Goal: Information Seeking & Learning: Learn about a topic

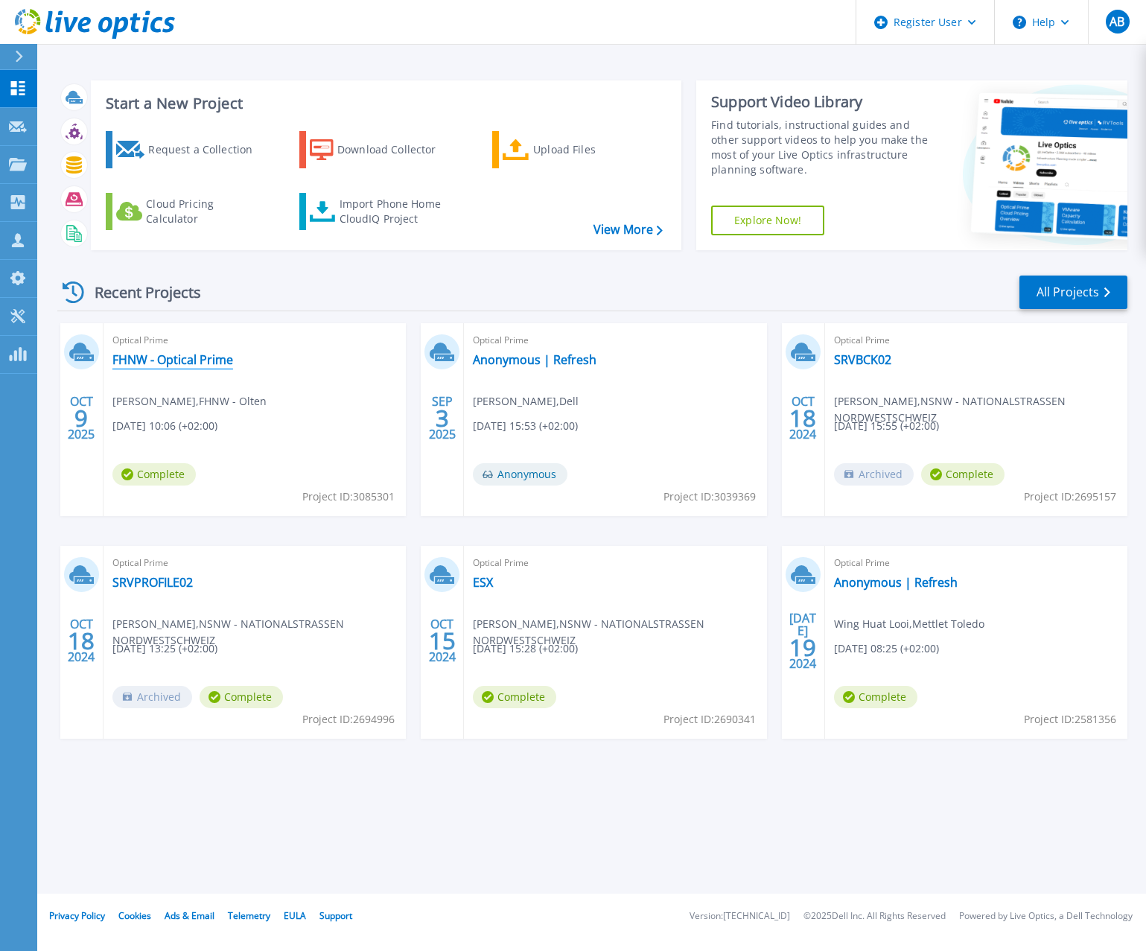
click at [186, 361] on link "FHNW - Optical Prime" at bounding box center [172, 359] width 121 height 15
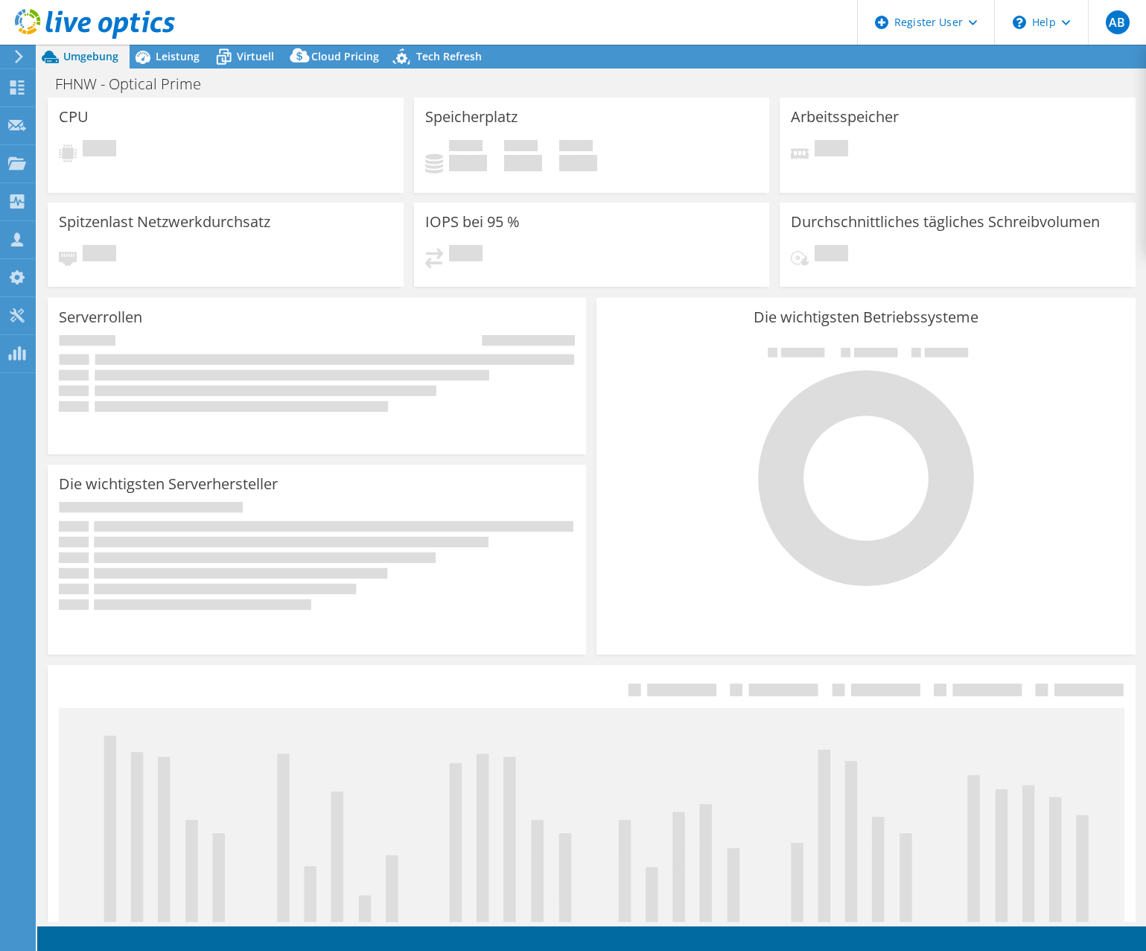
select select "USD"
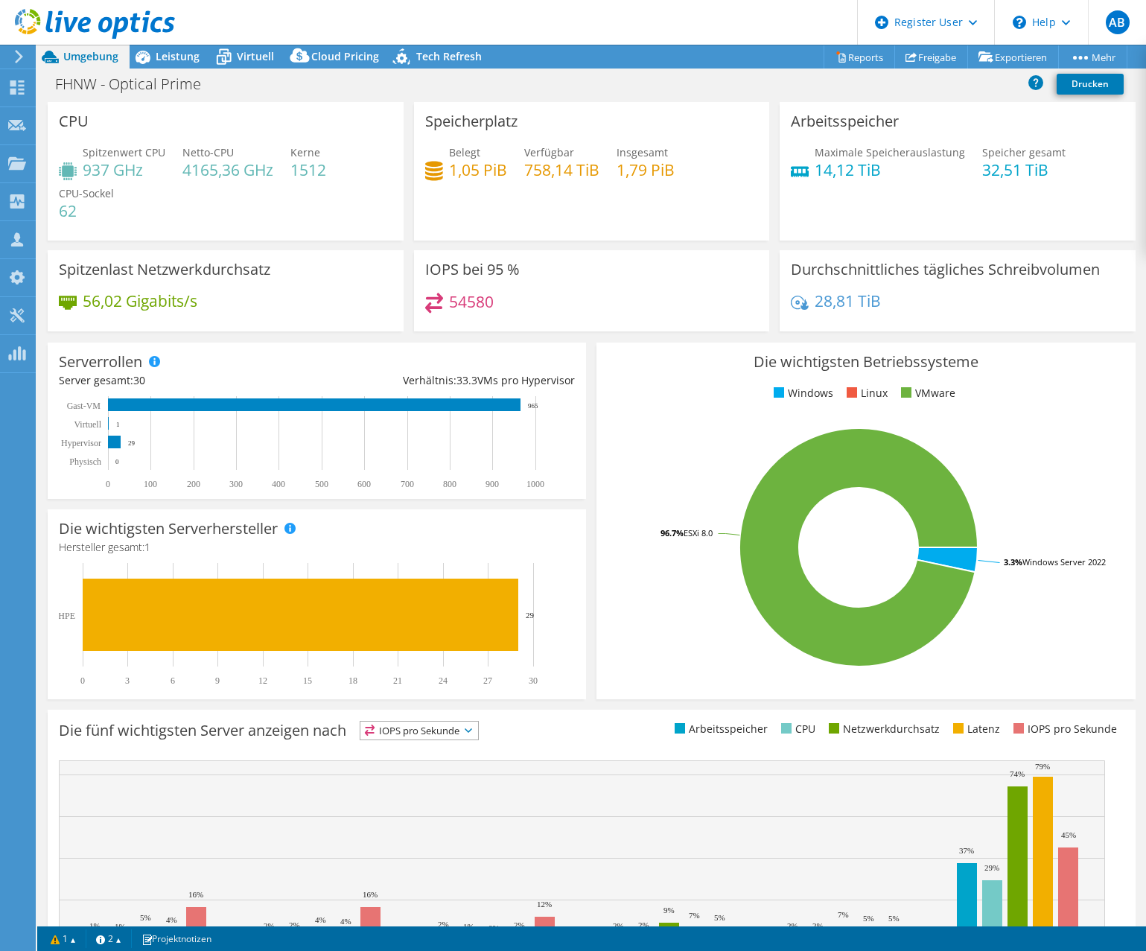
click at [246, 43] on header "AB Dell-Benutzer Alain Blattler Alain.Blaettler@dell.com Dell My Profile Log Ou…" at bounding box center [573, 22] width 1146 height 45
click at [261, 60] on span "Virtuell" at bounding box center [255, 56] width 37 height 14
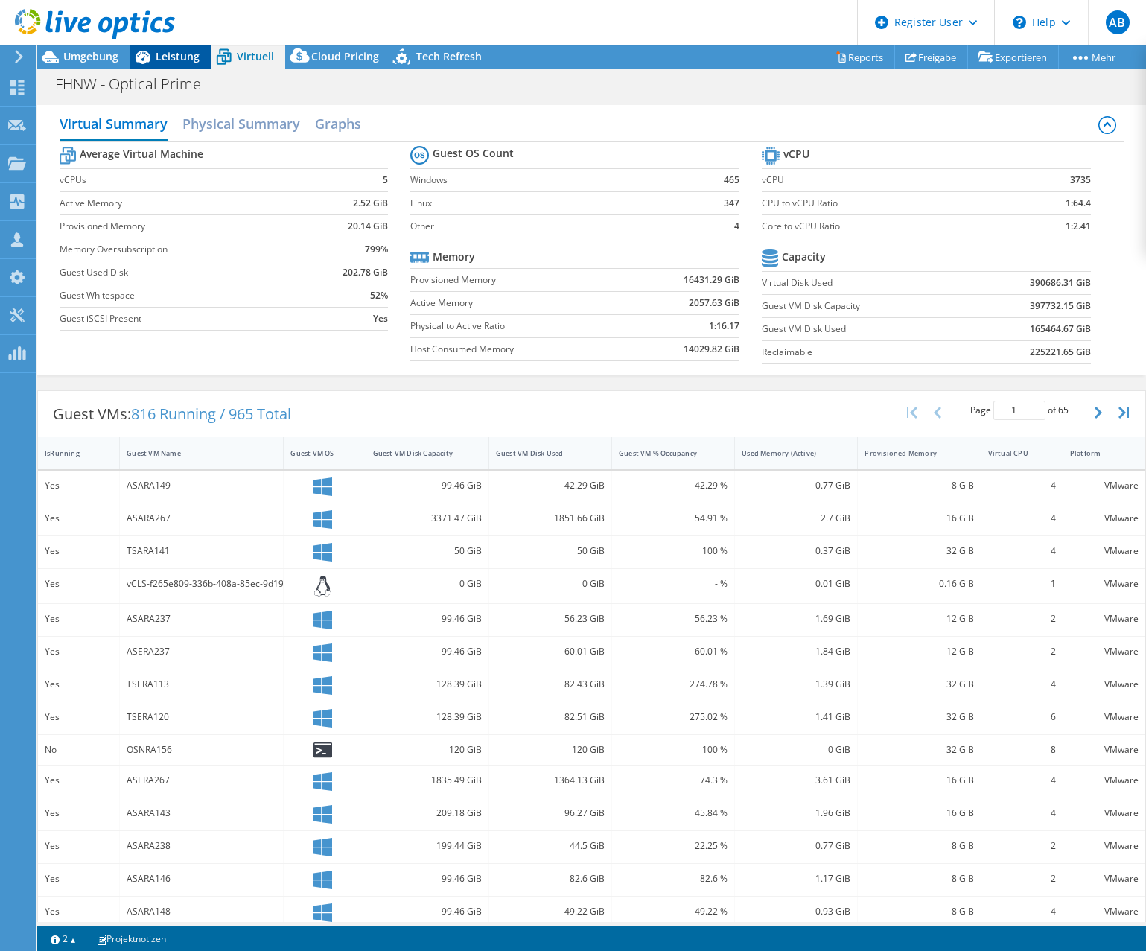
click at [169, 56] on span "Leistung" at bounding box center [178, 56] width 44 height 14
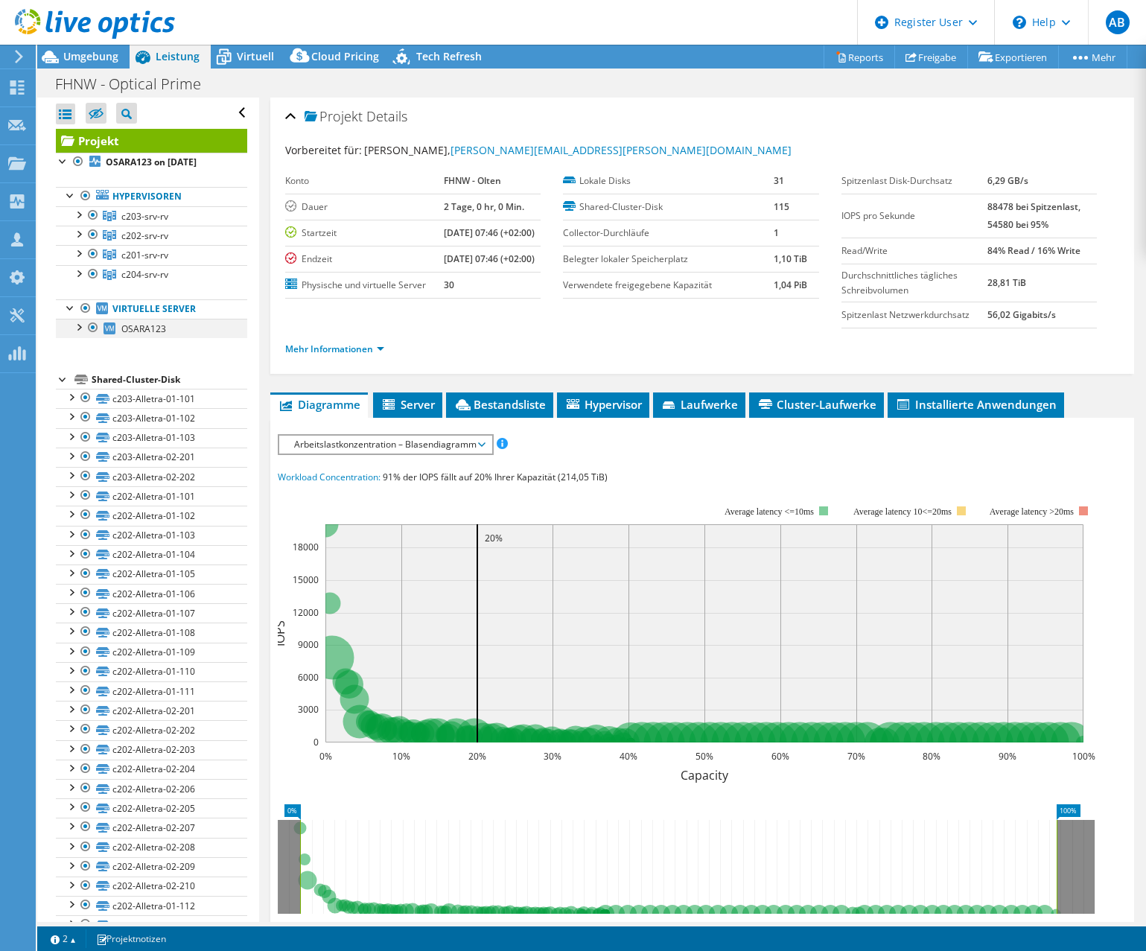
click at [79, 326] on div at bounding box center [78, 326] width 15 height 15
click at [80, 212] on div at bounding box center [78, 213] width 15 height 15
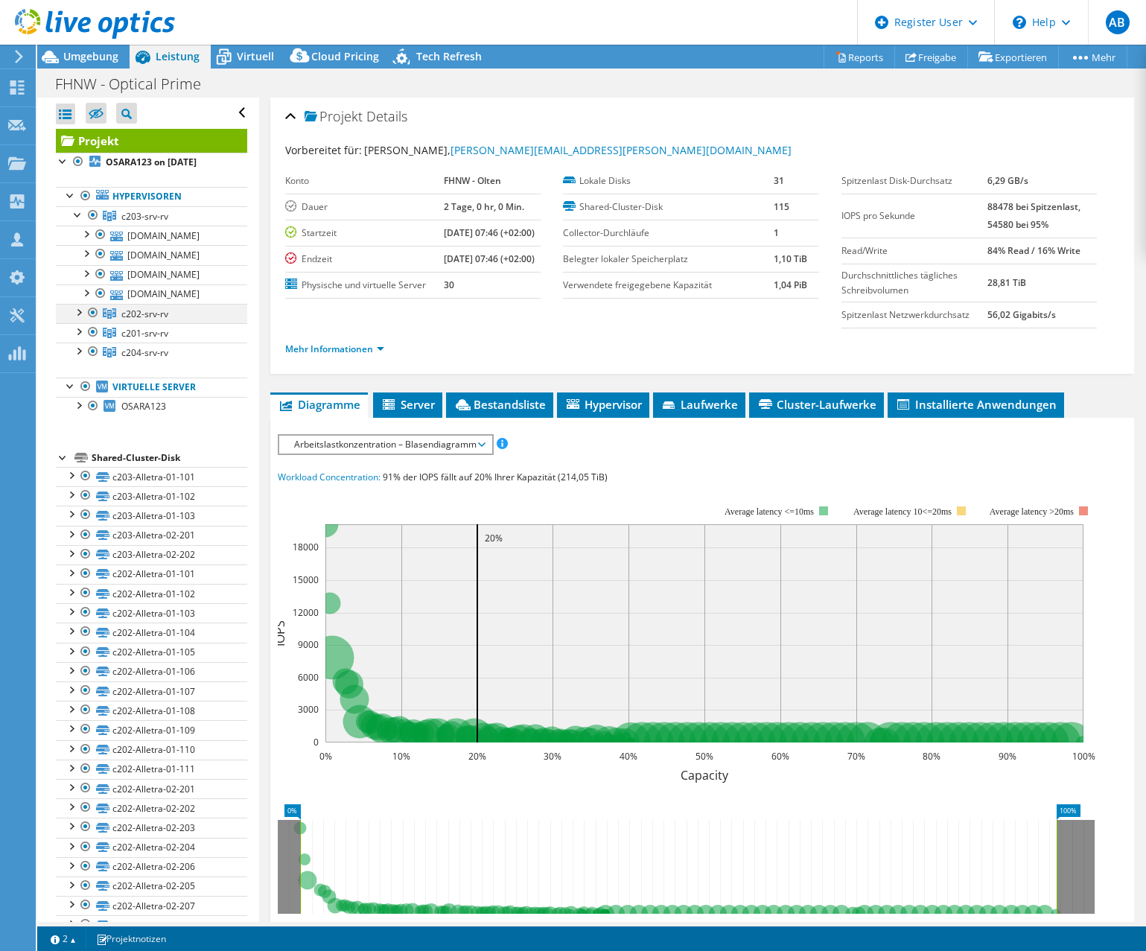
click at [81, 311] on div at bounding box center [78, 311] width 15 height 15
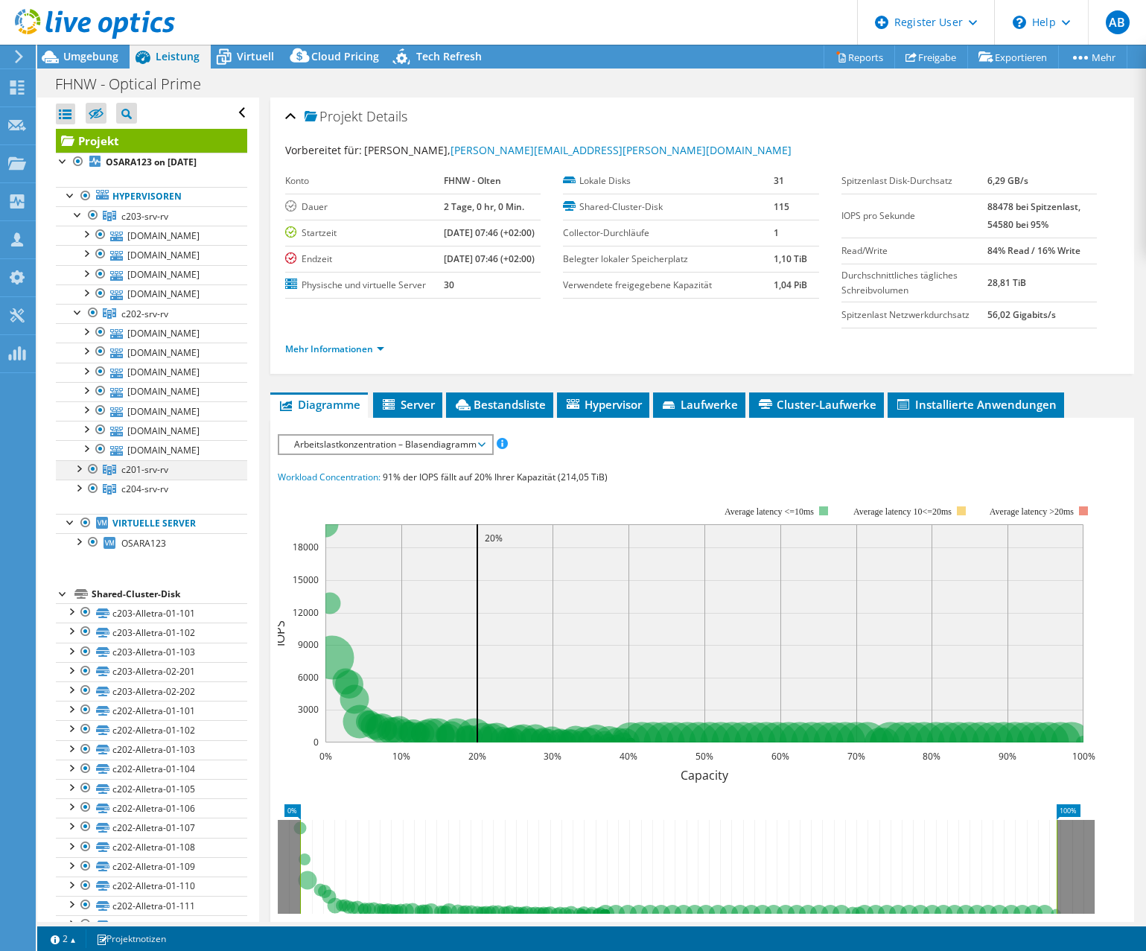
click at [77, 472] on div at bounding box center [78, 467] width 15 height 15
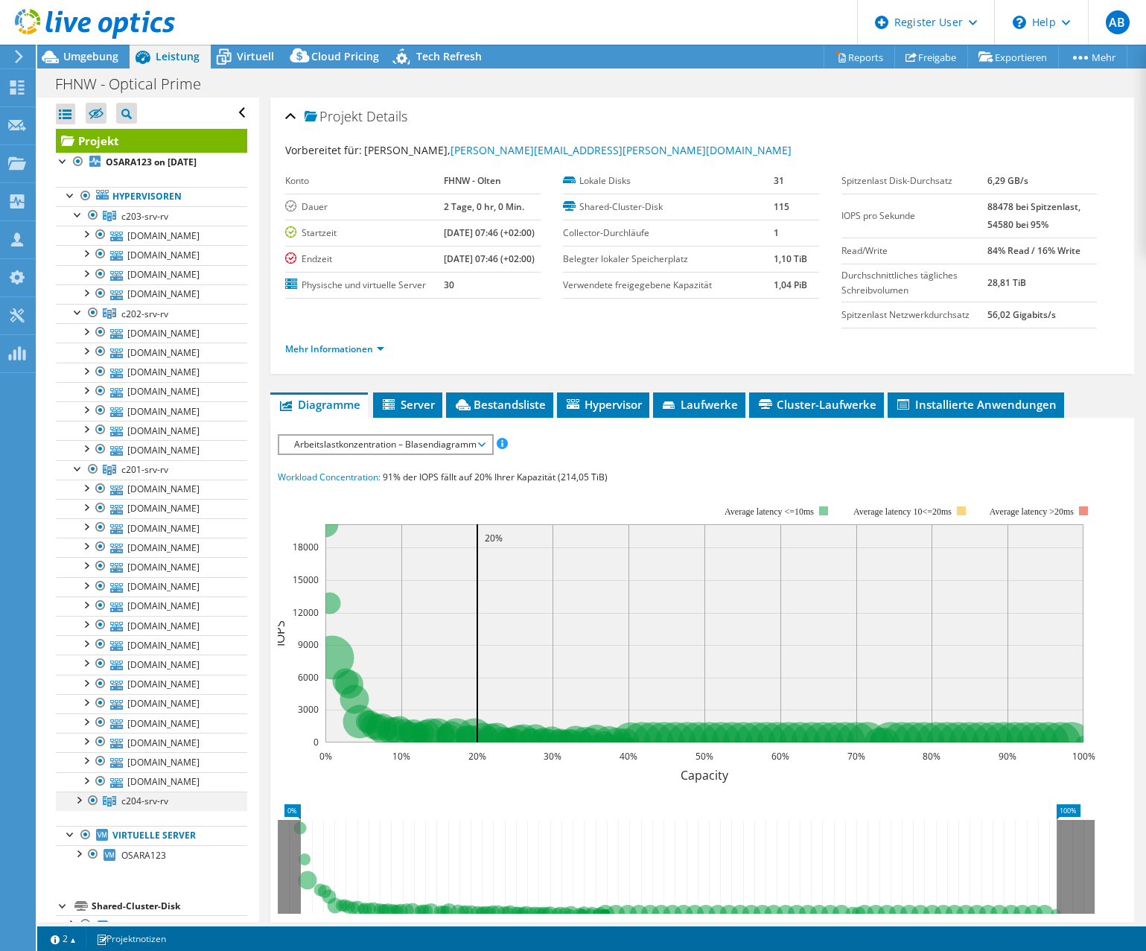
click at [80, 803] on div at bounding box center [78, 799] width 15 height 15
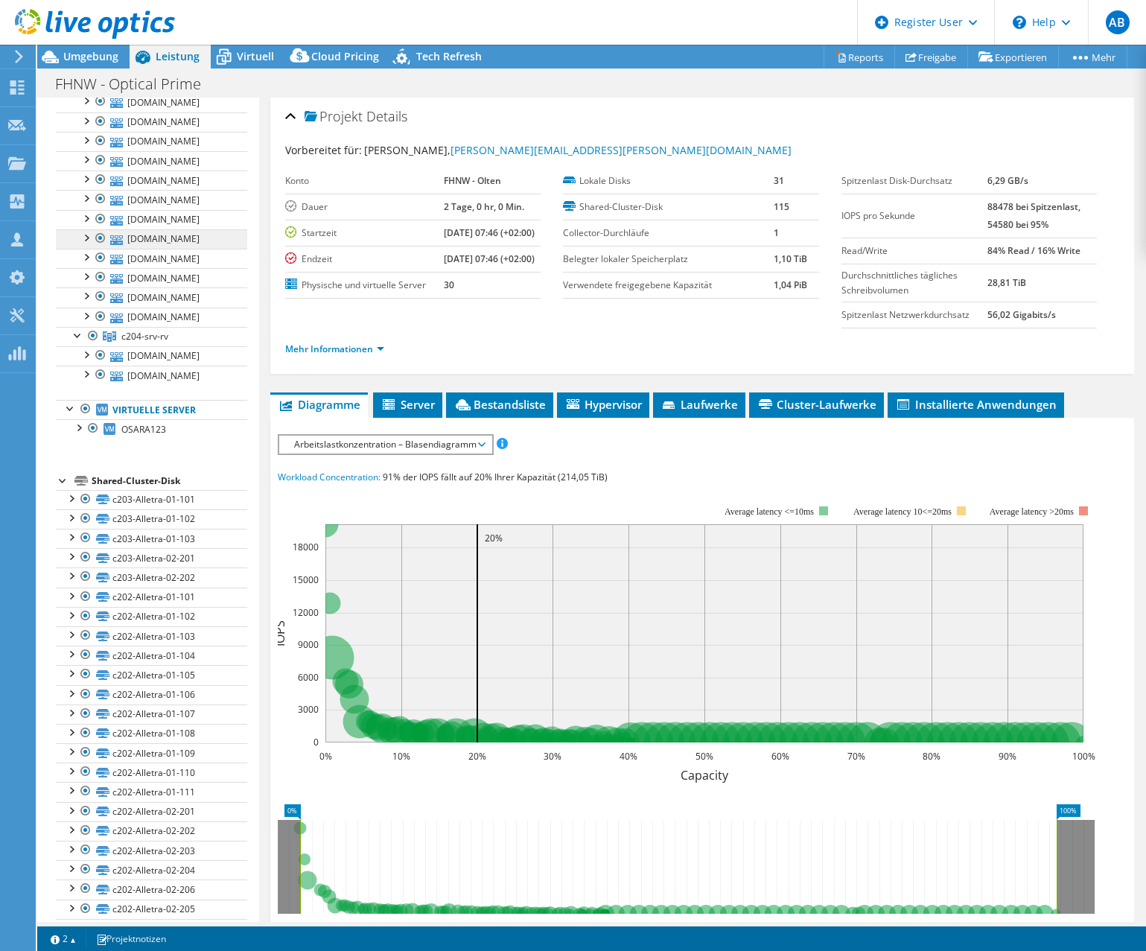
scroll to position [431, 0]
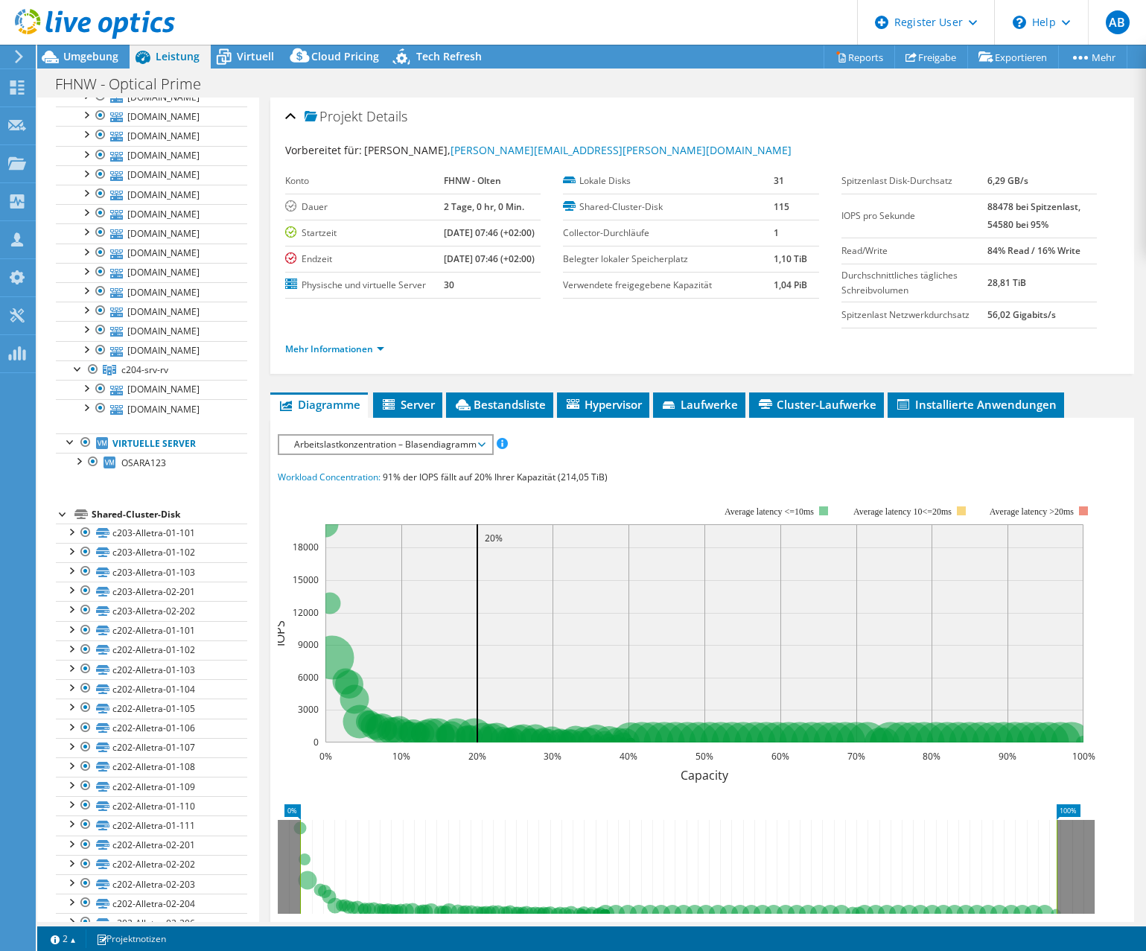
click at [62, 513] on div at bounding box center [63, 513] width 15 height 15
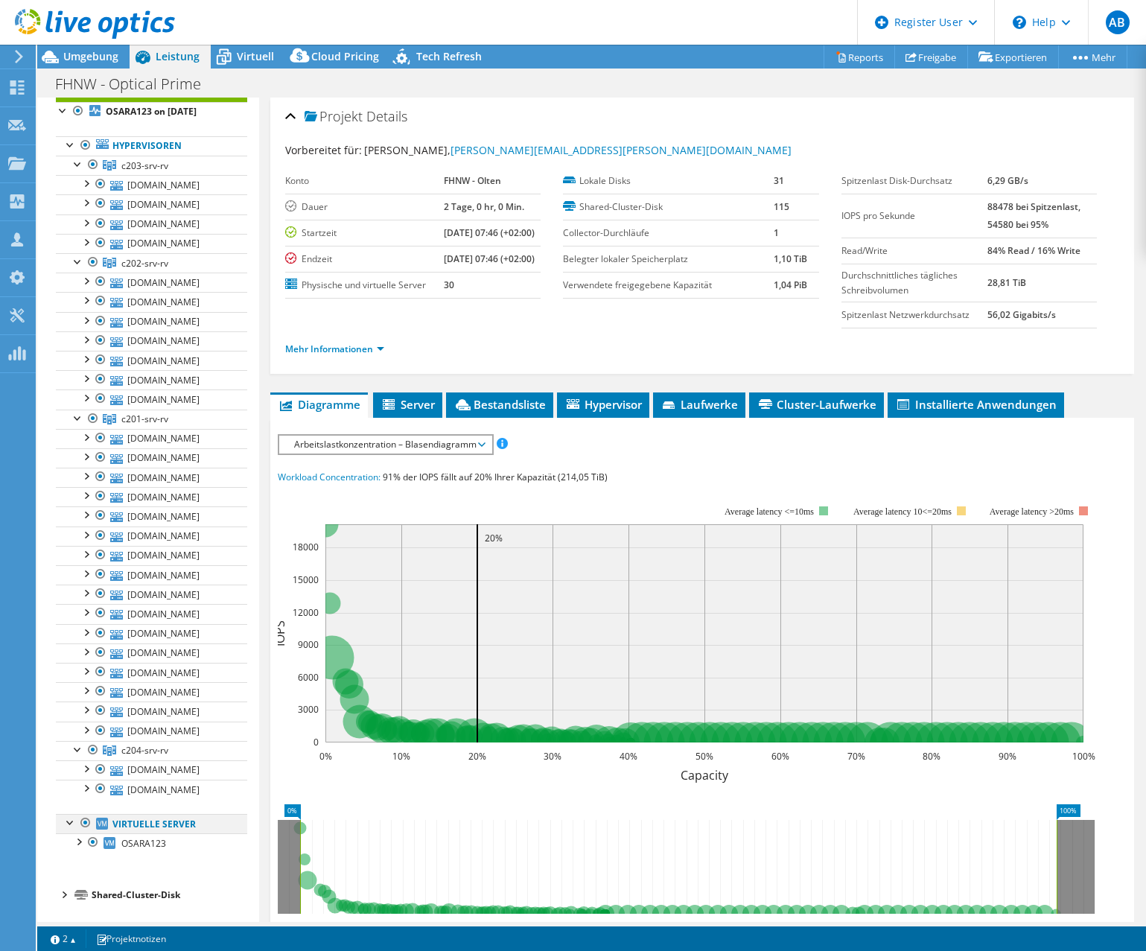
click at [69, 822] on div at bounding box center [70, 821] width 15 height 15
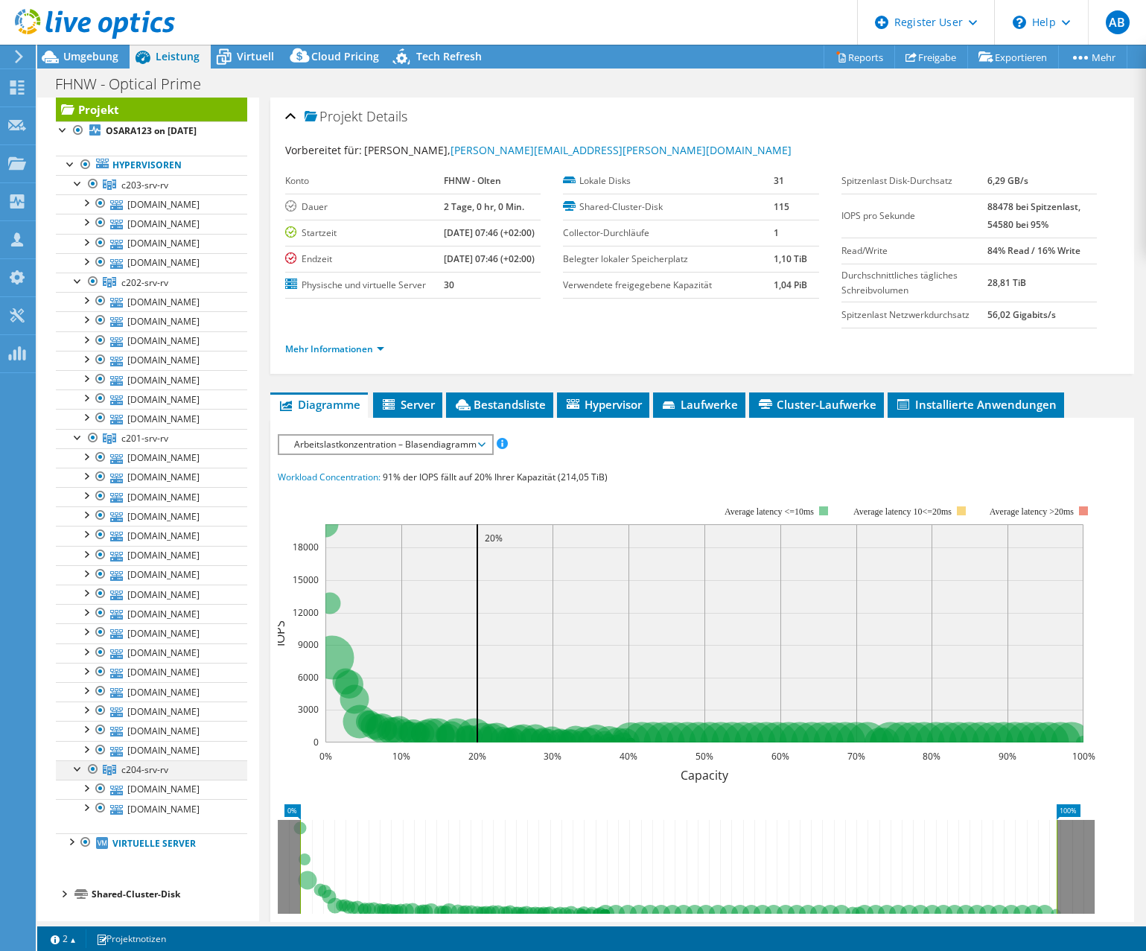
scroll to position [31, 0]
click at [411, 412] on span "Server" at bounding box center [408, 404] width 54 height 15
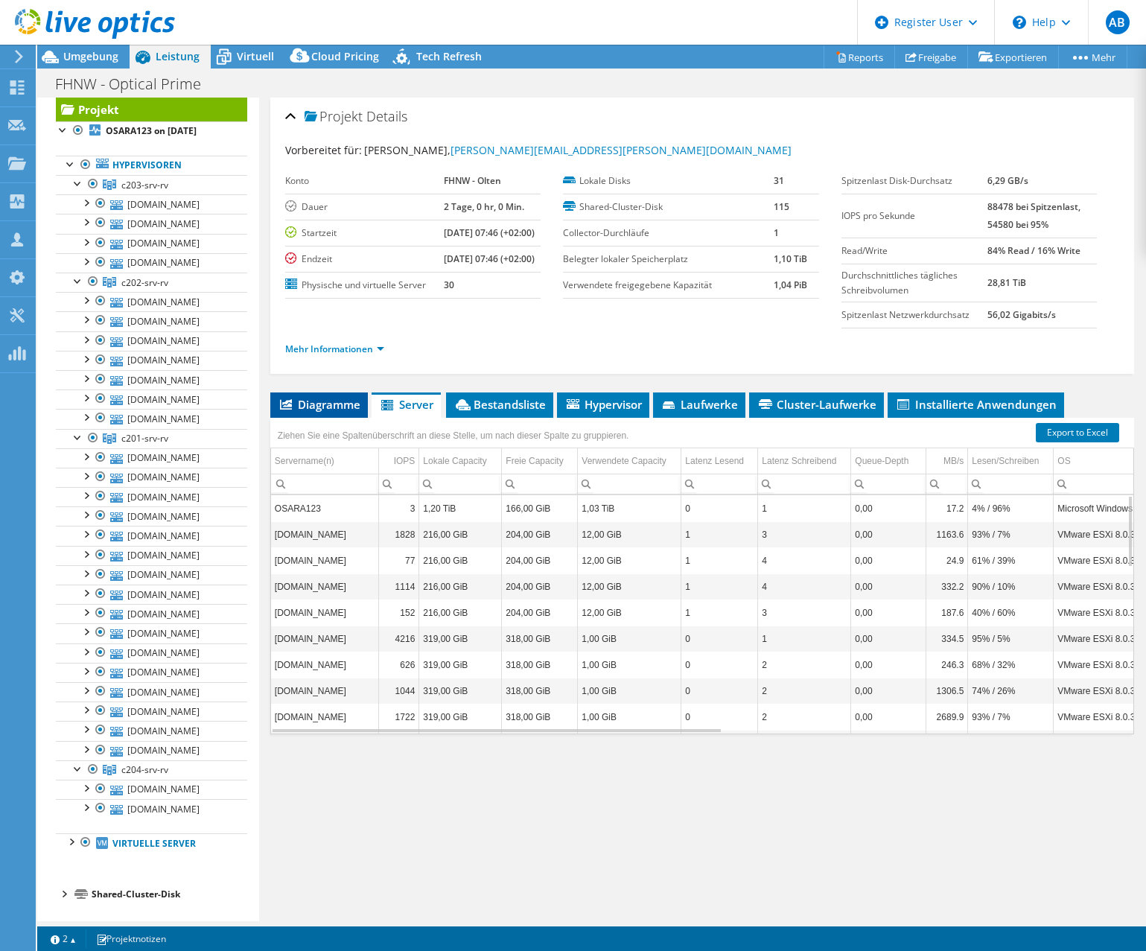
drag, startPoint x: 411, startPoint y: 420, endPoint x: 328, endPoint y: 425, distance: 83.5
click at [328, 412] on span "Diagramme" at bounding box center [319, 404] width 83 height 15
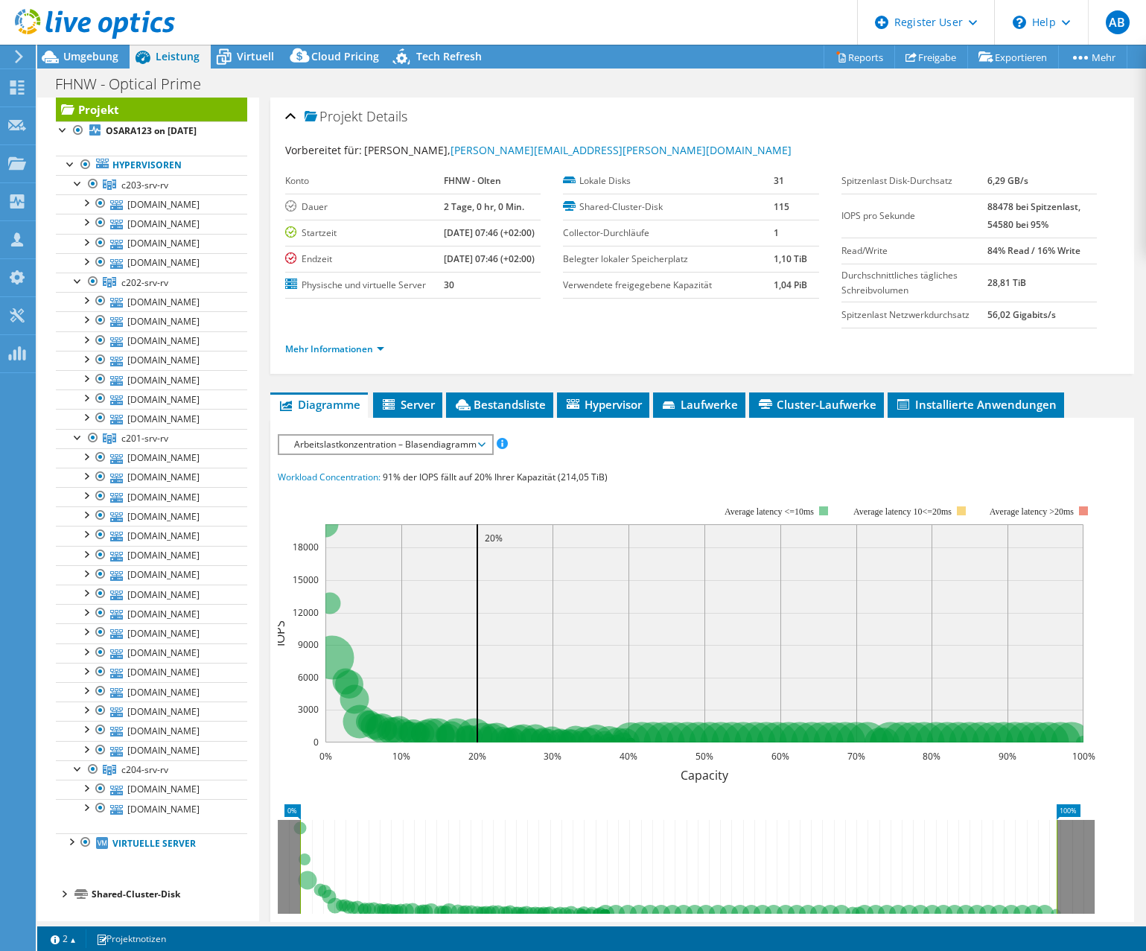
click at [481, 454] on span "Arbeitslastkonzentration – Blasendiagramm" at bounding box center [385, 445] width 197 height 18
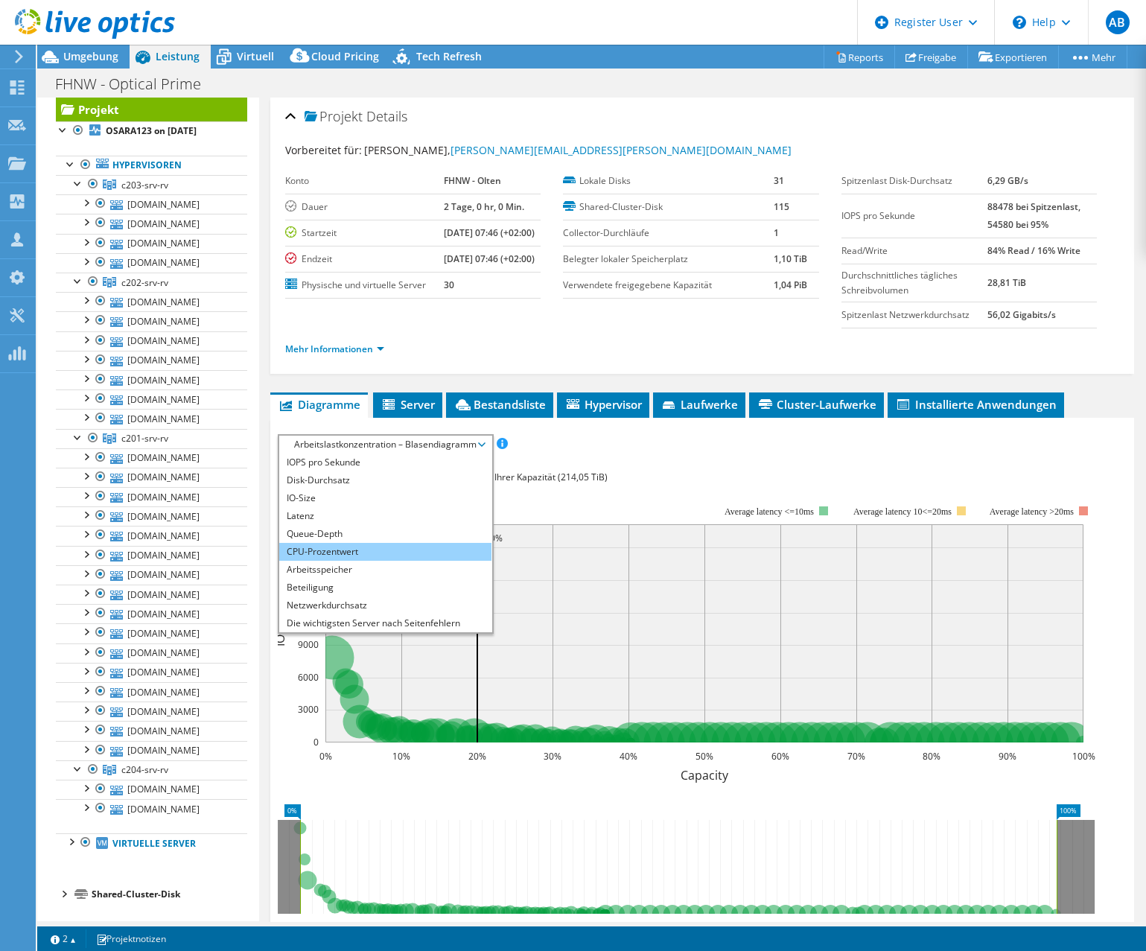
click at [387, 561] on li "CPU-Prozentwert" at bounding box center [385, 552] width 212 height 18
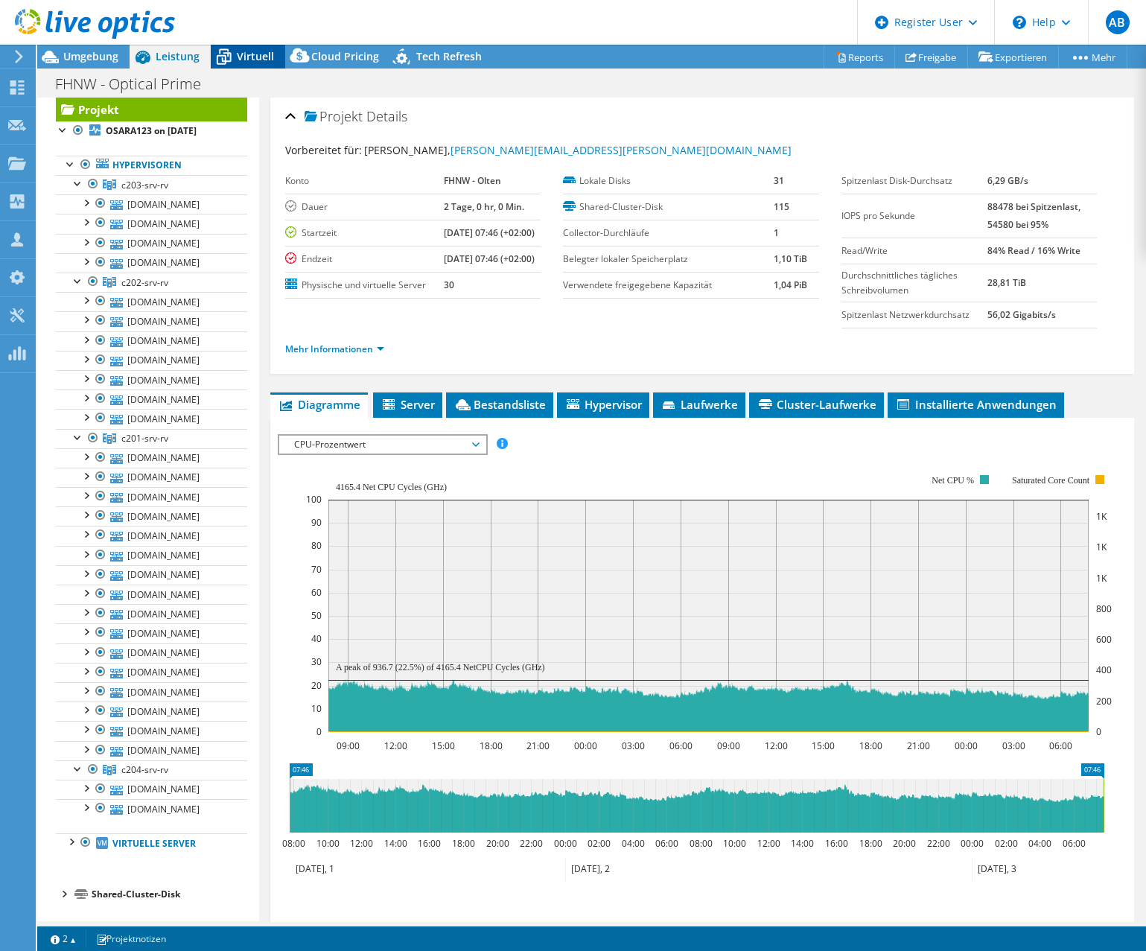
click at [247, 63] on span "Virtuell" at bounding box center [255, 56] width 37 height 14
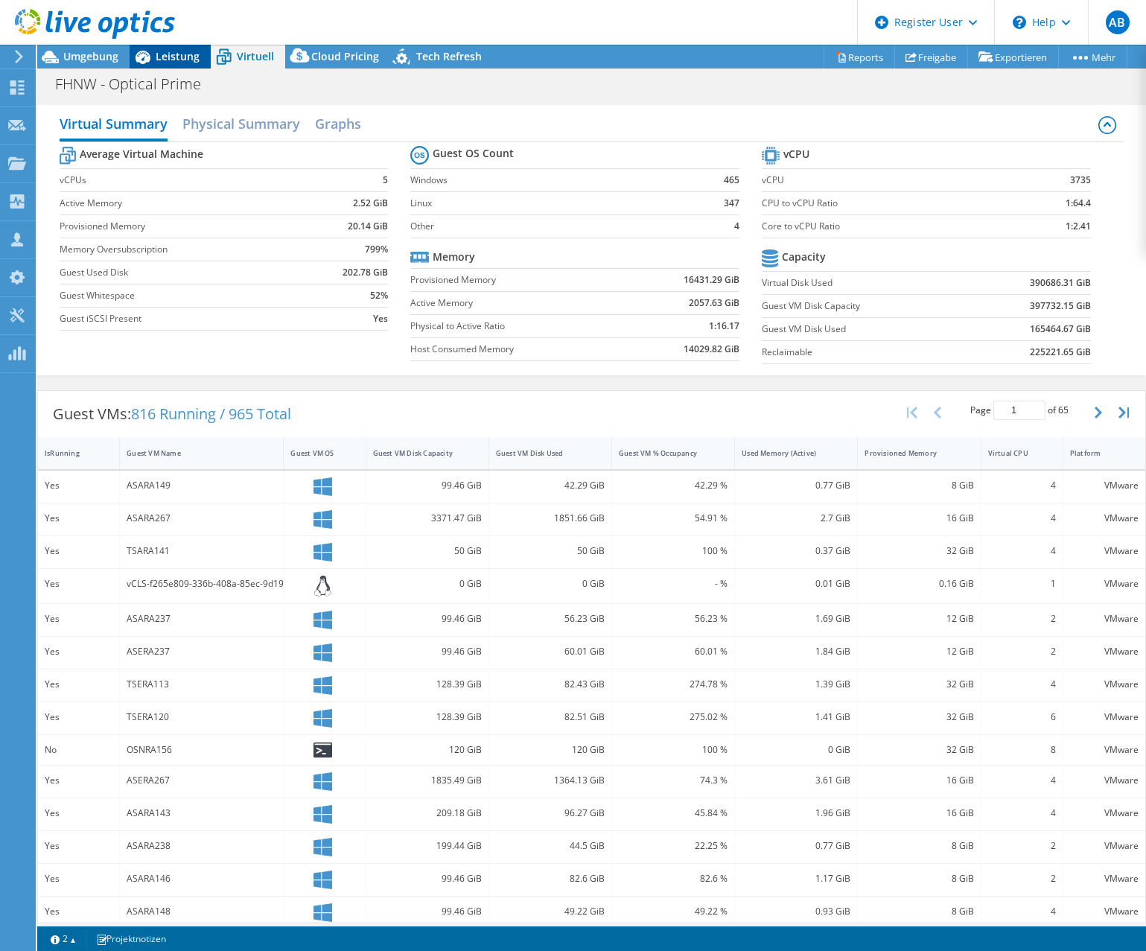
click at [194, 66] on div "Leistung" at bounding box center [170, 57] width 81 height 24
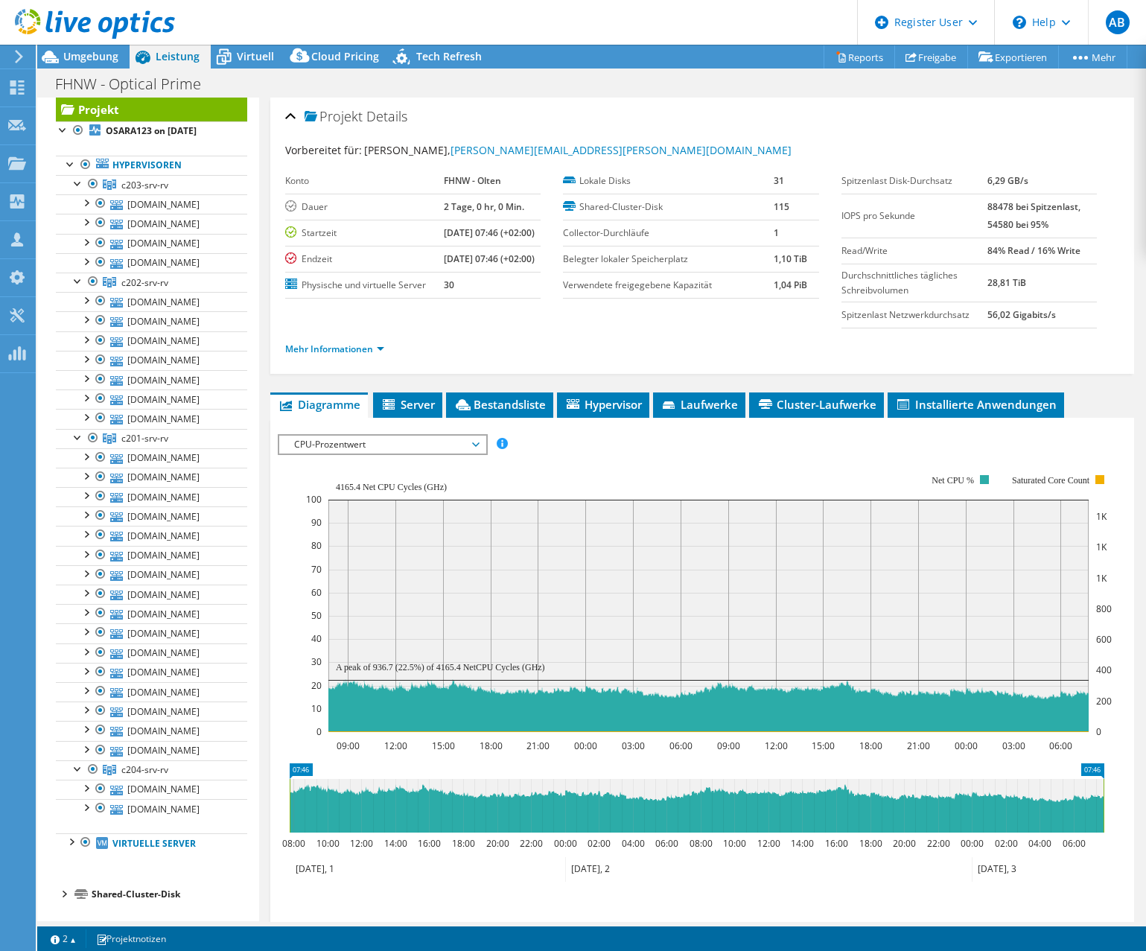
click at [396, 454] on span "CPU-Prozentwert" at bounding box center [382, 445] width 191 height 18
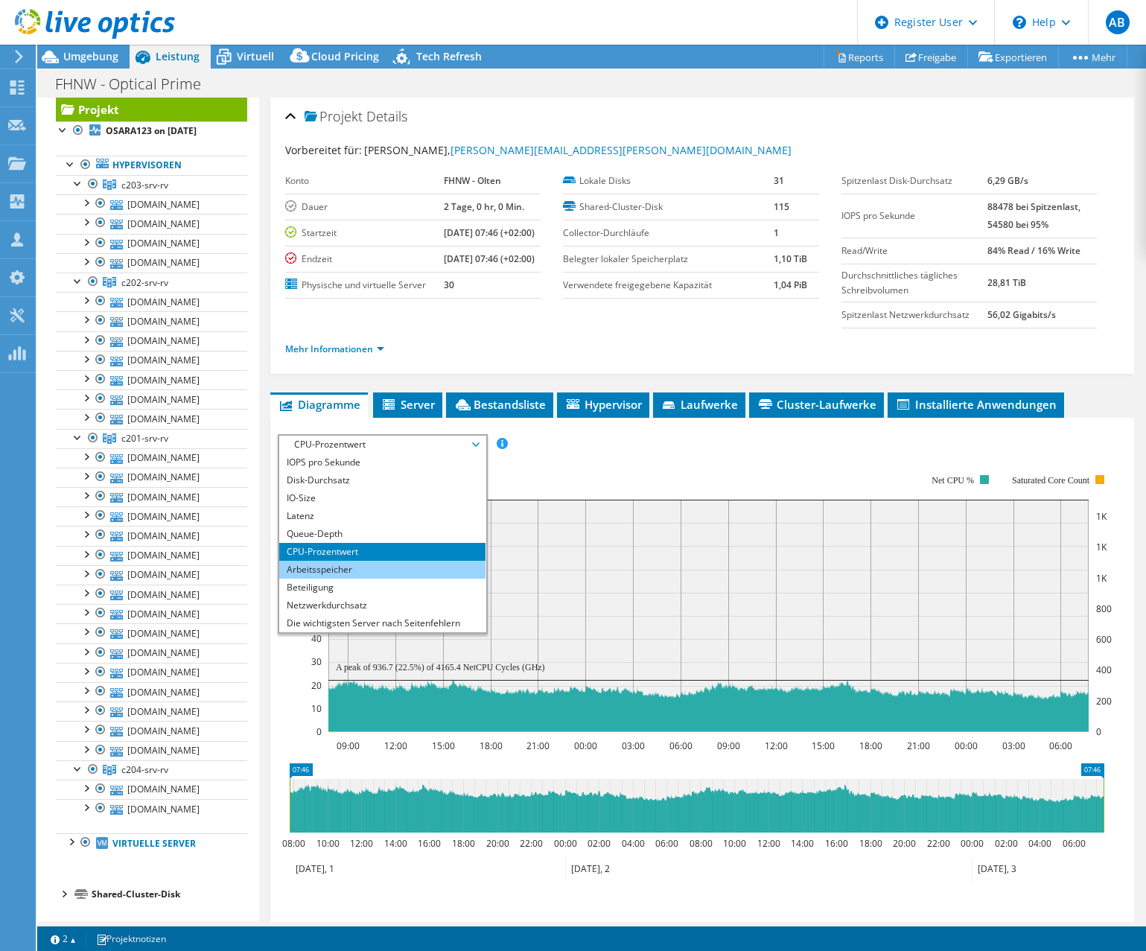
click at [374, 579] on li "Arbeitsspeicher" at bounding box center [382, 570] width 206 height 18
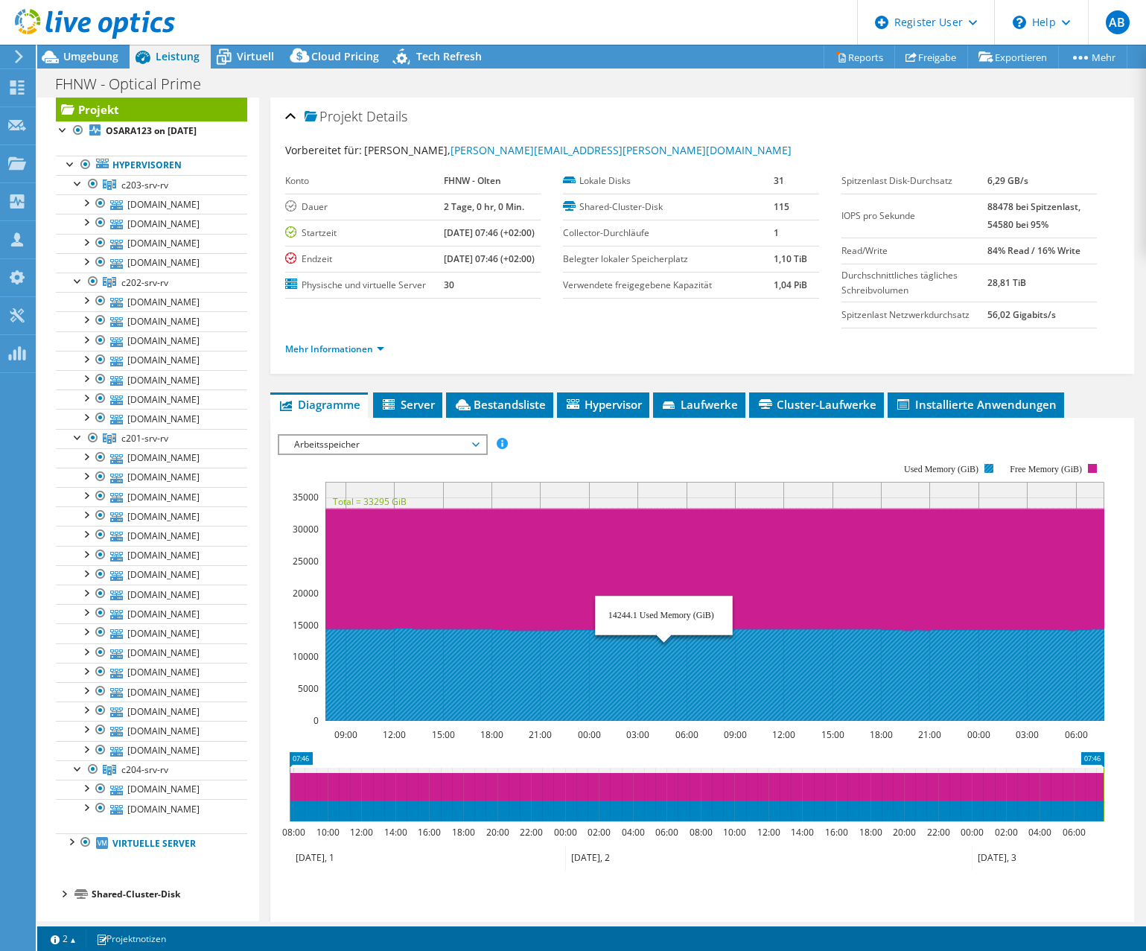
click at [664, 679] on icon at bounding box center [714, 675] width 779 height 92
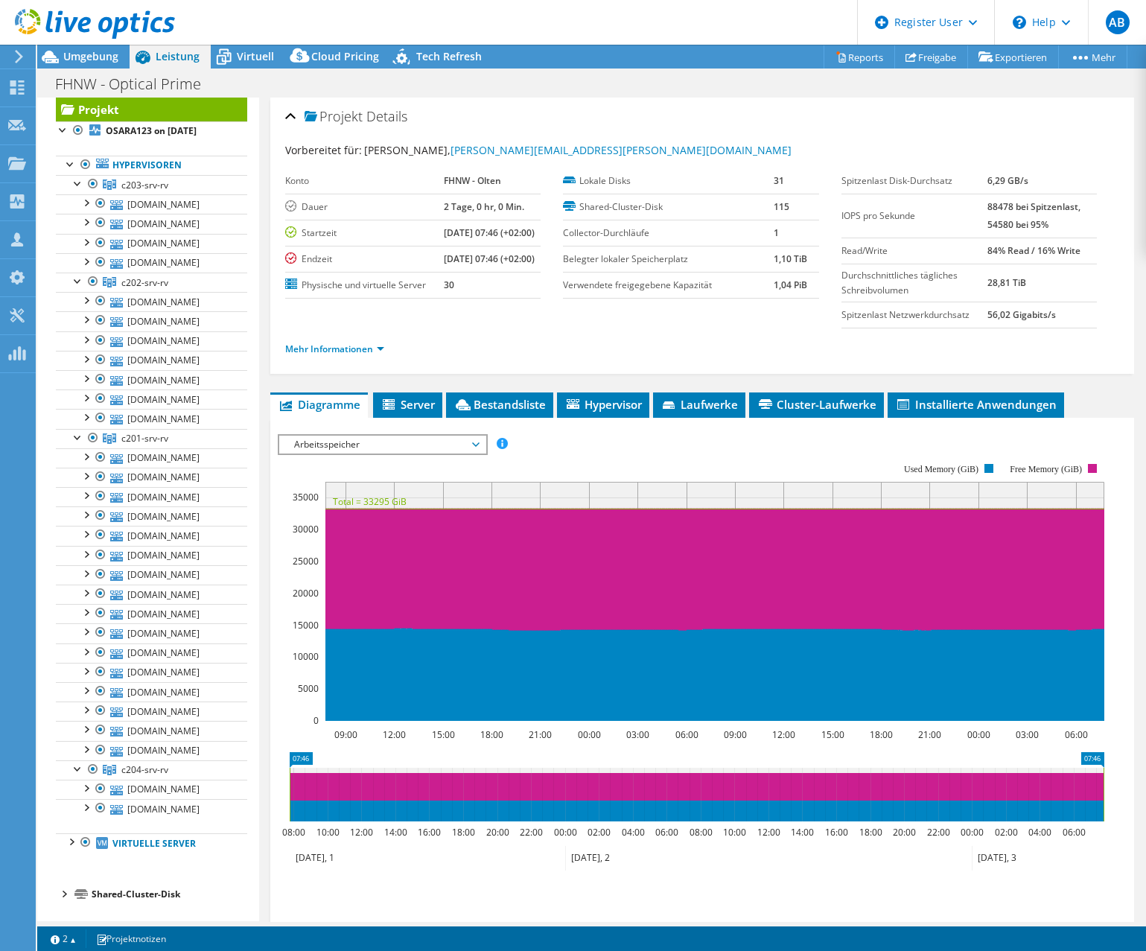
click at [676, 491] on rect at bounding box center [691, 592] width 827 height 298
click at [247, 56] on span "Virtuell" at bounding box center [255, 56] width 37 height 14
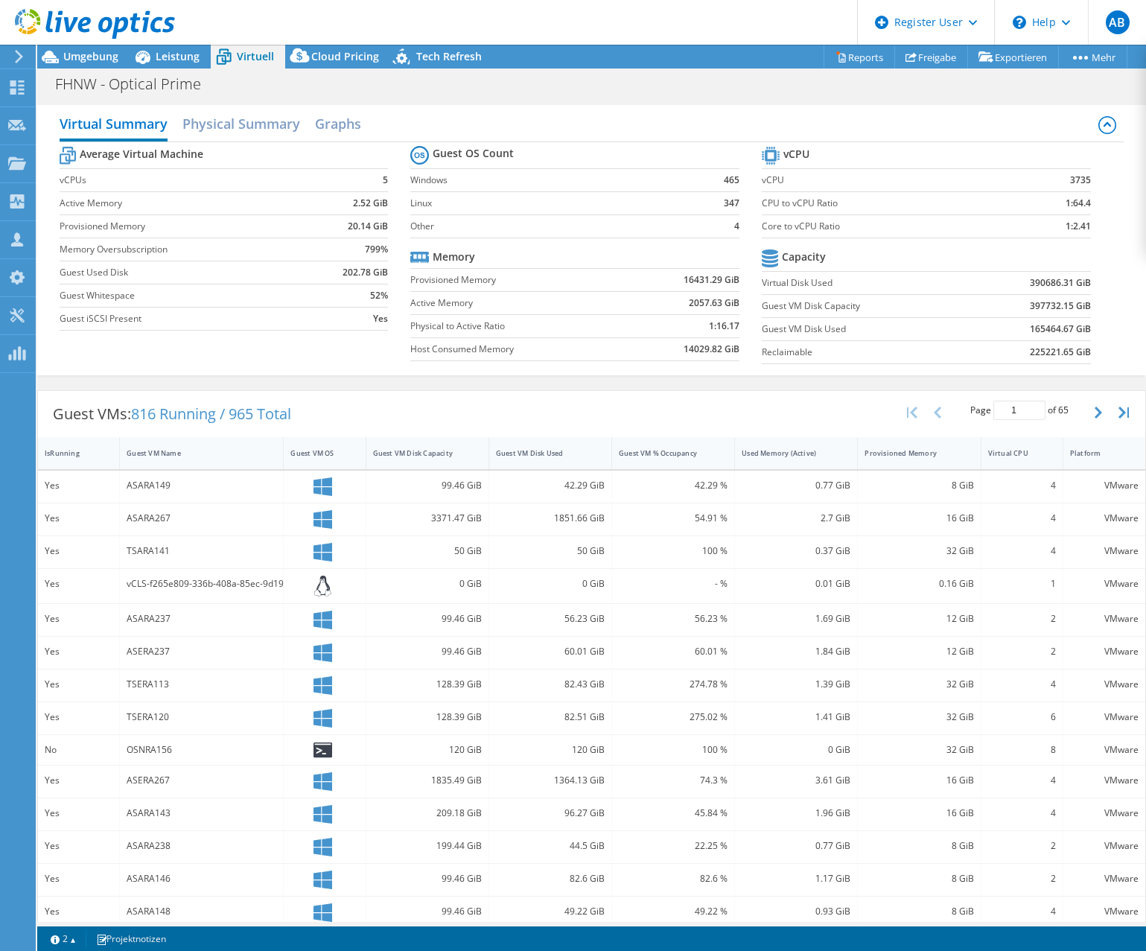
click at [223, 344] on div "Average Virtual Machine vCPUs 5 Active Memory 2.52 GiB Provisioned Memory 20.14…" at bounding box center [592, 256] width 1064 height 229
click at [107, 387] on div "Guest VMs: 816 Running / 965 Total Page 1 of 65 5 rows 10 rows 20 rows 25 rows …" at bounding box center [591, 676] width 1109 height 587
click at [179, 57] on span "Leistung" at bounding box center [178, 56] width 44 height 14
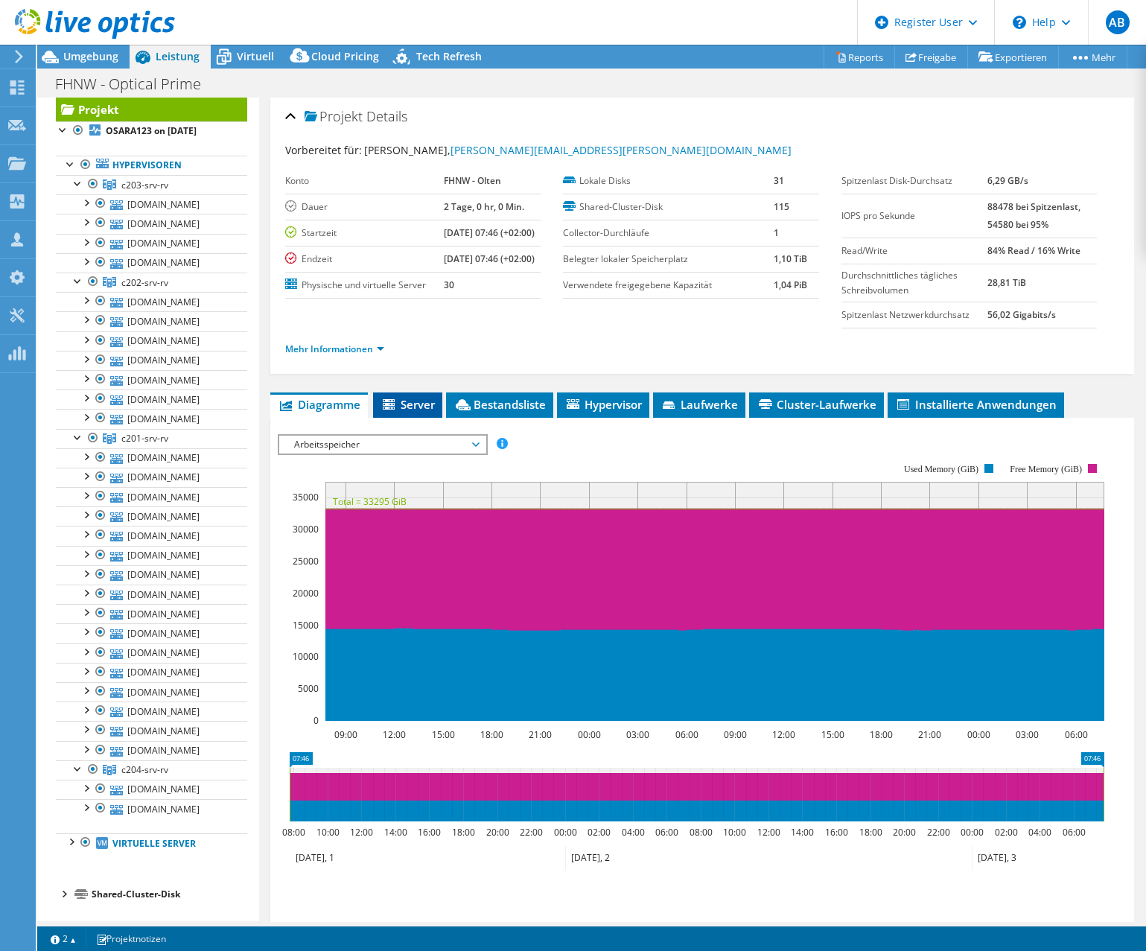
click at [421, 418] on li "Server" at bounding box center [407, 405] width 69 height 25
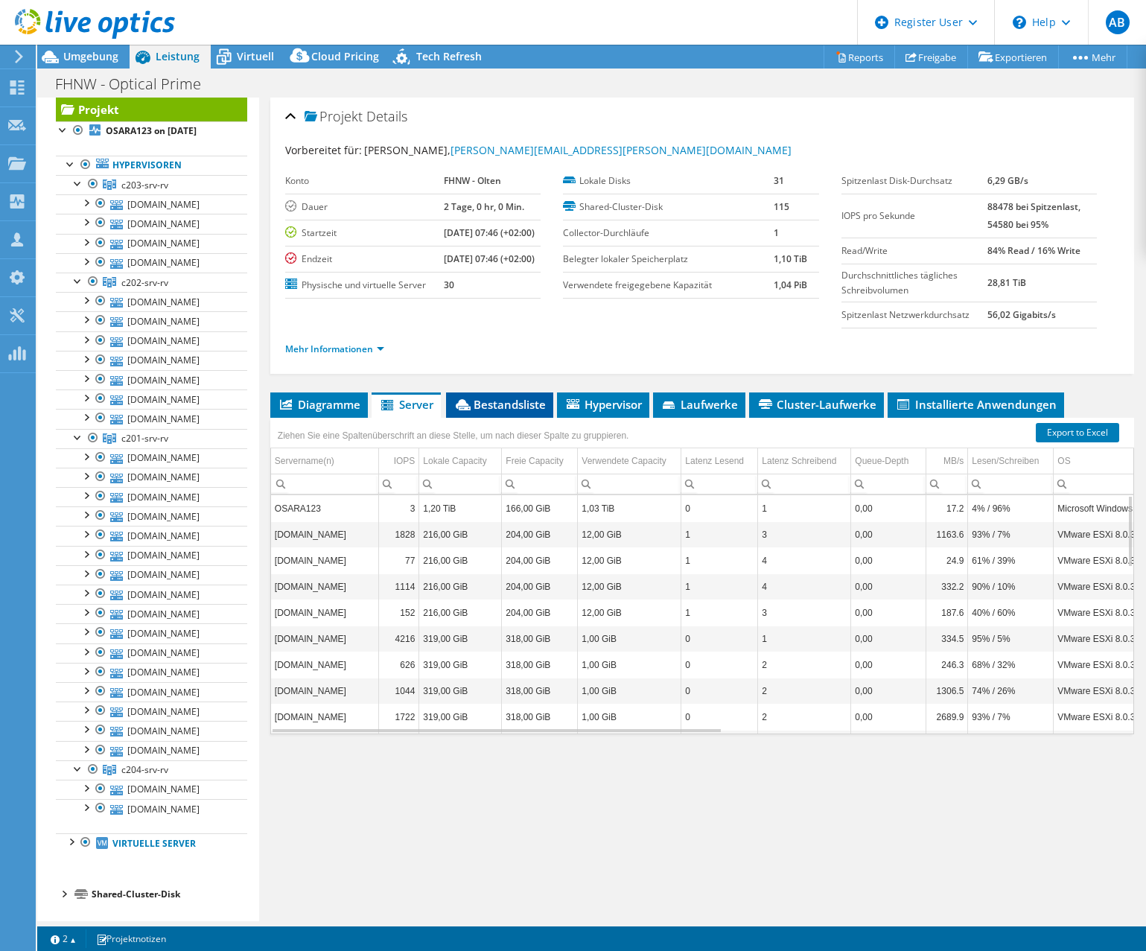
click at [519, 412] on span "Bestandsliste" at bounding box center [500, 404] width 92 height 15
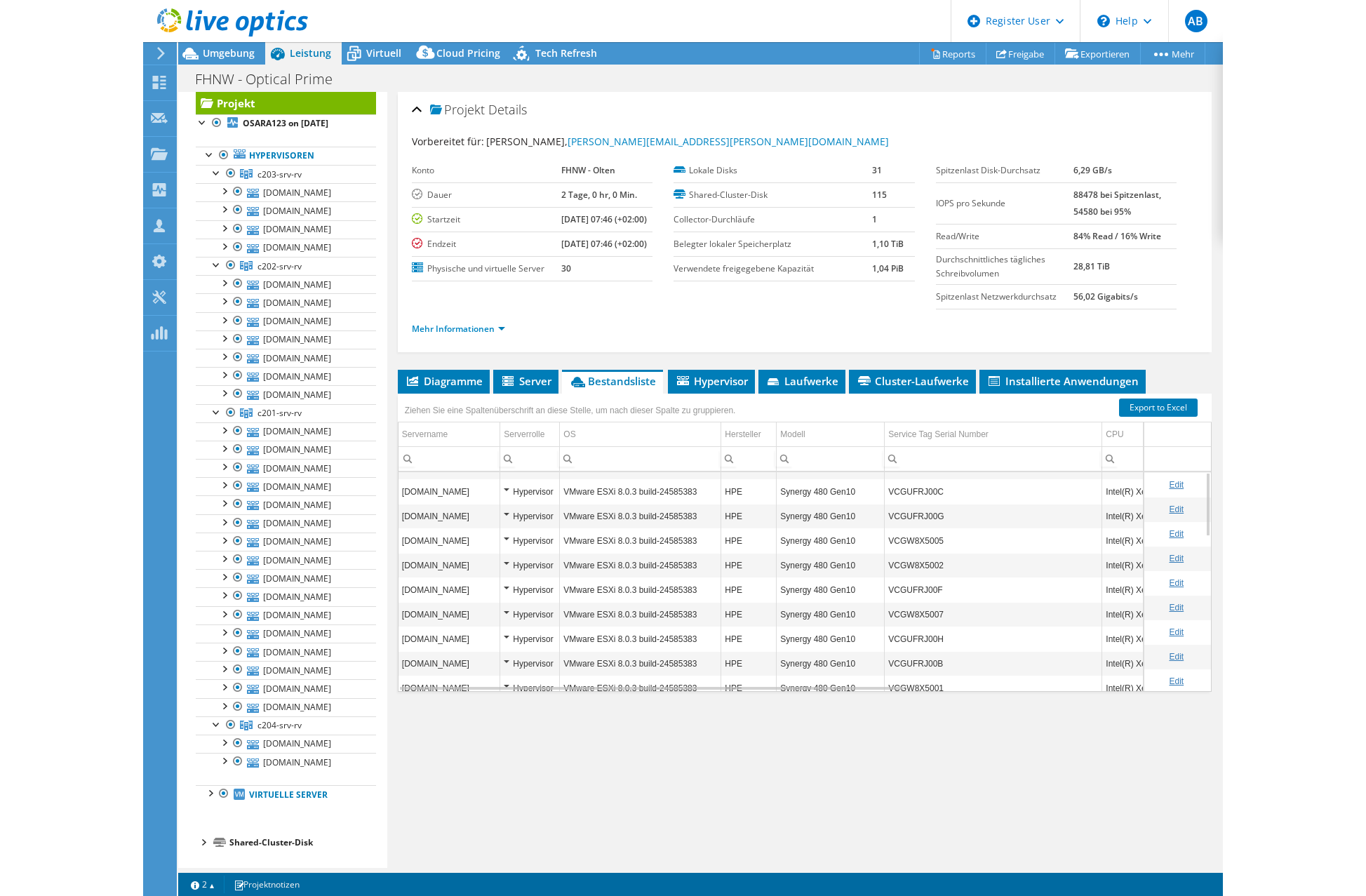
scroll to position [0, 0]
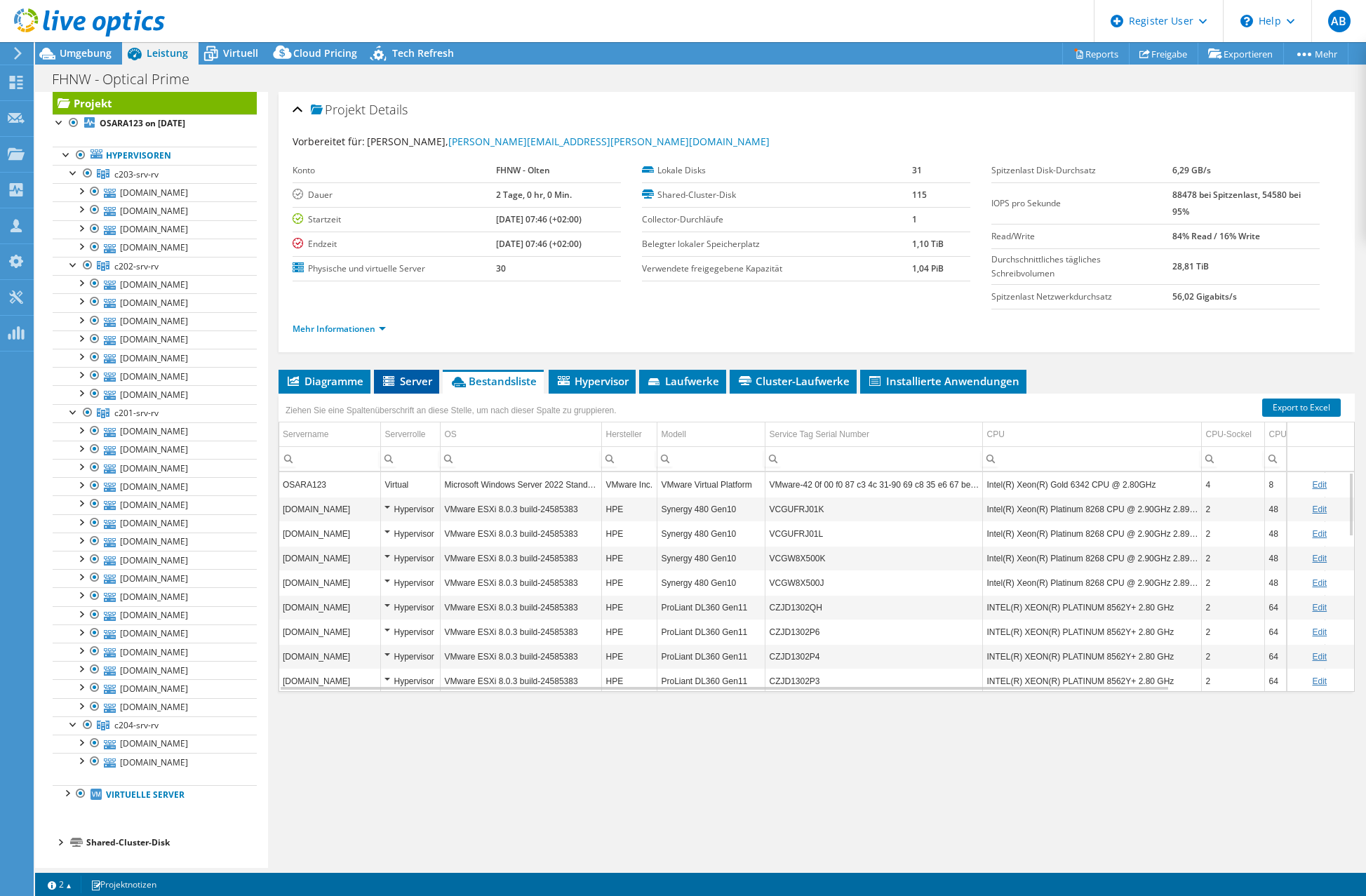
click at [410, 377] on span "Server" at bounding box center [406, 381] width 51 height 14
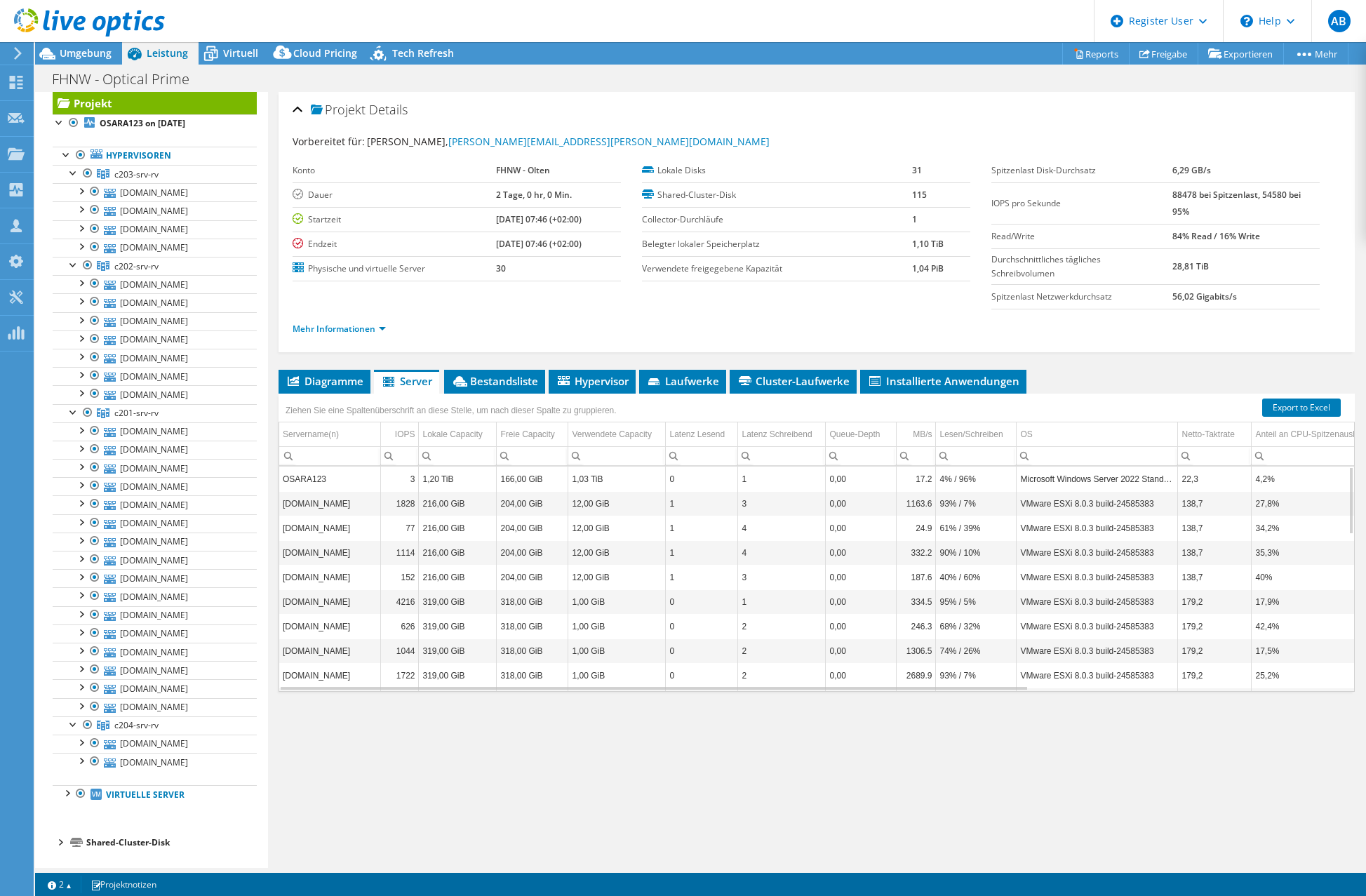
click at [726, 799] on div "Projekt Details Vorbereitet für: MIKE SCHOCH, mike.schoch@fhnw.ch Konto FHNW - …" at bounding box center [817, 481] width 1098 height 777
click at [472, 742] on div "Projekt Details Vorbereitet für: MIKE SCHOCH, mike.schoch@fhnw.ch Konto FHNW - …" at bounding box center [817, 481] width 1098 height 777
click at [640, 738] on div "Projekt Details Vorbereitet für: MIKE SCHOCH, mike.schoch@fhnw.ch Konto FHNW - …" at bounding box center [817, 481] width 1098 height 777
click at [521, 386] on span "Bestandsliste" at bounding box center [495, 381] width 87 height 14
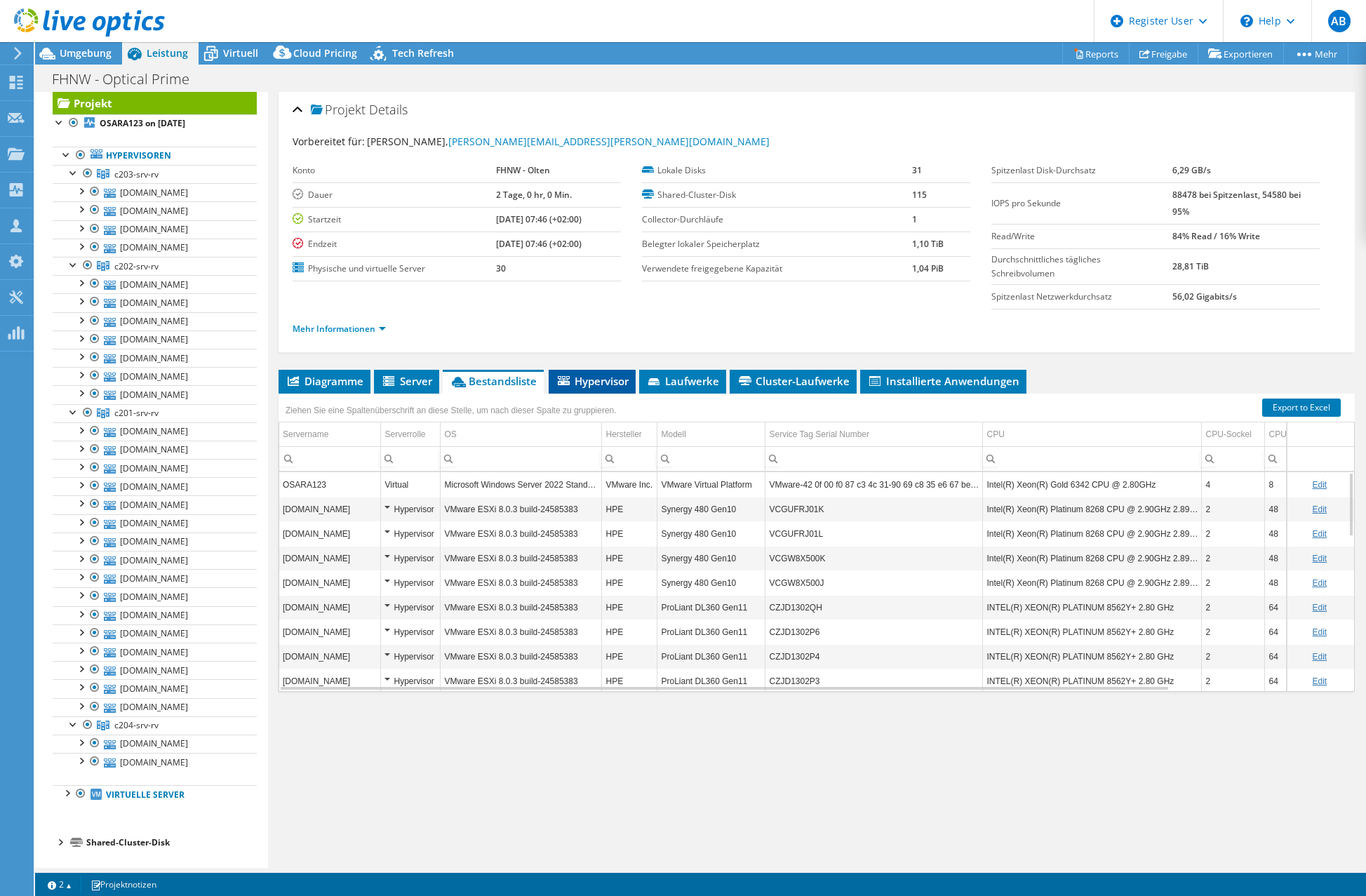
click at [614, 382] on span "Hypervisor" at bounding box center [592, 381] width 73 height 14
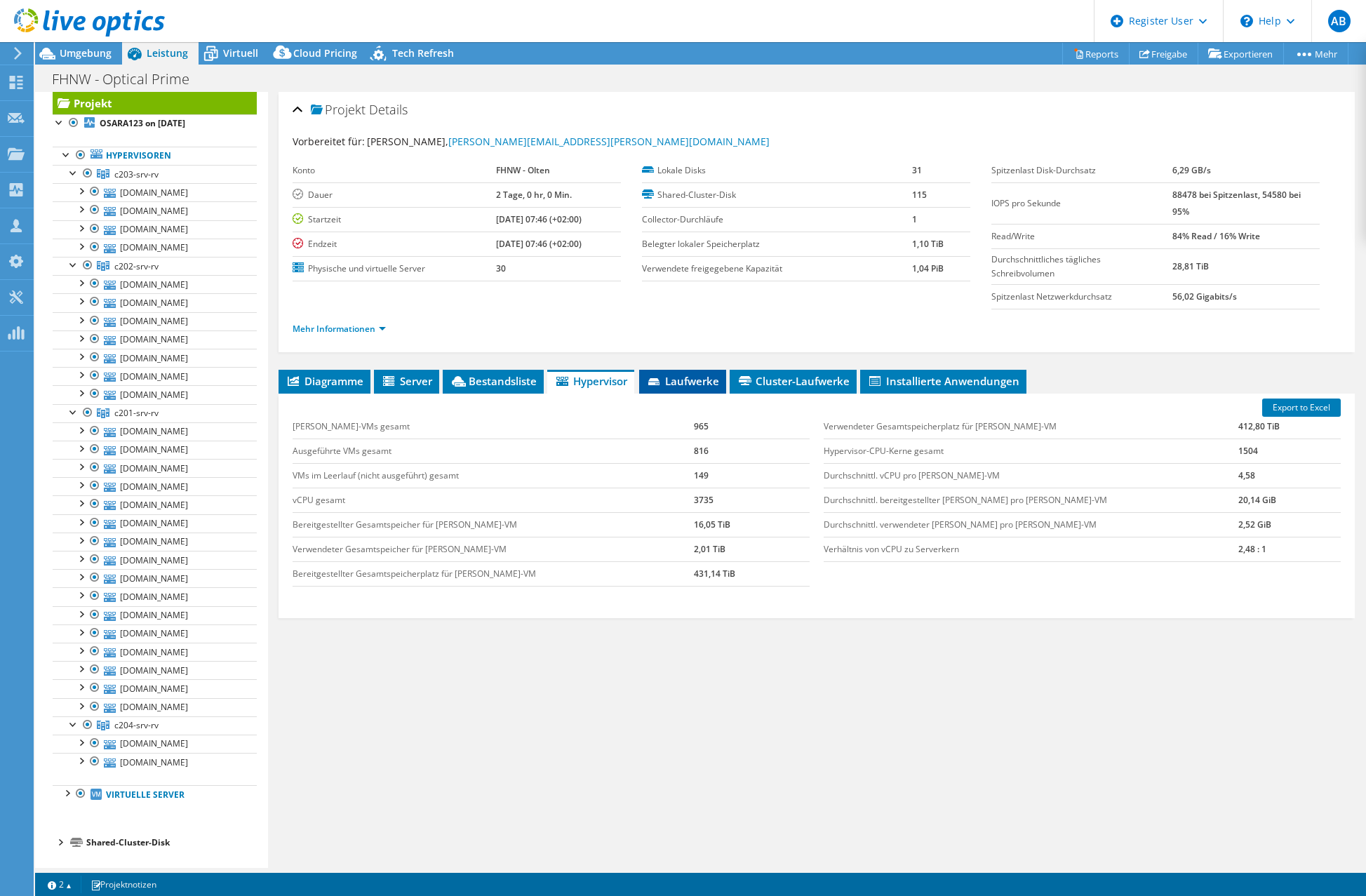
click at [678, 383] on span "Laufwerke" at bounding box center [682, 381] width 73 height 14
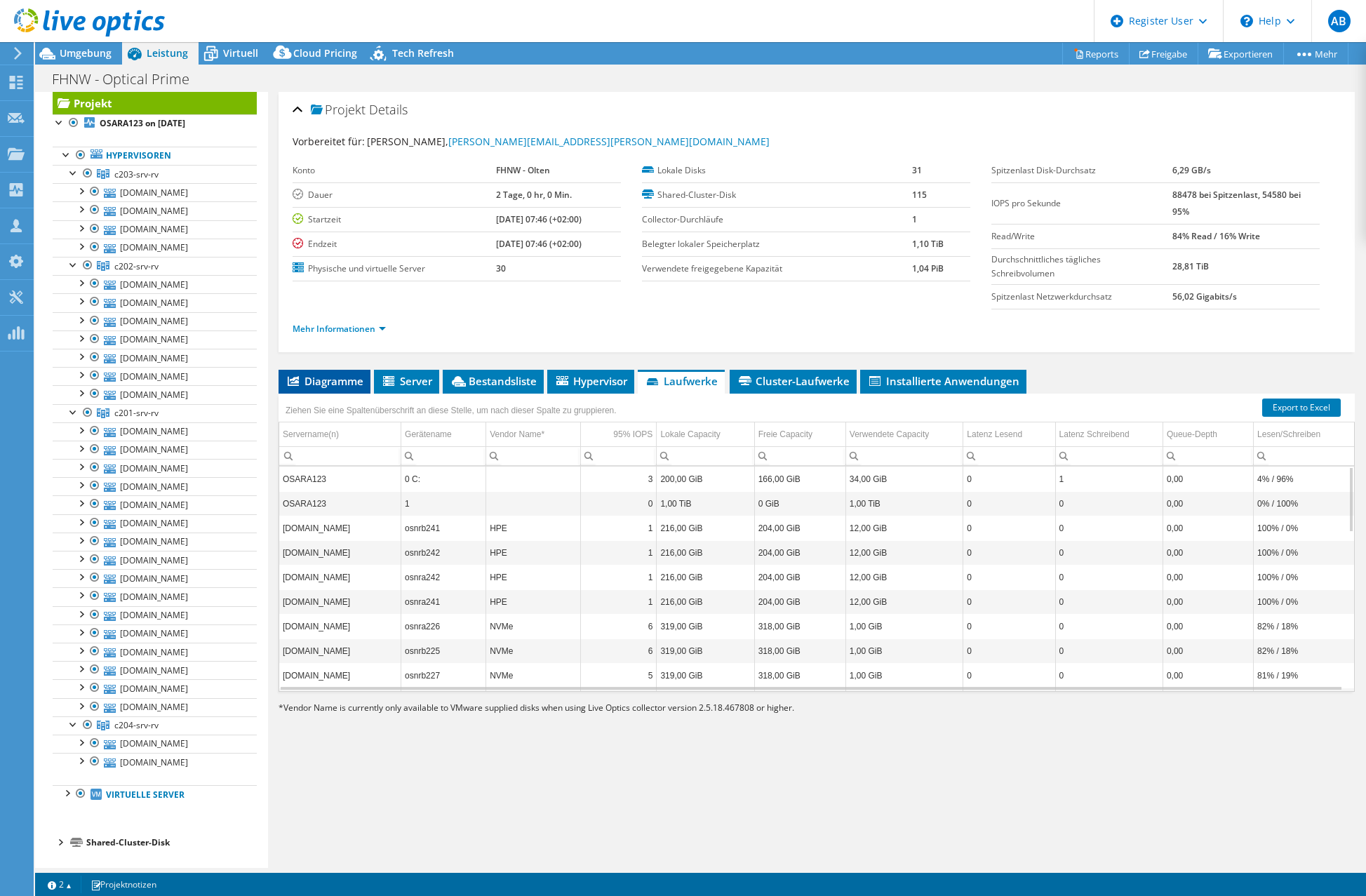
click at [342, 388] on li "Diagramme" at bounding box center [325, 382] width 92 height 24
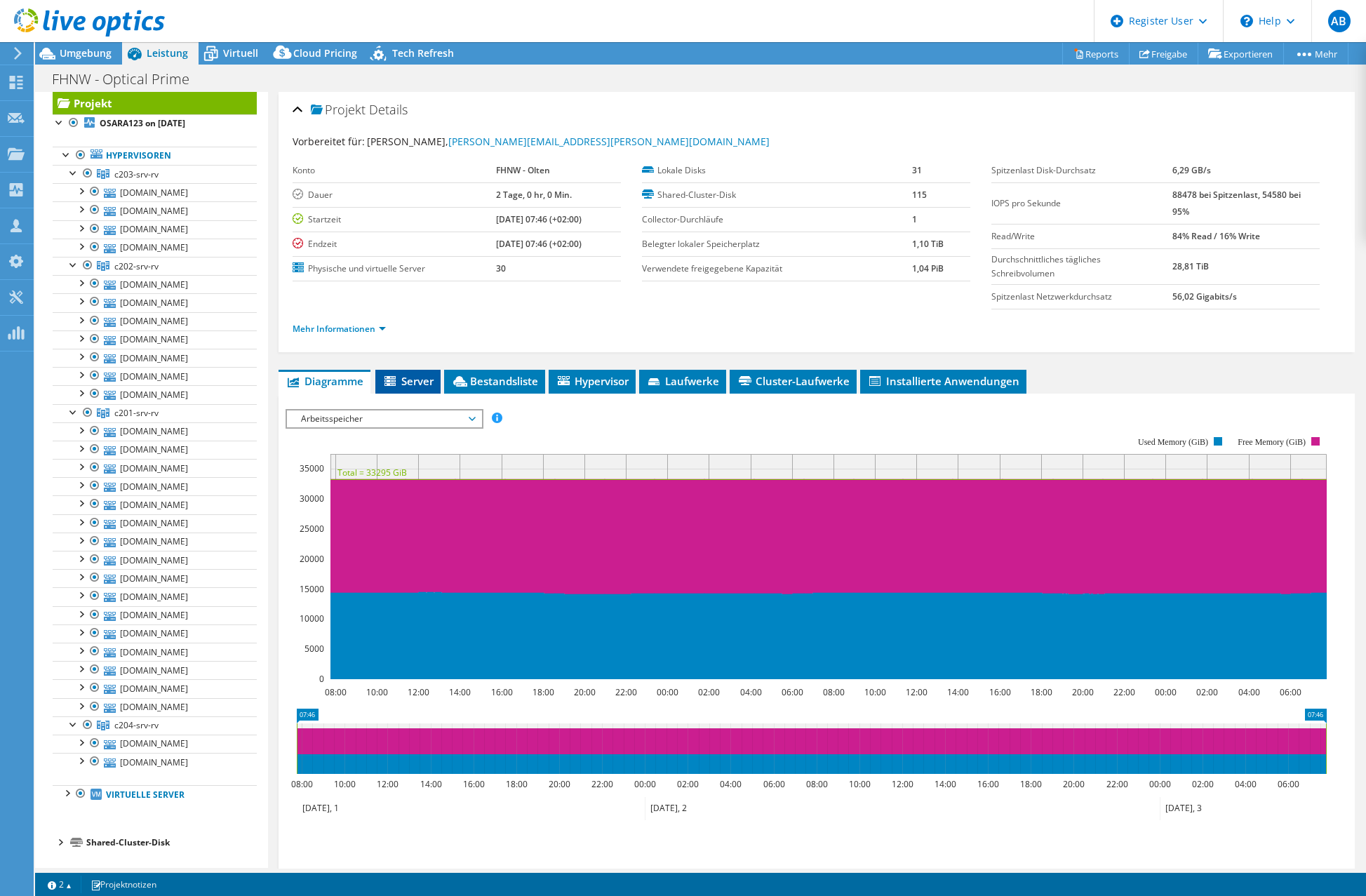
click at [425, 383] on span "Server" at bounding box center [408, 381] width 51 height 14
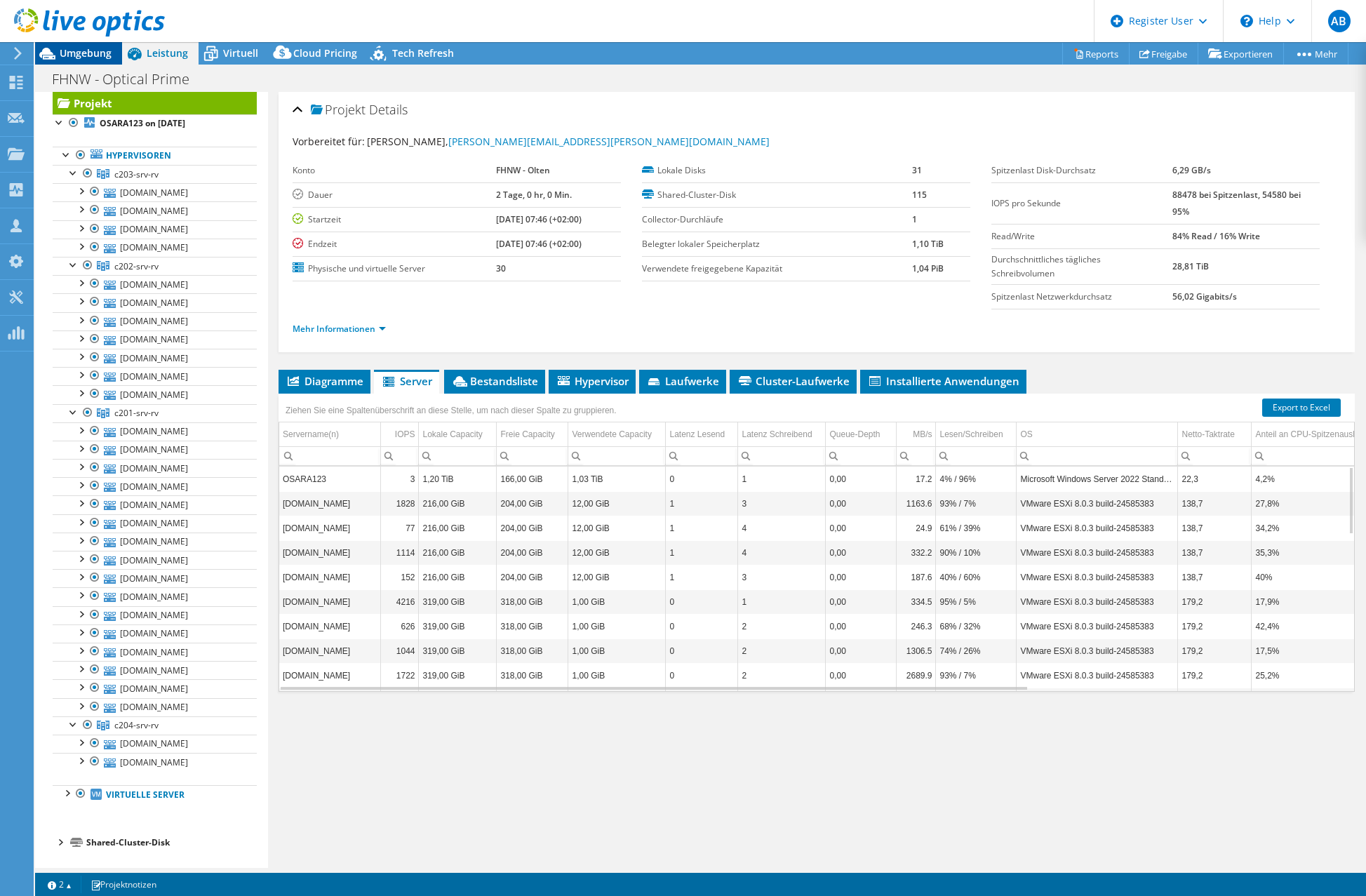
click at [95, 57] on span "Umgebung" at bounding box center [85, 53] width 52 height 13
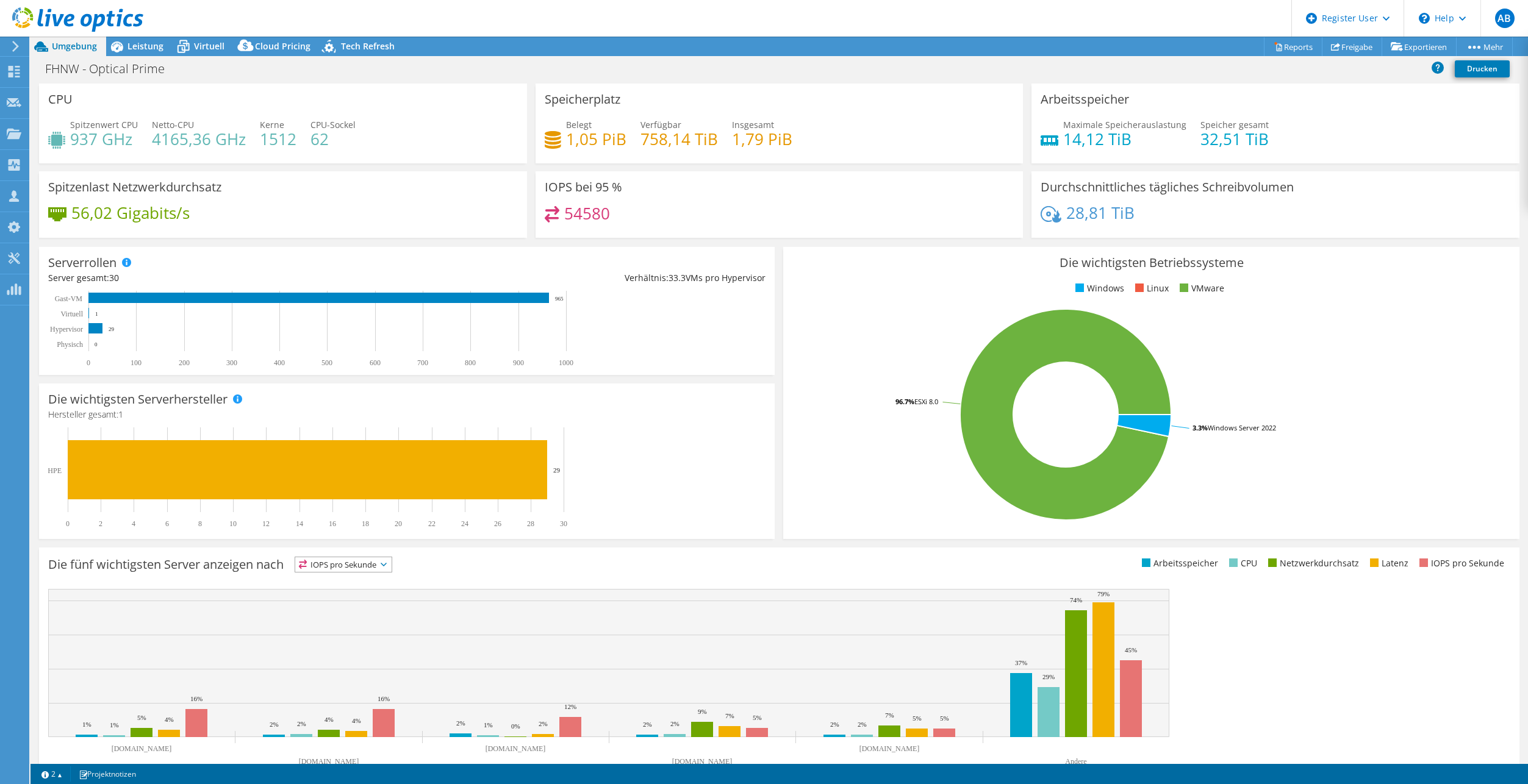
scroll to position [20, 0]
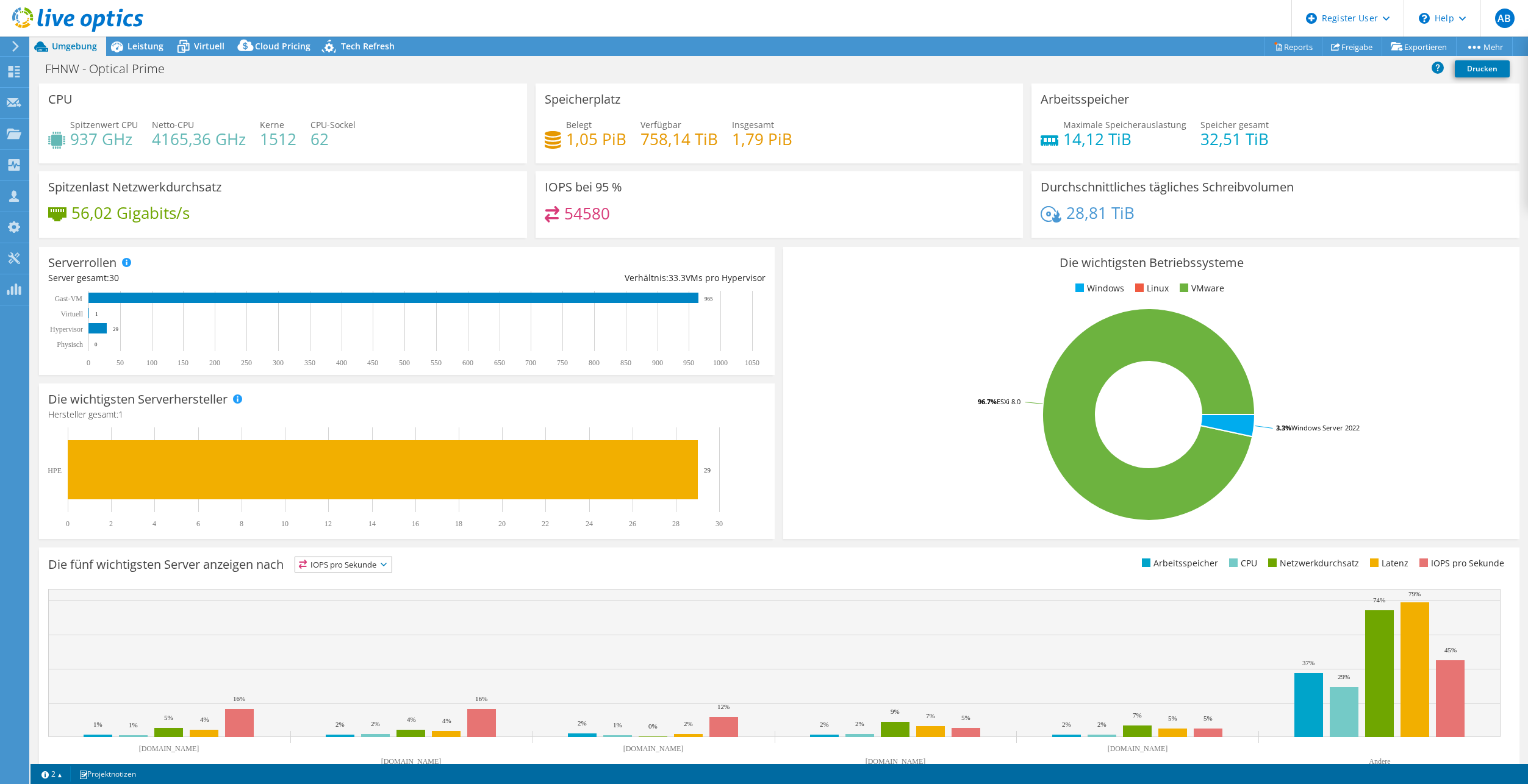
drag, startPoint x: 150, startPoint y: 47, endPoint x: 138, endPoint y: 73, distance: 28.6
click at [150, 47] on span "Leistung" at bounding box center [146, 46] width 36 height 11
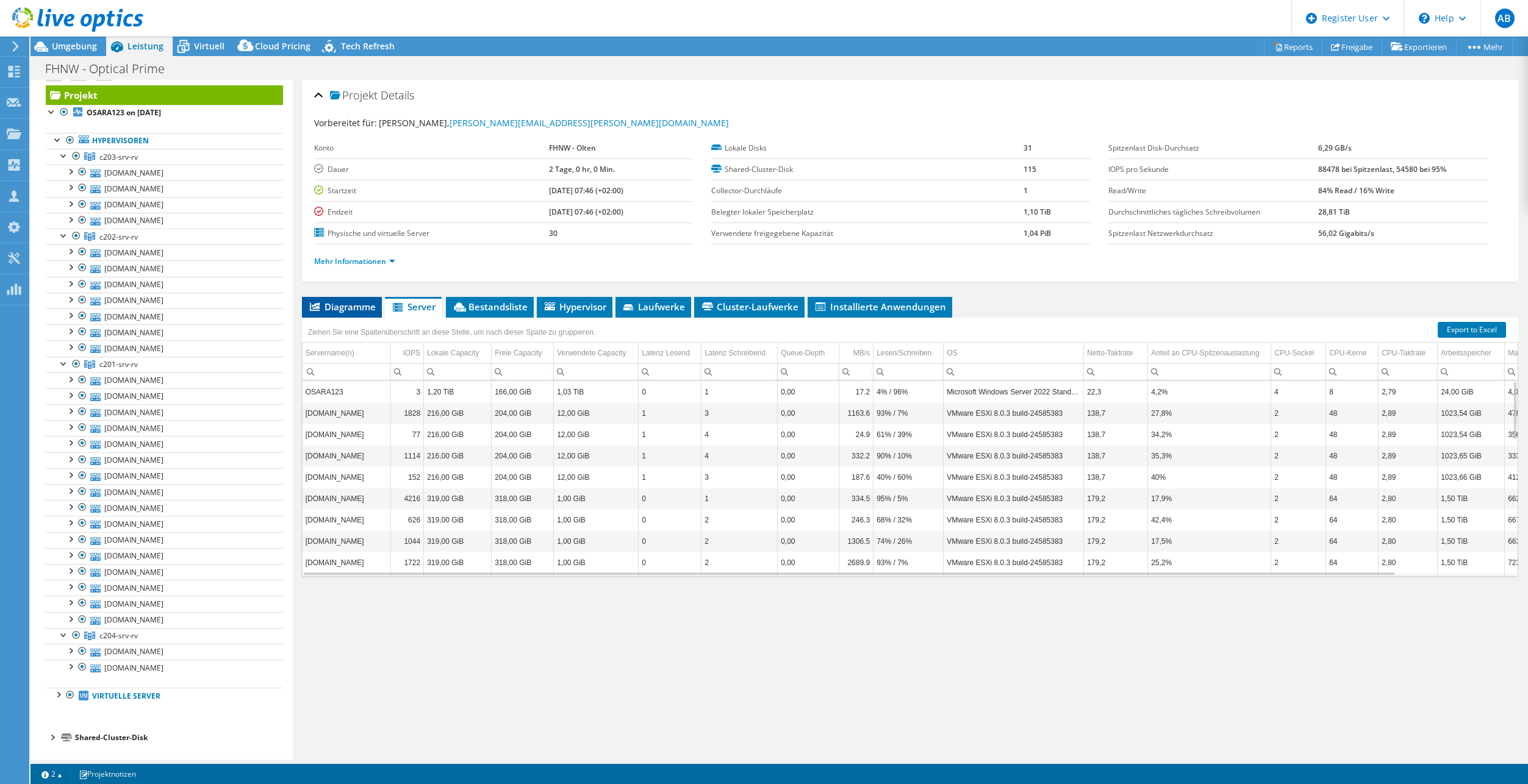
click at [371, 314] on li "Diagramme" at bounding box center [342, 307] width 80 height 20
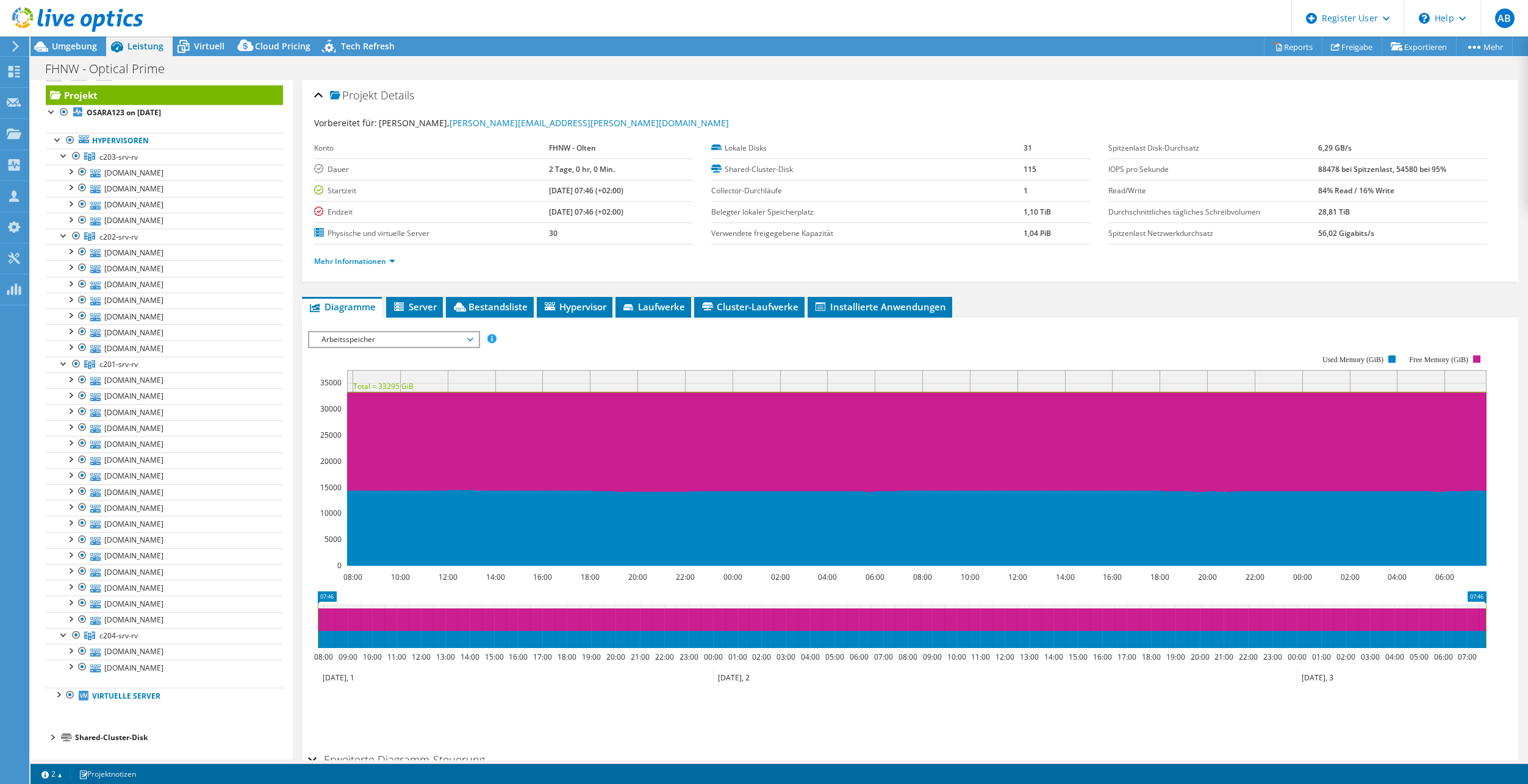
click at [442, 337] on span "Arbeitsspeicher" at bounding box center [393, 340] width 156 height 15
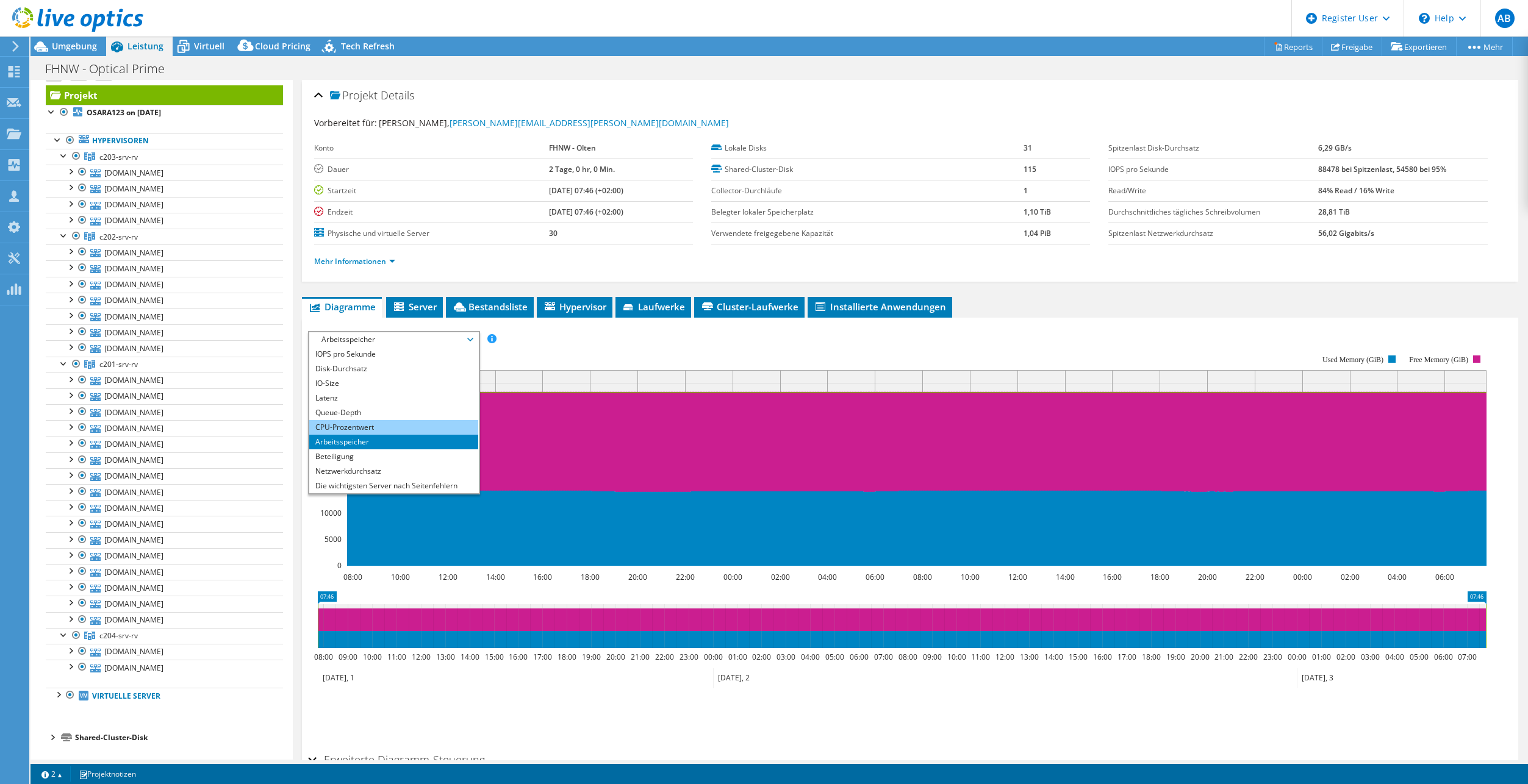
click at [359, 428] on li "CPU-Prozentwert" at bounding box center [394, 427] width 169 height 15
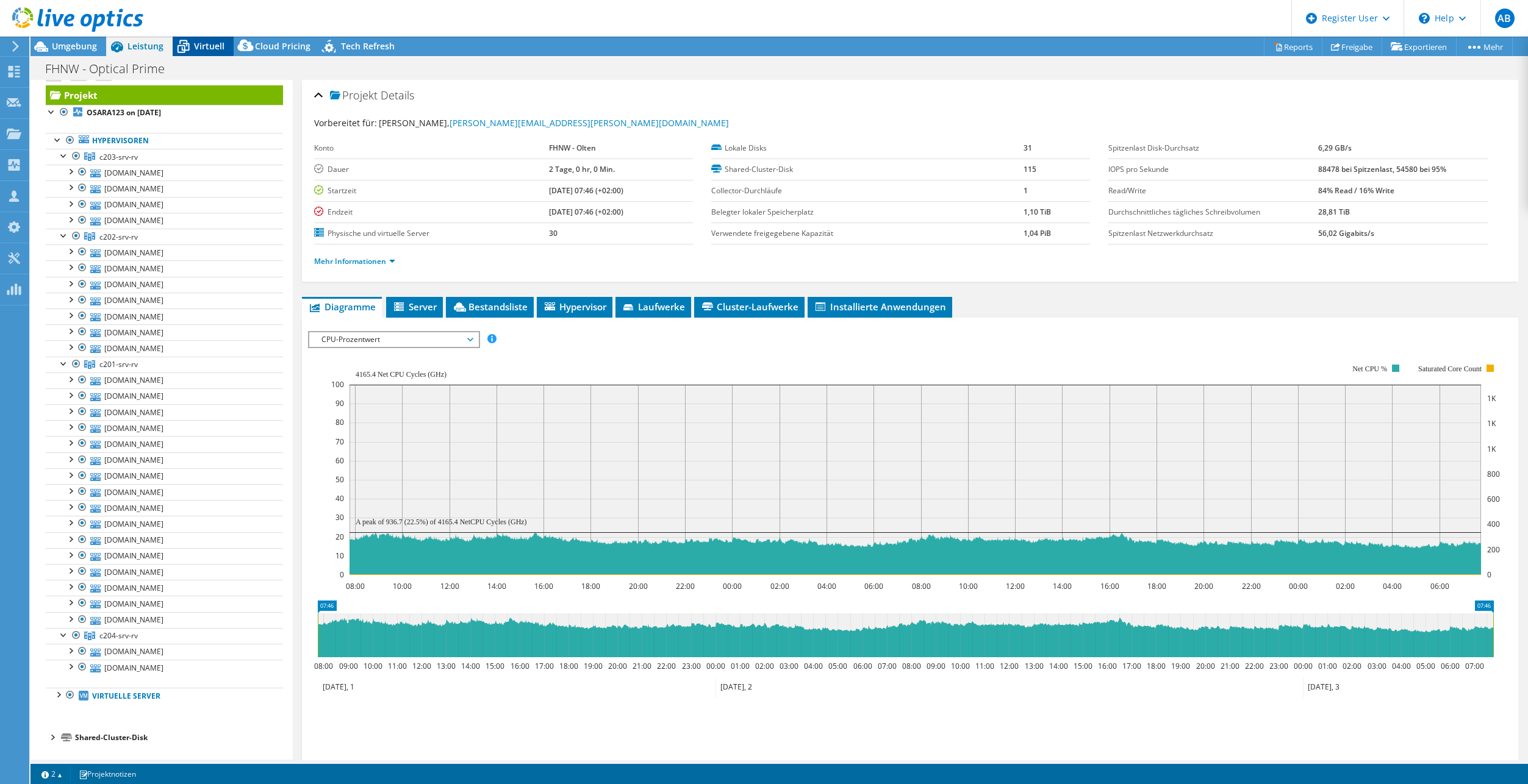
drag, startPoint x: 215, startPoint y: 45, endPoint x: 216, endPoint y: 53, distance: 8.1
click at [215, 45] on span "Virtuell" at bounding box center [209, 46] width 30 height 11
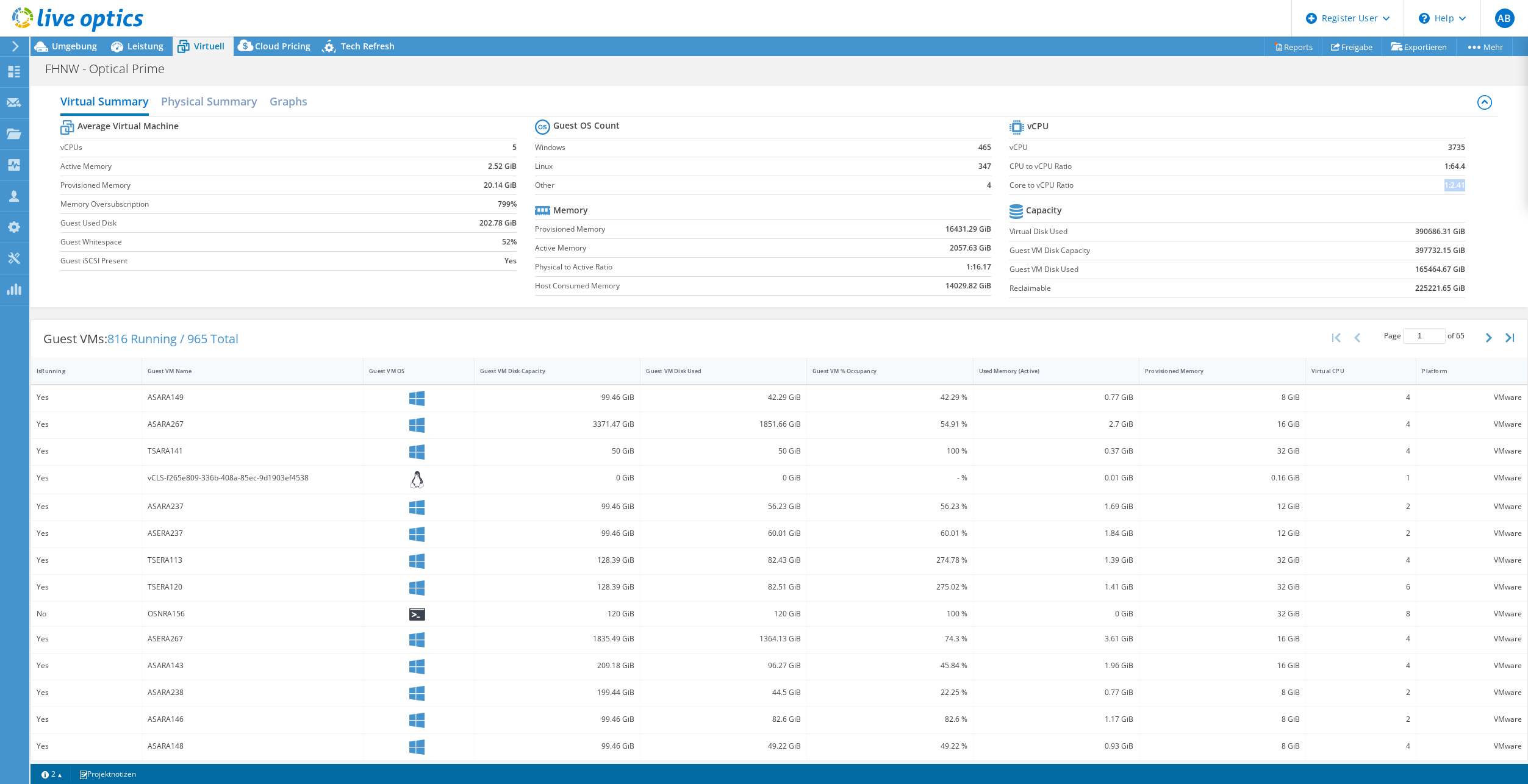
drag, startPoint x: 1426, startPoint y: 184, endPoint x: 1480, endPoint y: 187, distance: 54.1
click at [938, 187] on div "Average Virtual Machine vCPUs 5 Active Memory 2.52 GiB Provisioned Memory 20.14…" at bounding box center [780, 210] width 1438 height 187
click at [938, 210] on td at bounding box center [1382, 212] width 167 height 21
drag, startPoint x: 1445, startPoint y: 182, endPoint x: 1455, endPoint y: 183, distance: 10.0
click at [938, 183] on td "1:2.41" at bounding box center [1413, 185] width 104 height 19
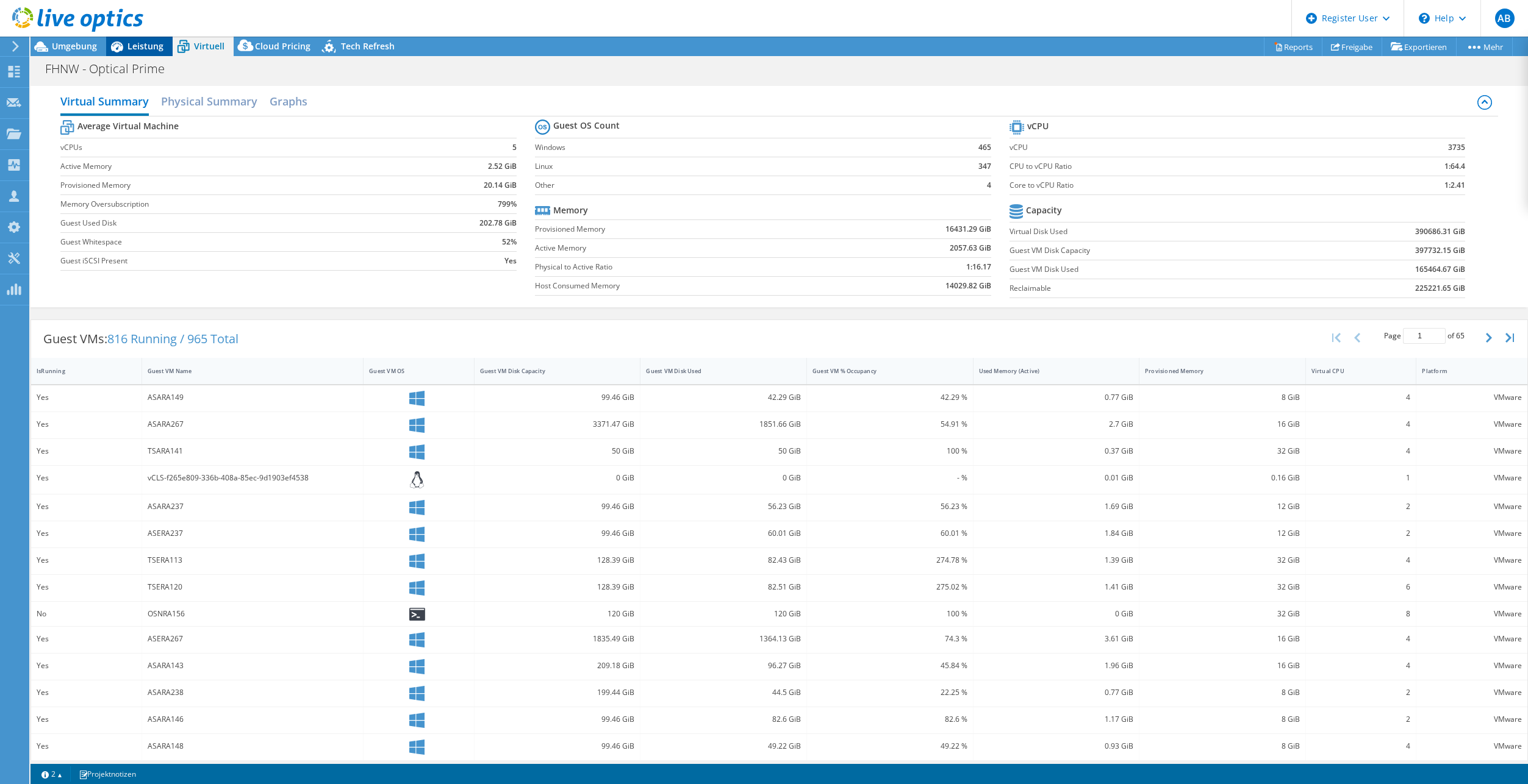
click at [155, 43] on span "Leistung" at bounding box center [146, 46] width 36 height 11
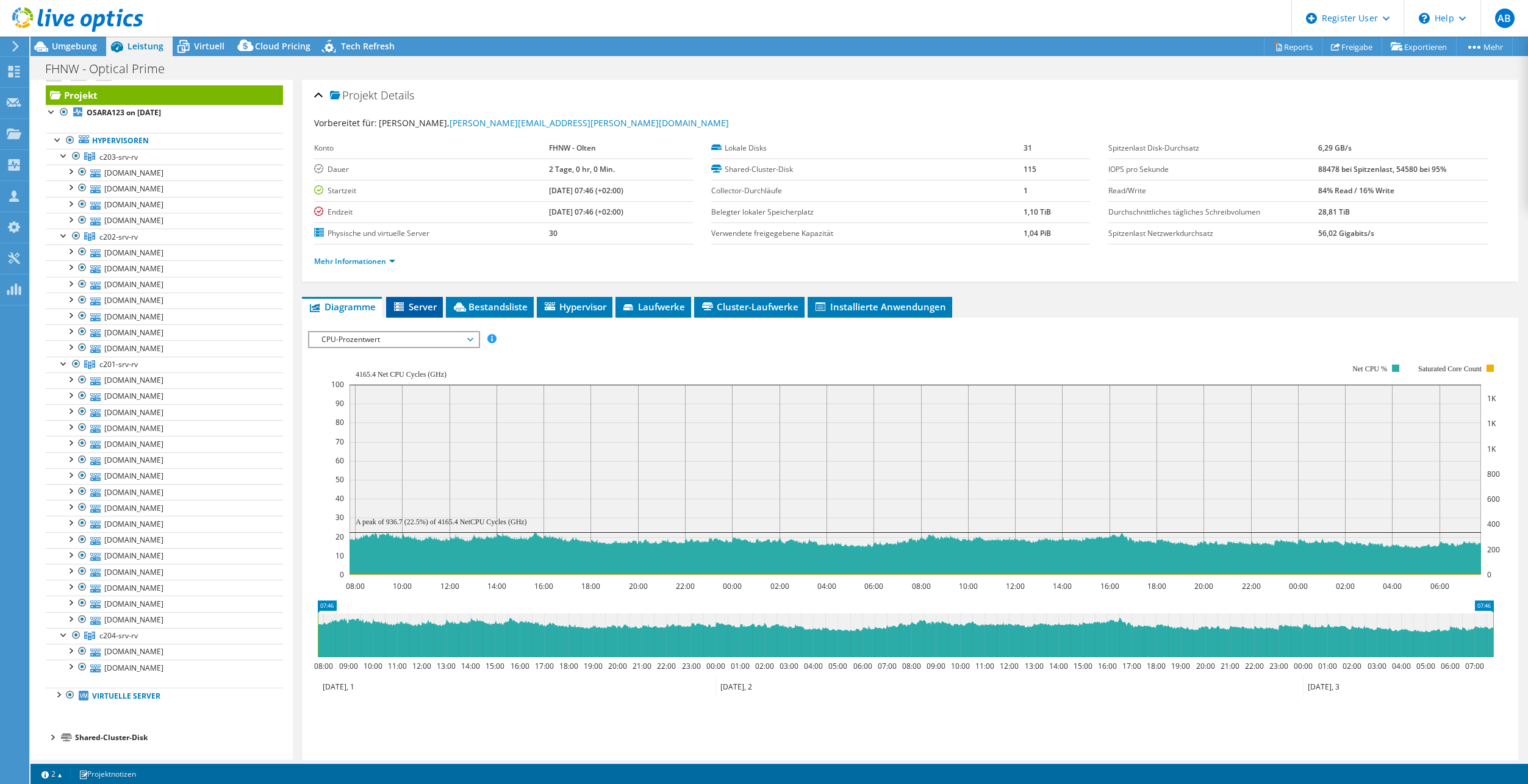
click at [429, 308] on span "Server" at bounding box center [414, 306] width 44 height 12
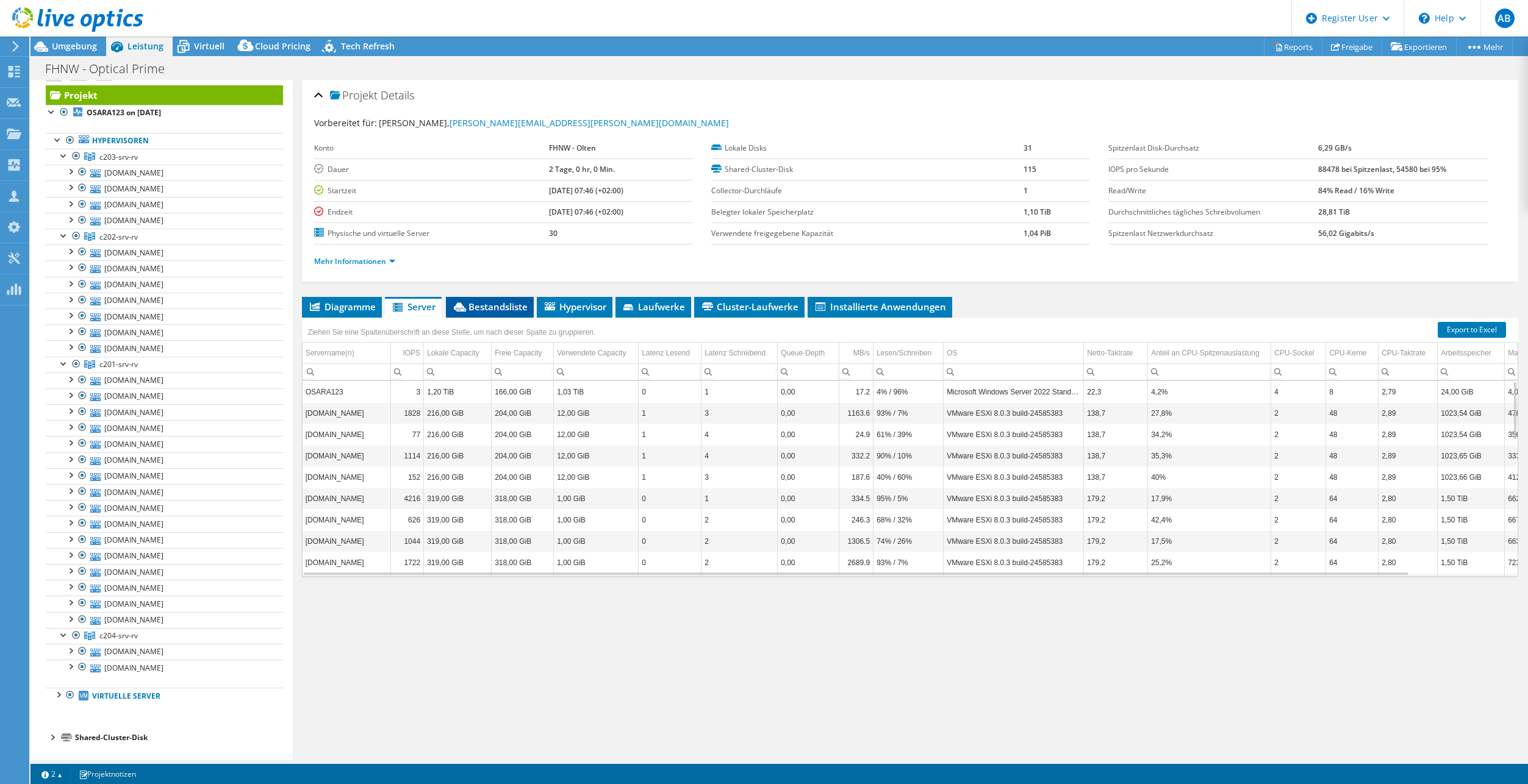
click at [494, 307] on span "Bestandsliste" at bounding box center [490, 306] width 75 height 12
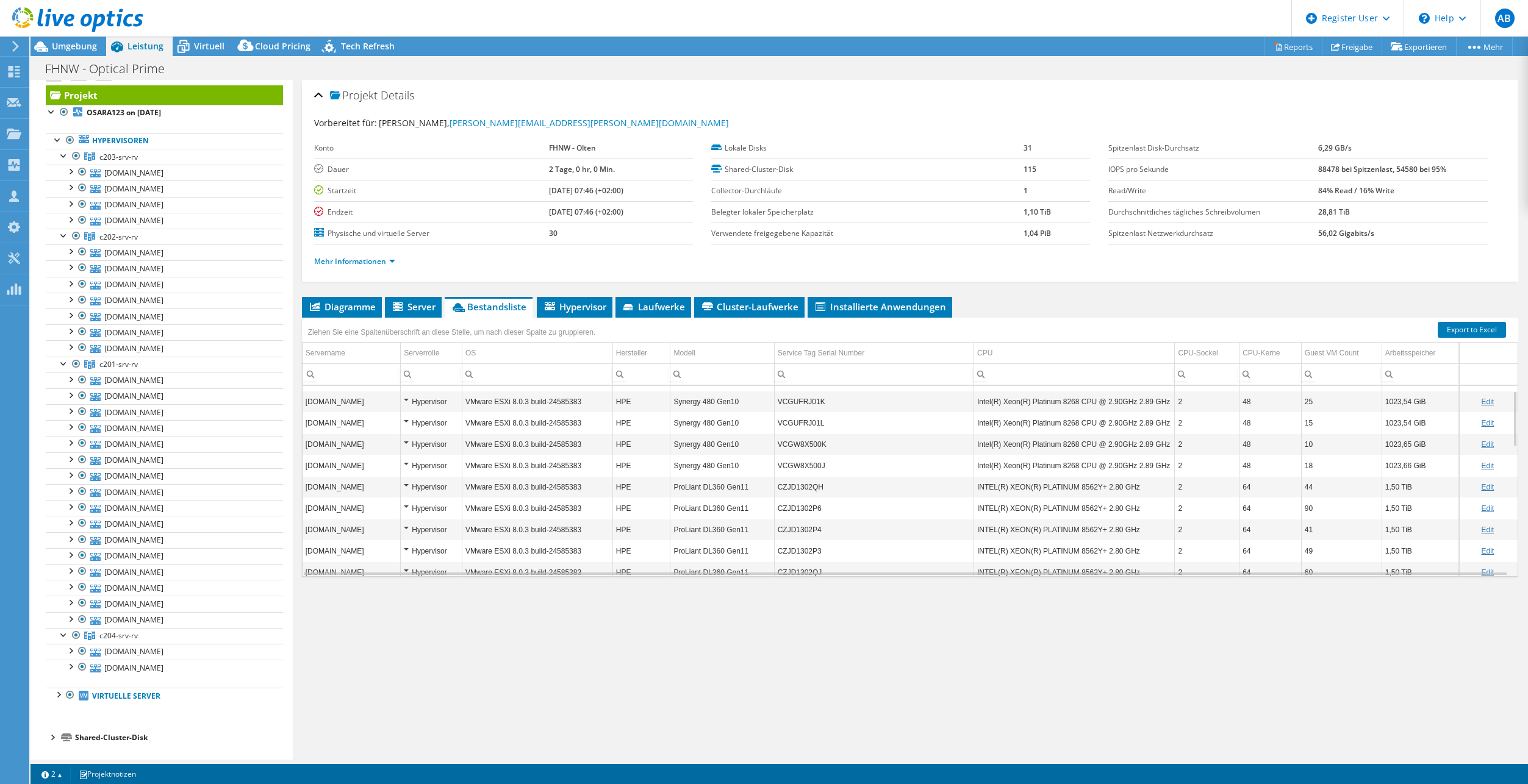
scroll to position [0, 0]
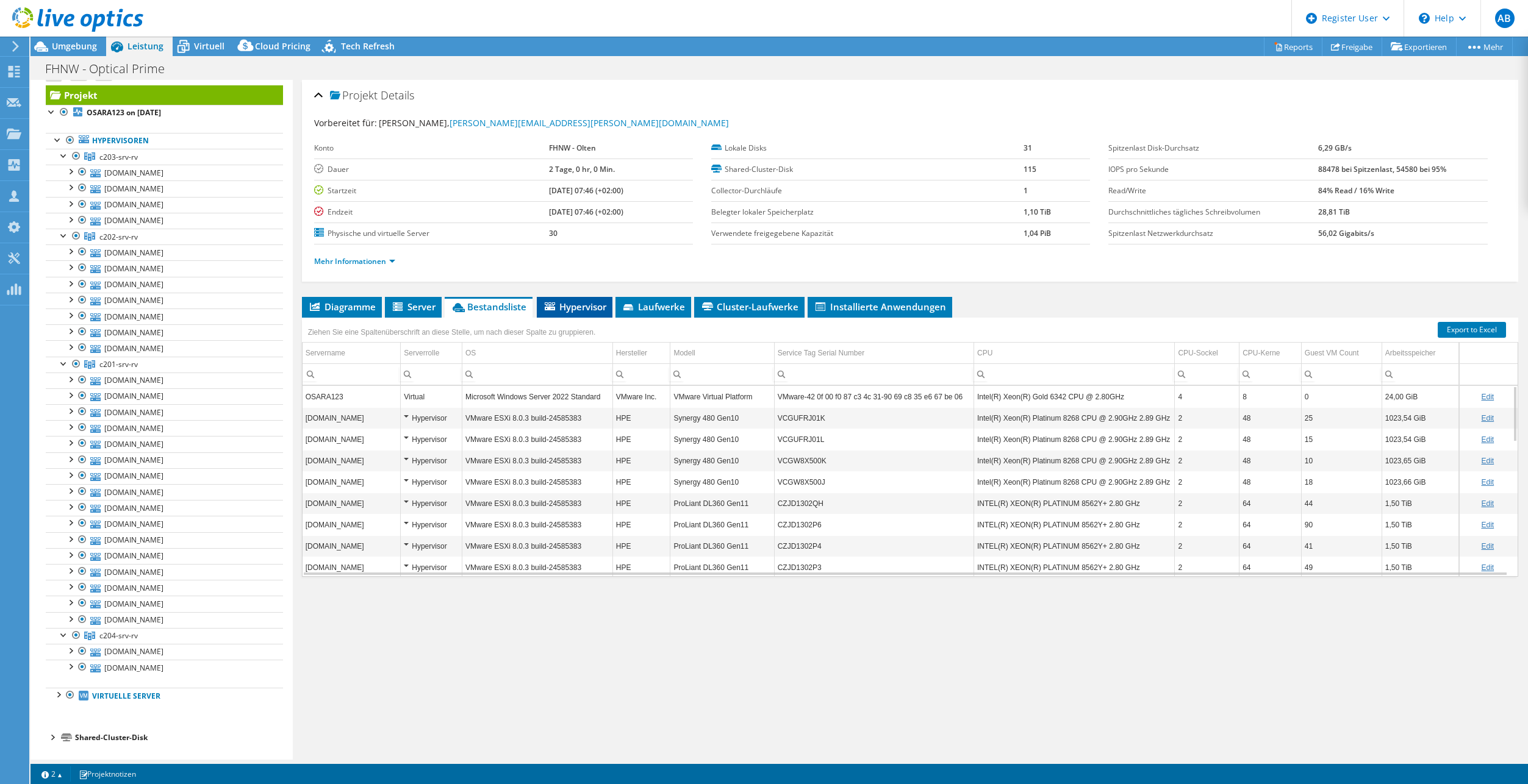
click at [597, 313] on li "Hypervisor" at bounding box center [574, 307] width 75 height 20
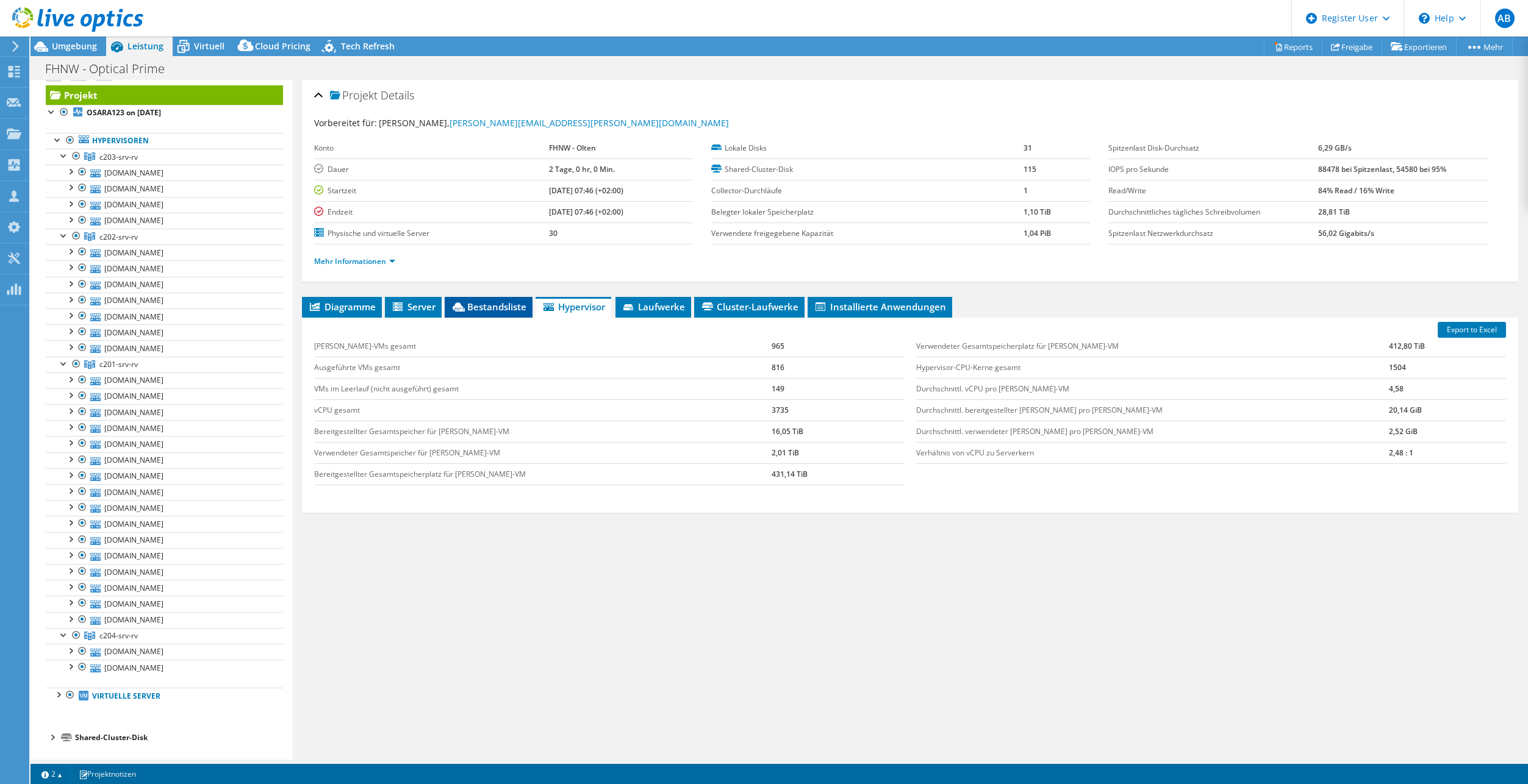
click at [495, 309] on span "Bestandsliste" at bounding box center [488, 306] width 75 height 12
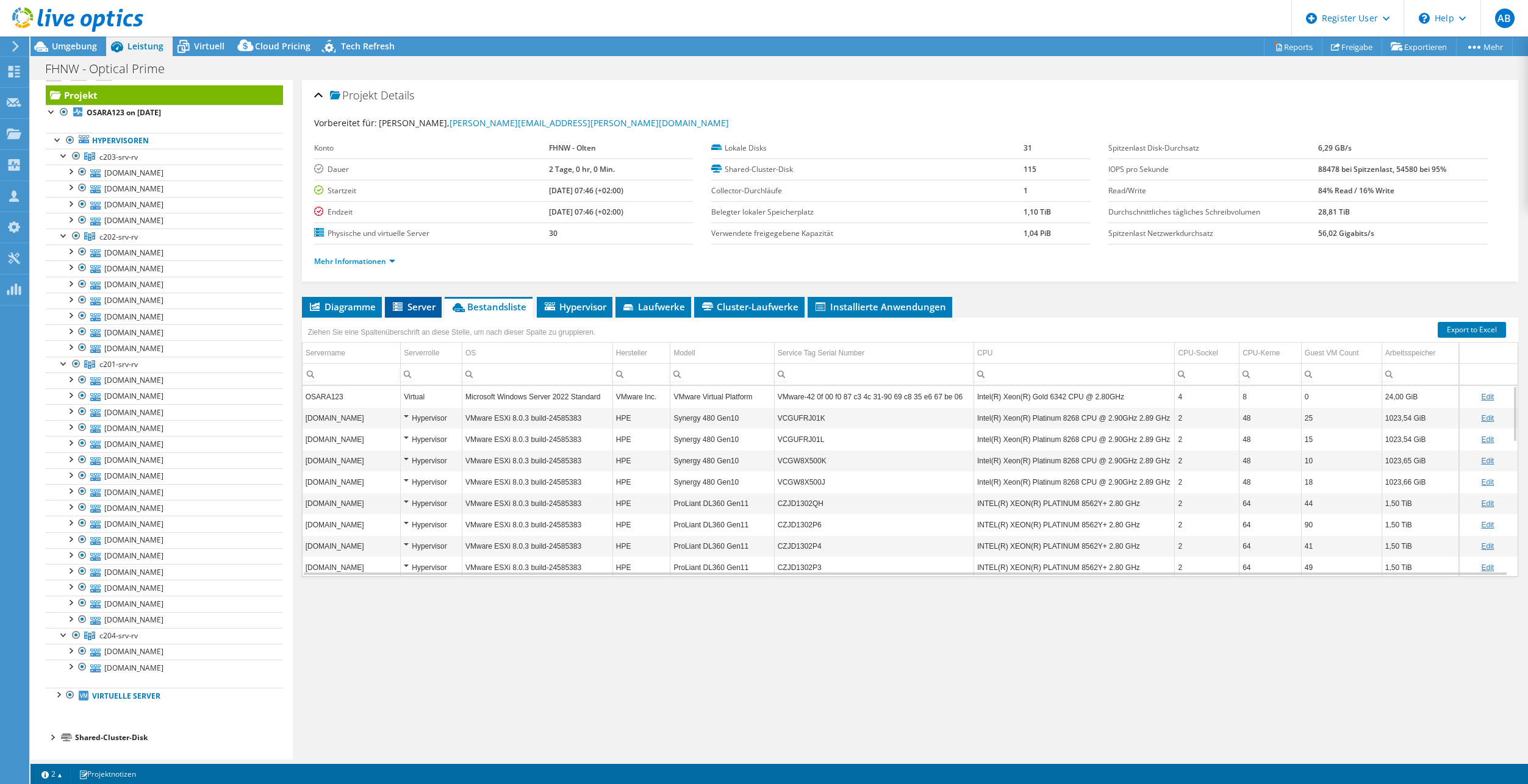
click at [432, 307] on span "Server" at bounding box center [413, 306] width 44 height 12
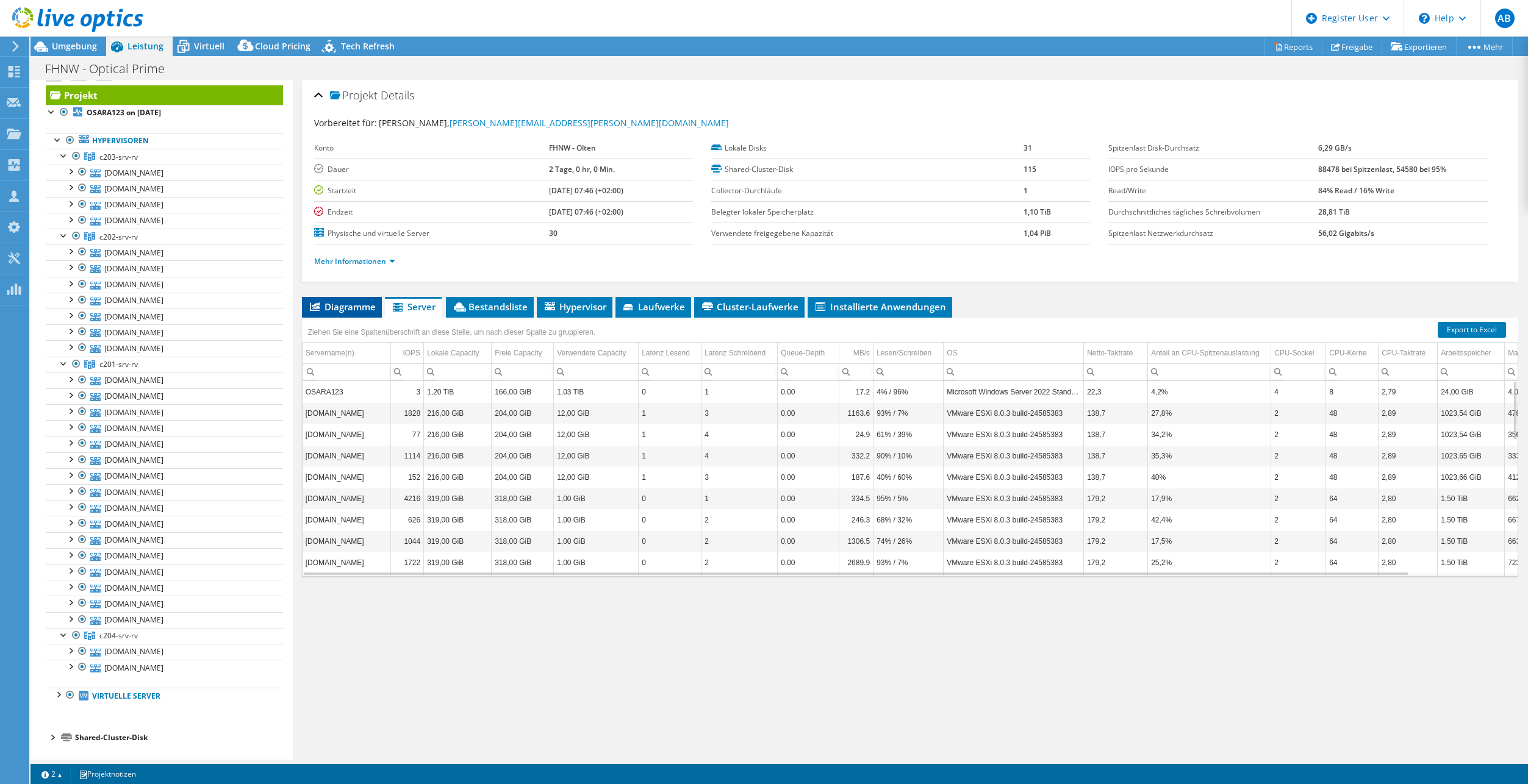
click at [354, 309] on span "Diagramme" at bounding box center [341, 306] width 68 height 12
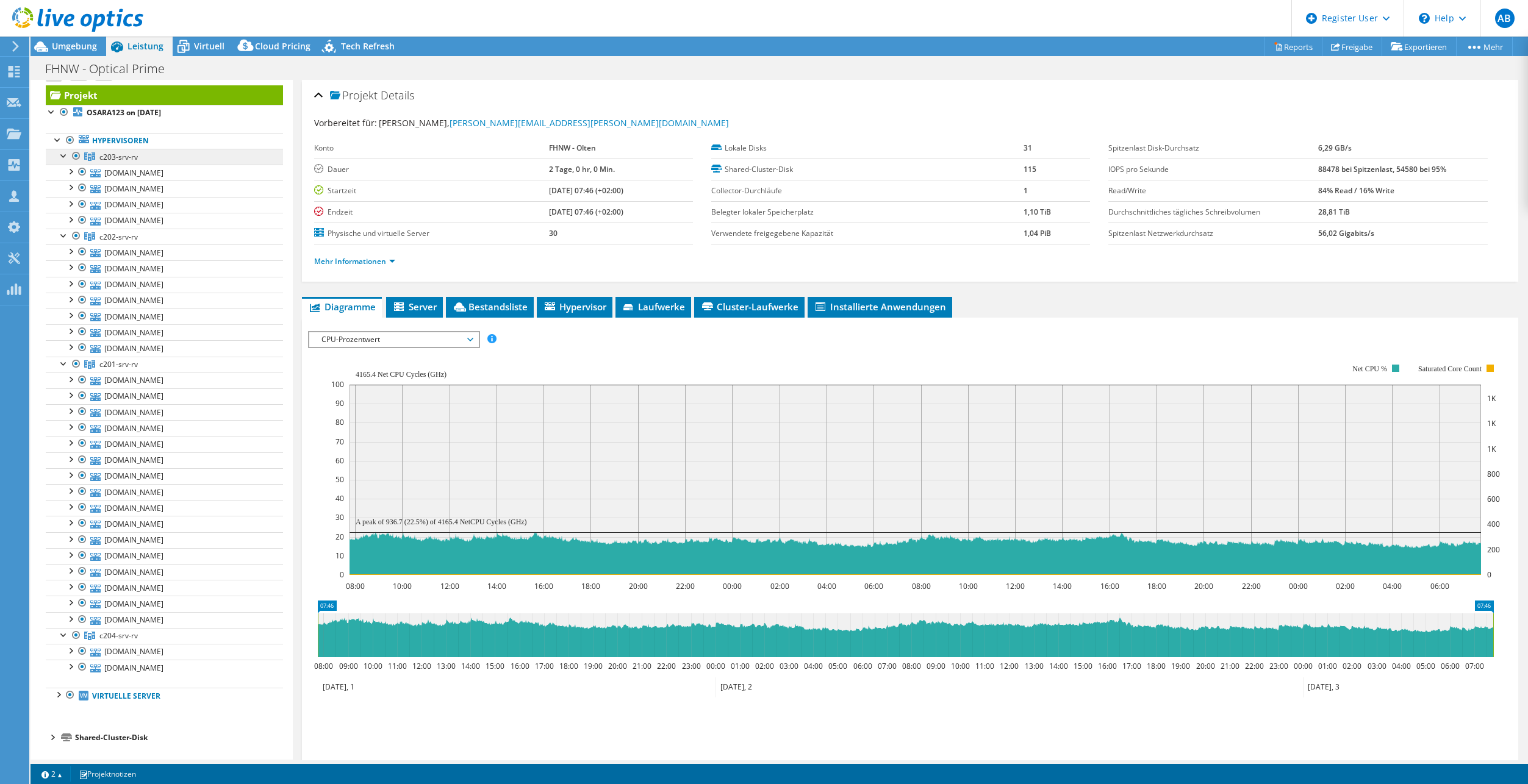
click at [118, 156] on span "c203-srv-rv" at bounding box center [118, 156] width 38 height 11
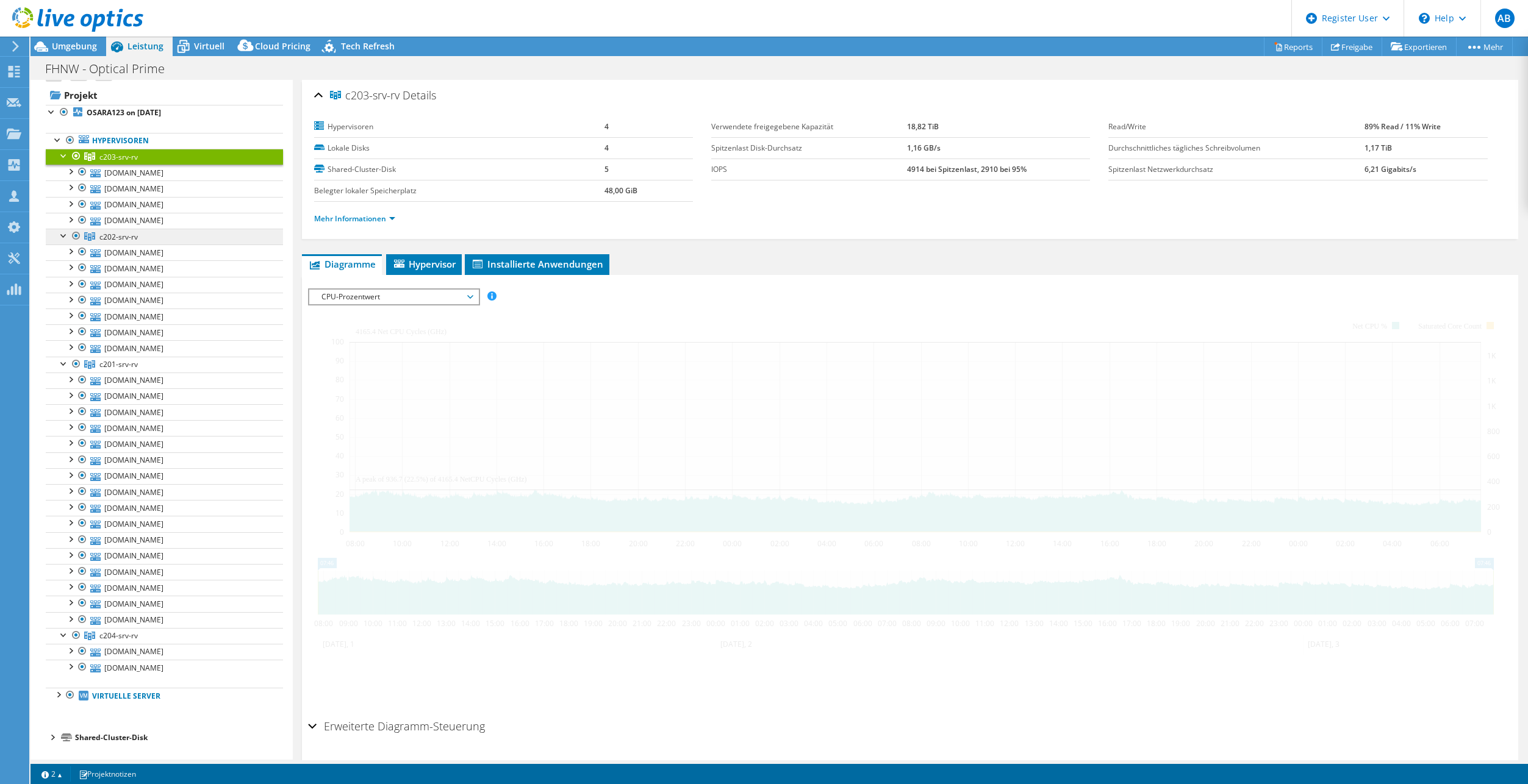
click at [132, 241] on span "c202-srv-rv" at bounding box center [118, 237] width 38 height 11
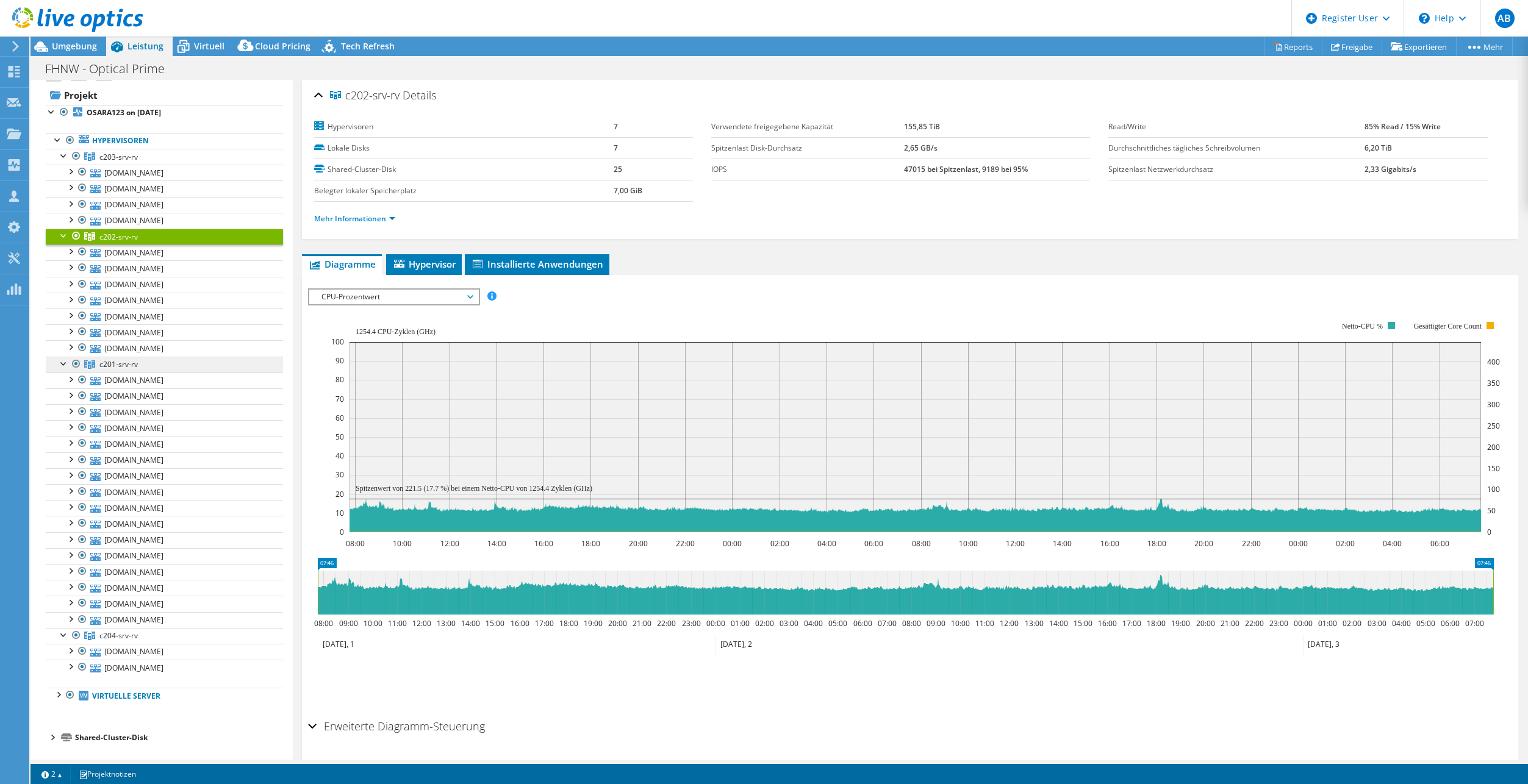
click at [129, 370] on link "c201-srv-rv" at bounding box center [165, 364] width 237 height 16
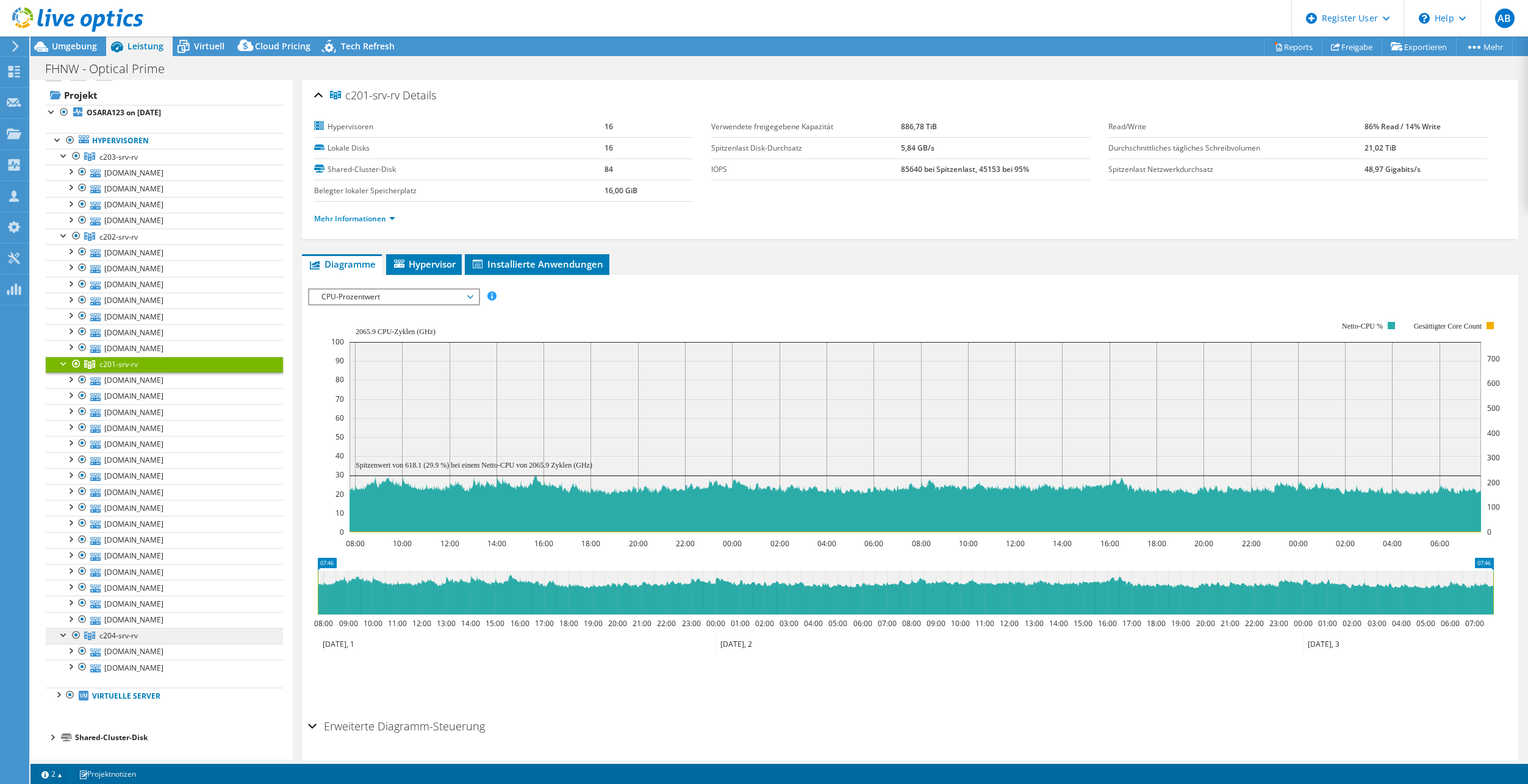
click at [133, 637] on span "c204-srv-rv" at bounding box center [118, 635] width 38 height 11
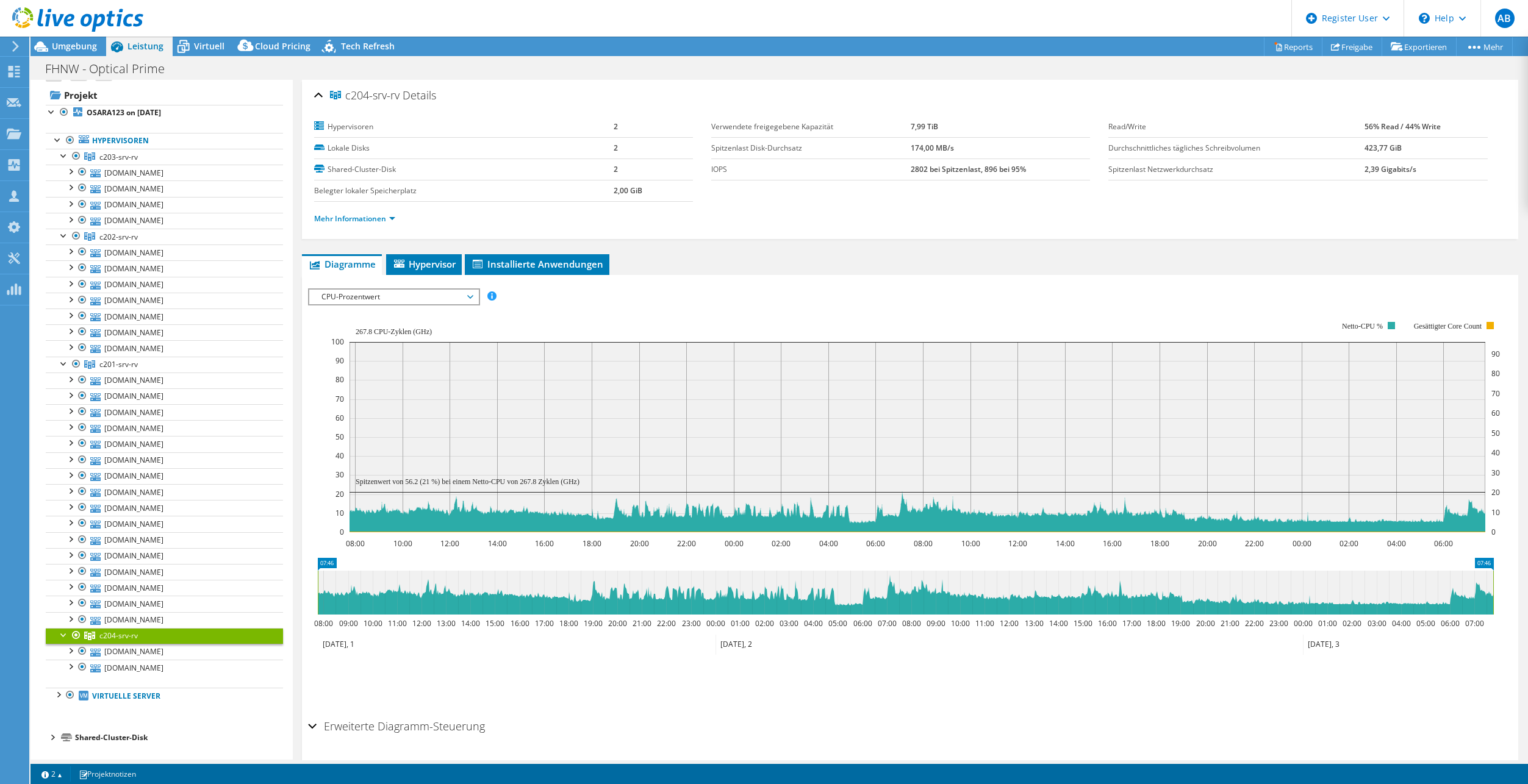
drag, startPoint x: 138, startPoint y: 637, endPoint x: 740, endPoint y: 307, distance: 686.5
click at [740, 307] on rect at bounding box center [915, 426] width 1169 height 244
click at [140, 367] on link "c201-srv-rv" at bounding box center [165, 364] width 237 height 16
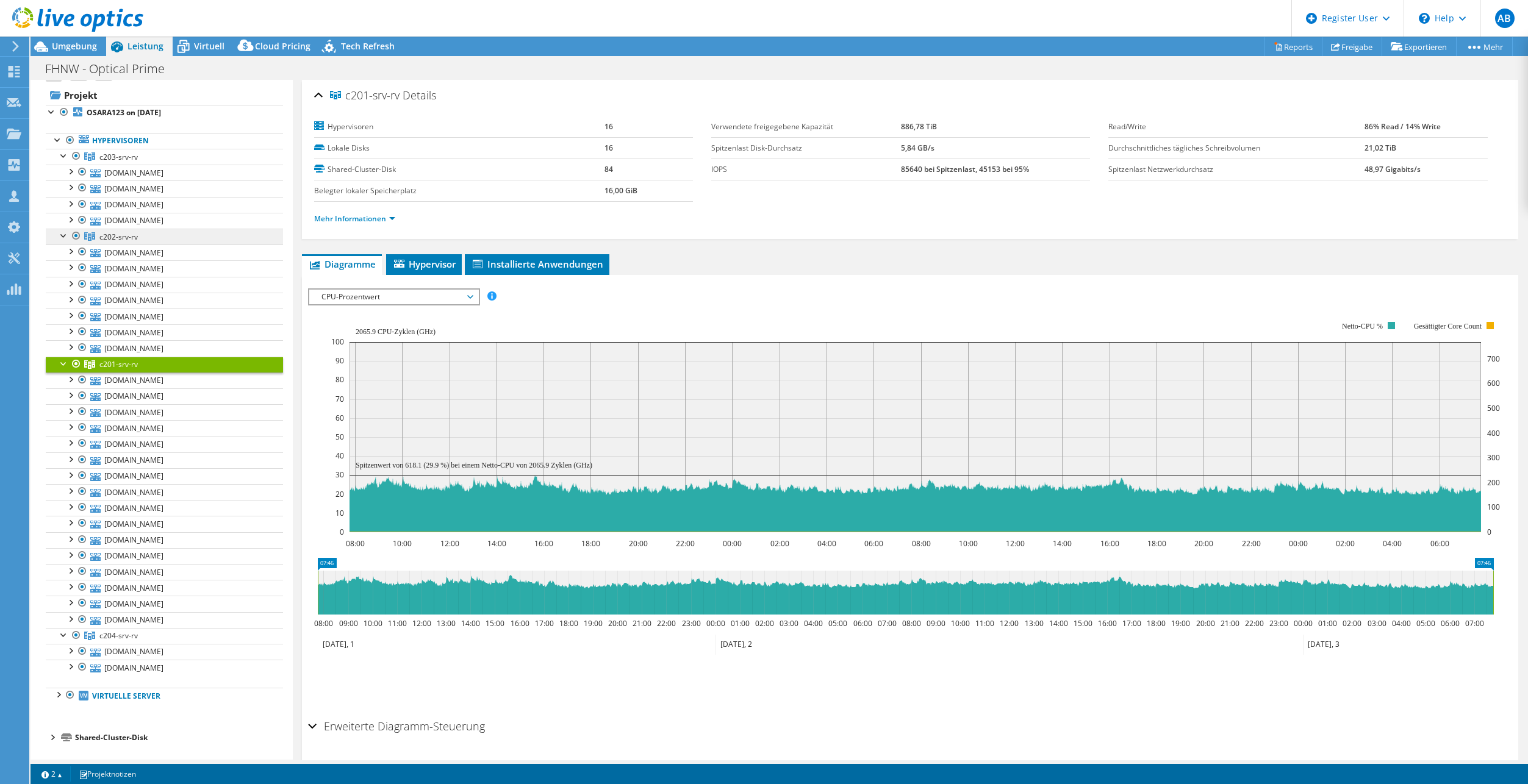
click at [138, 237] on link "c202-srv-rv" at bounding box center [165, 236] width 237 height 16
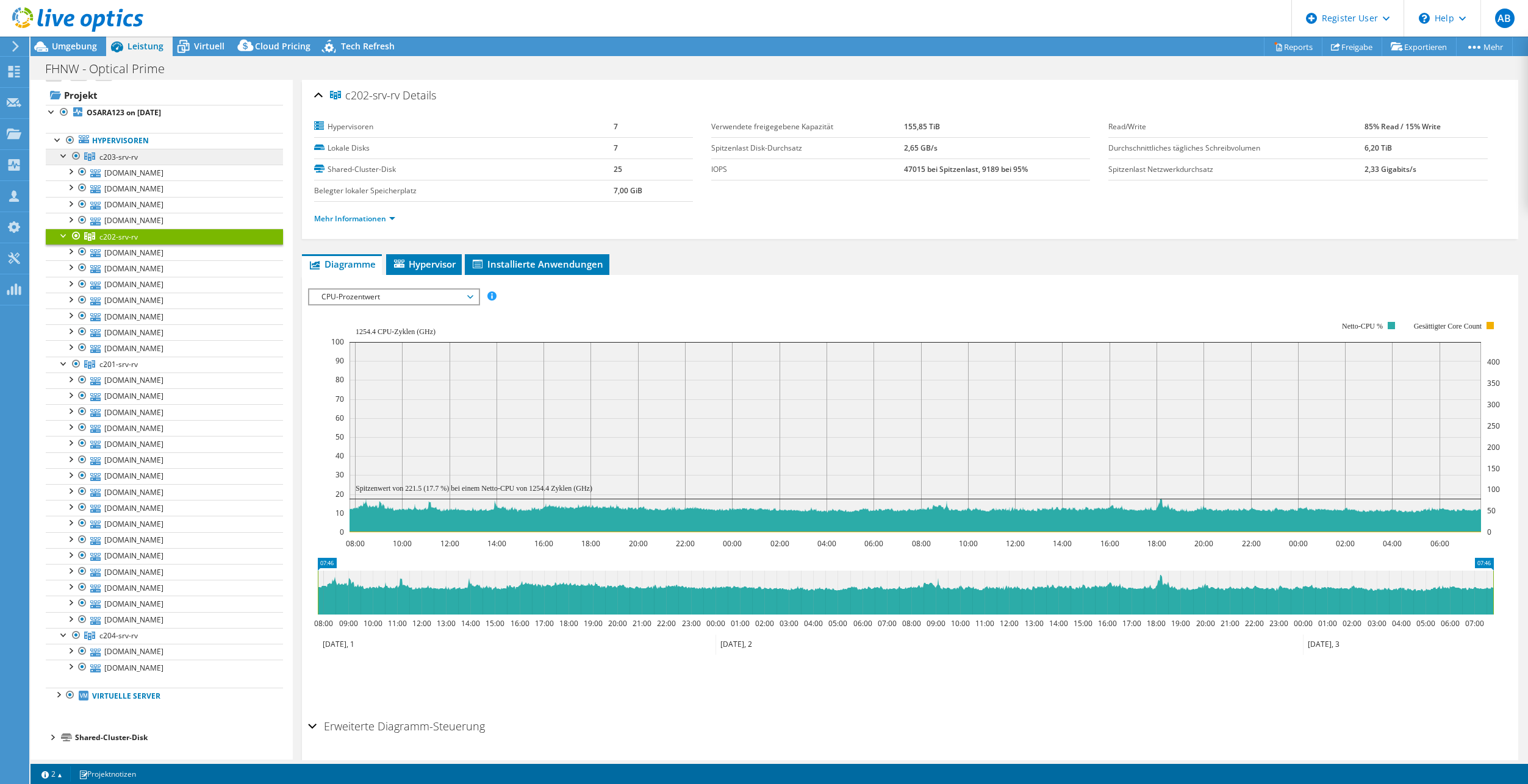
click at [137, 155] on span "c203-srv-rv" at bounding box center [118, 156] width 38 height 11
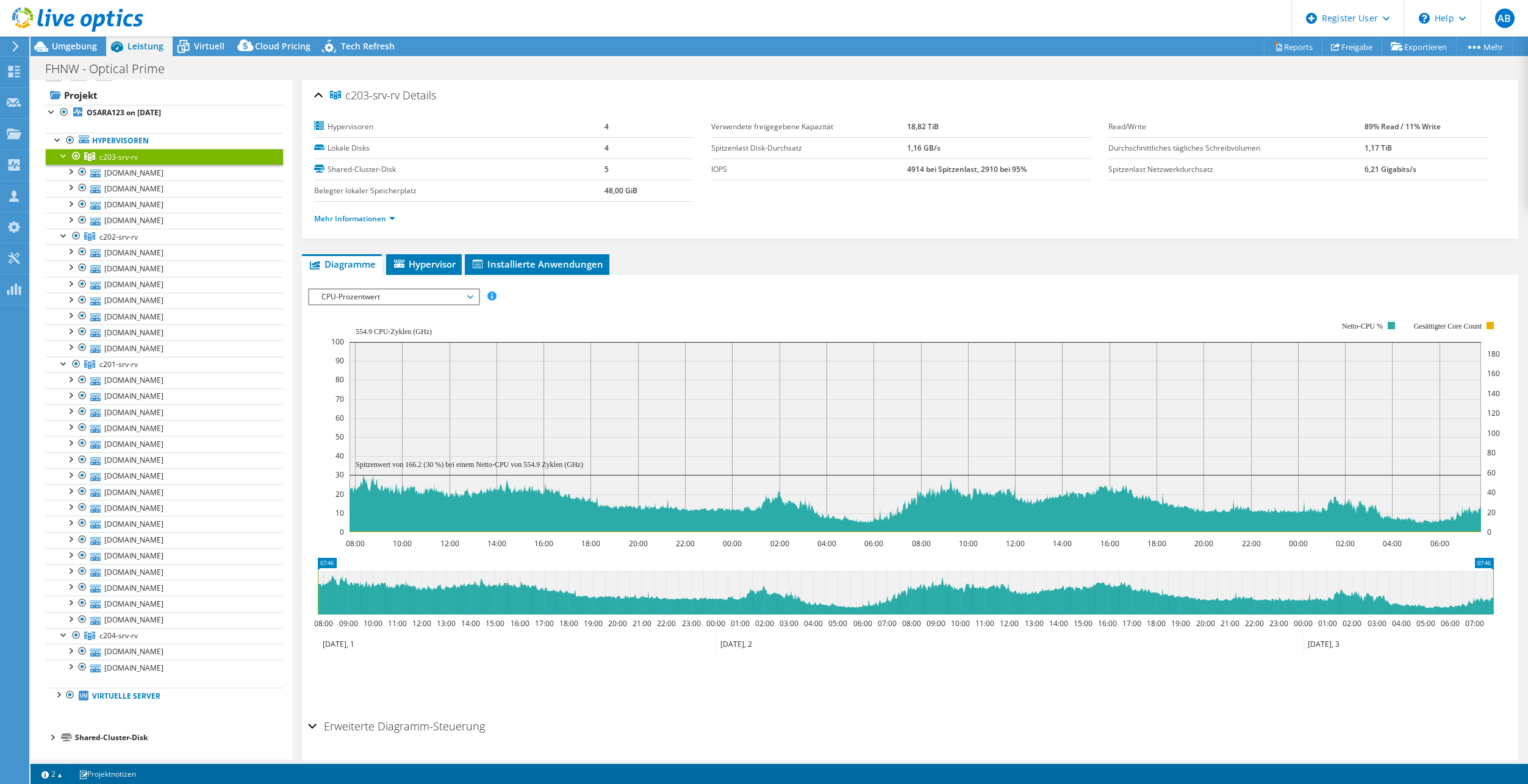
click at [411, 304] on div "CPU-Prozentwert IOPS pro Sekunde Disk-Durchsatz IO-Size Latenz Queue-Depth CPU-…" at bounding box center [394, 296] width 172 height 17
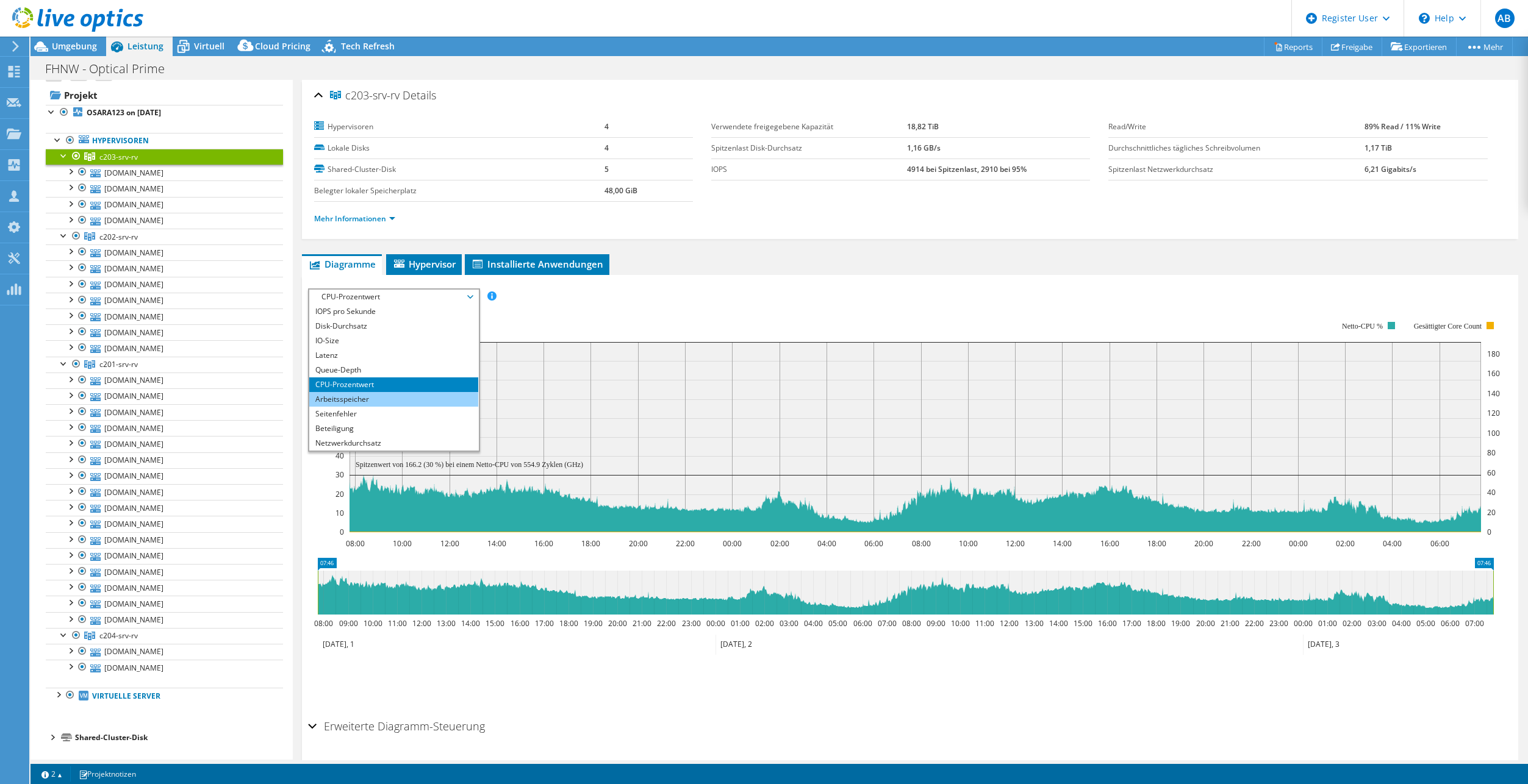
click at [398, 400] on li "Arbeitsspeicher" at bounding box center [394, 399] width 169 height 15
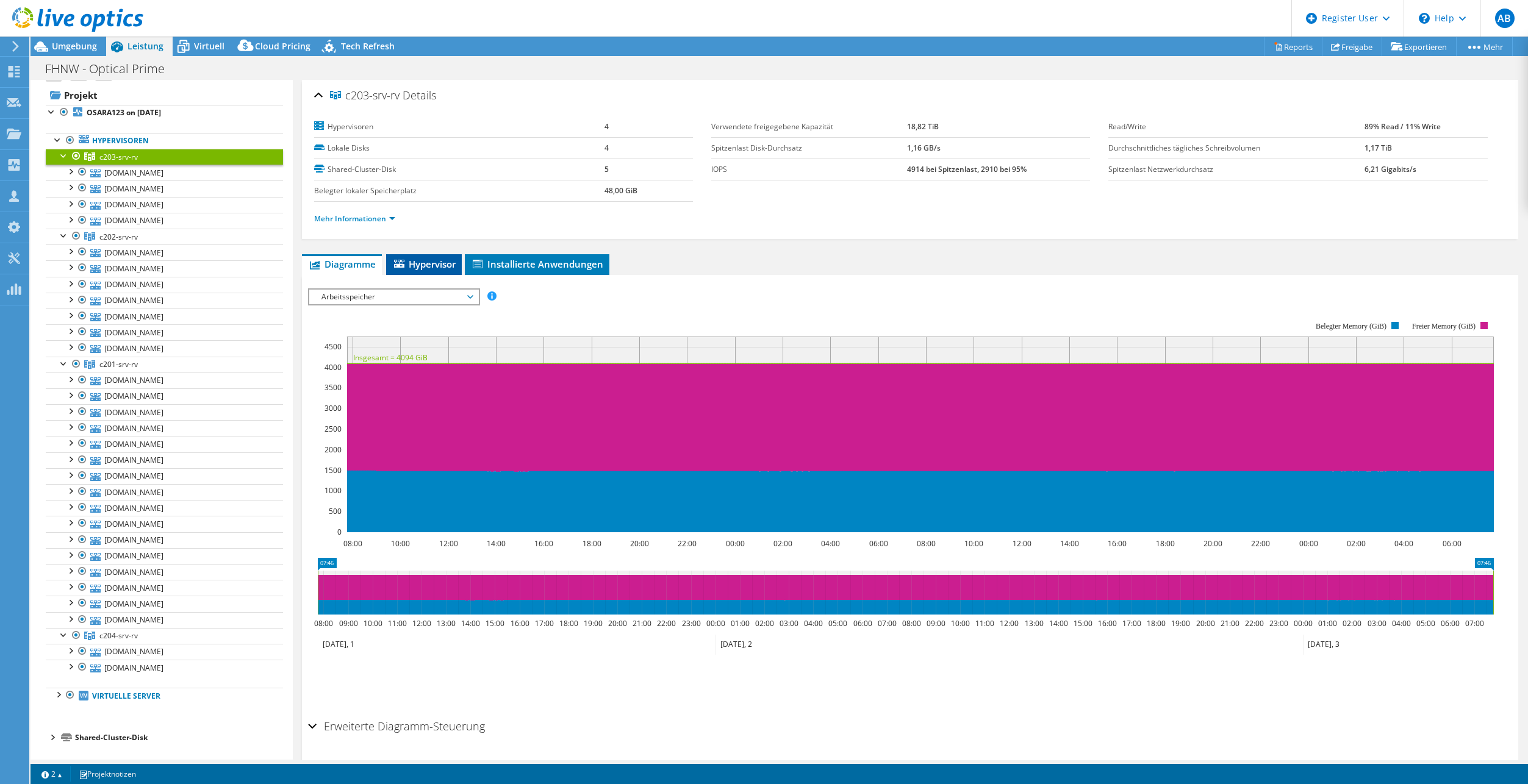
click at [432, 263] on span "Hypervisor" at bounding box center [423, 264] width 63 height 12
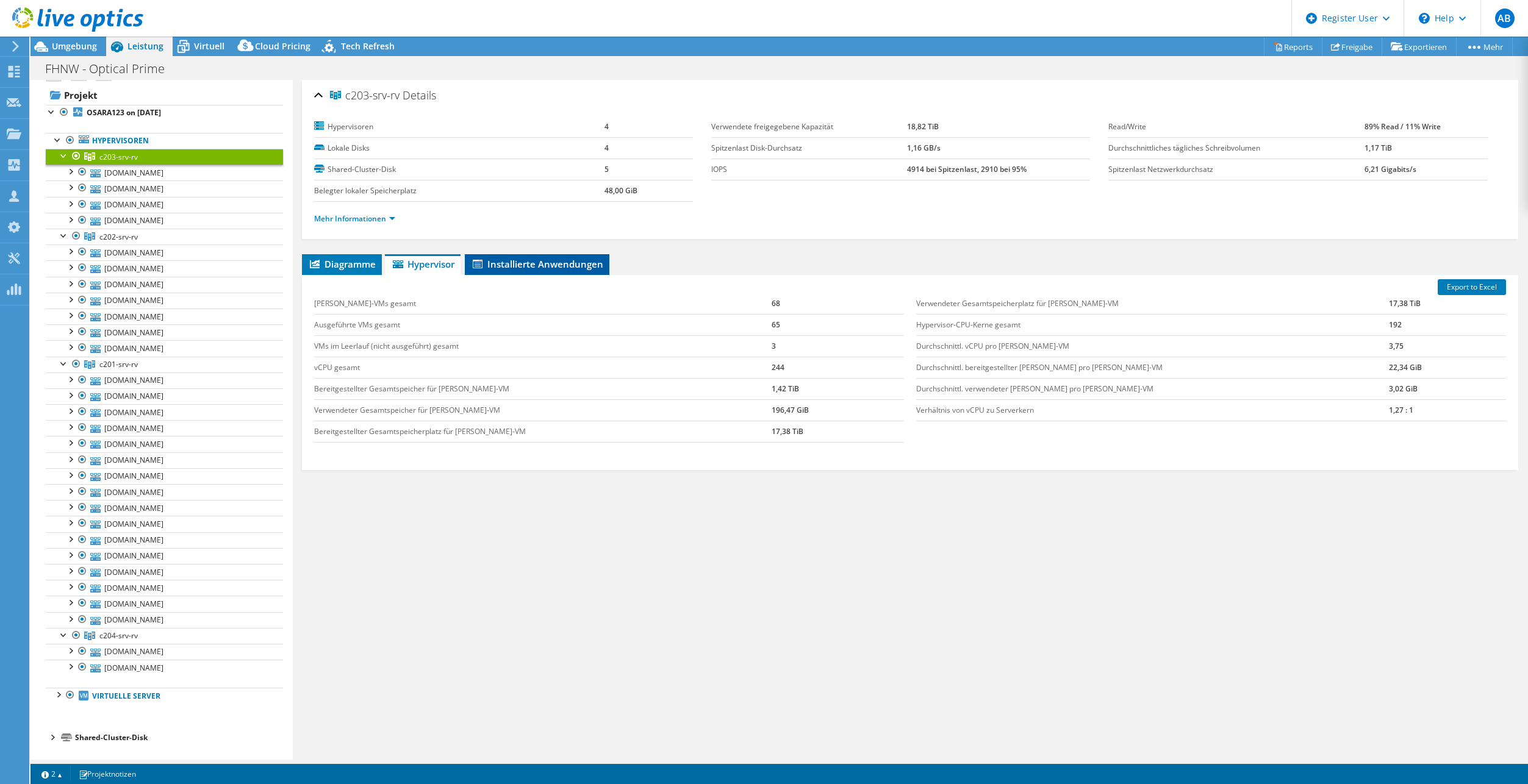
click at [527, 268] on span "Installierte Anwendungen" at bounding box center [537, 264] width 133 height 12
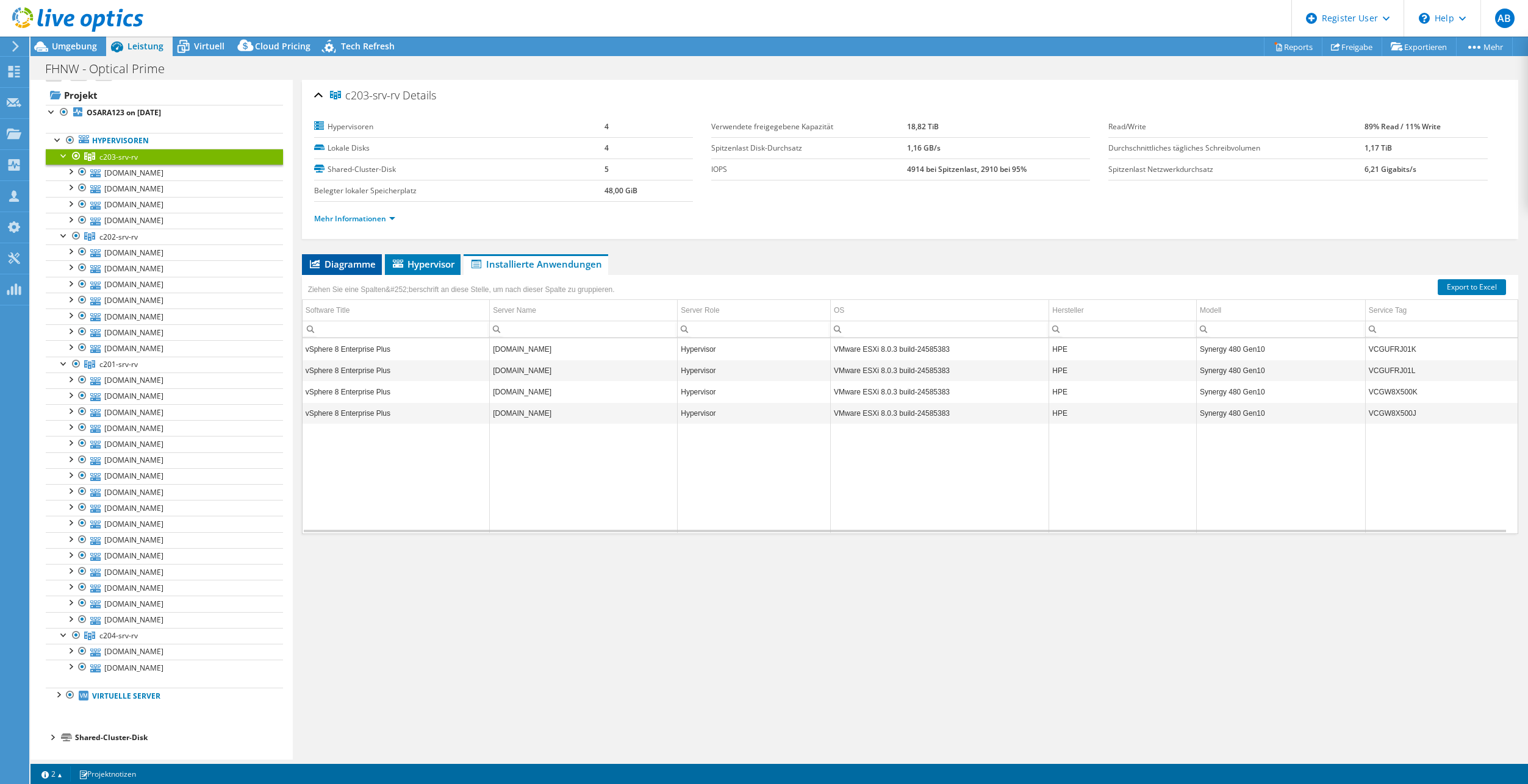
click at [360, 268] on span "Diagramme" at bounding box center [341, 264] width 68 height 12
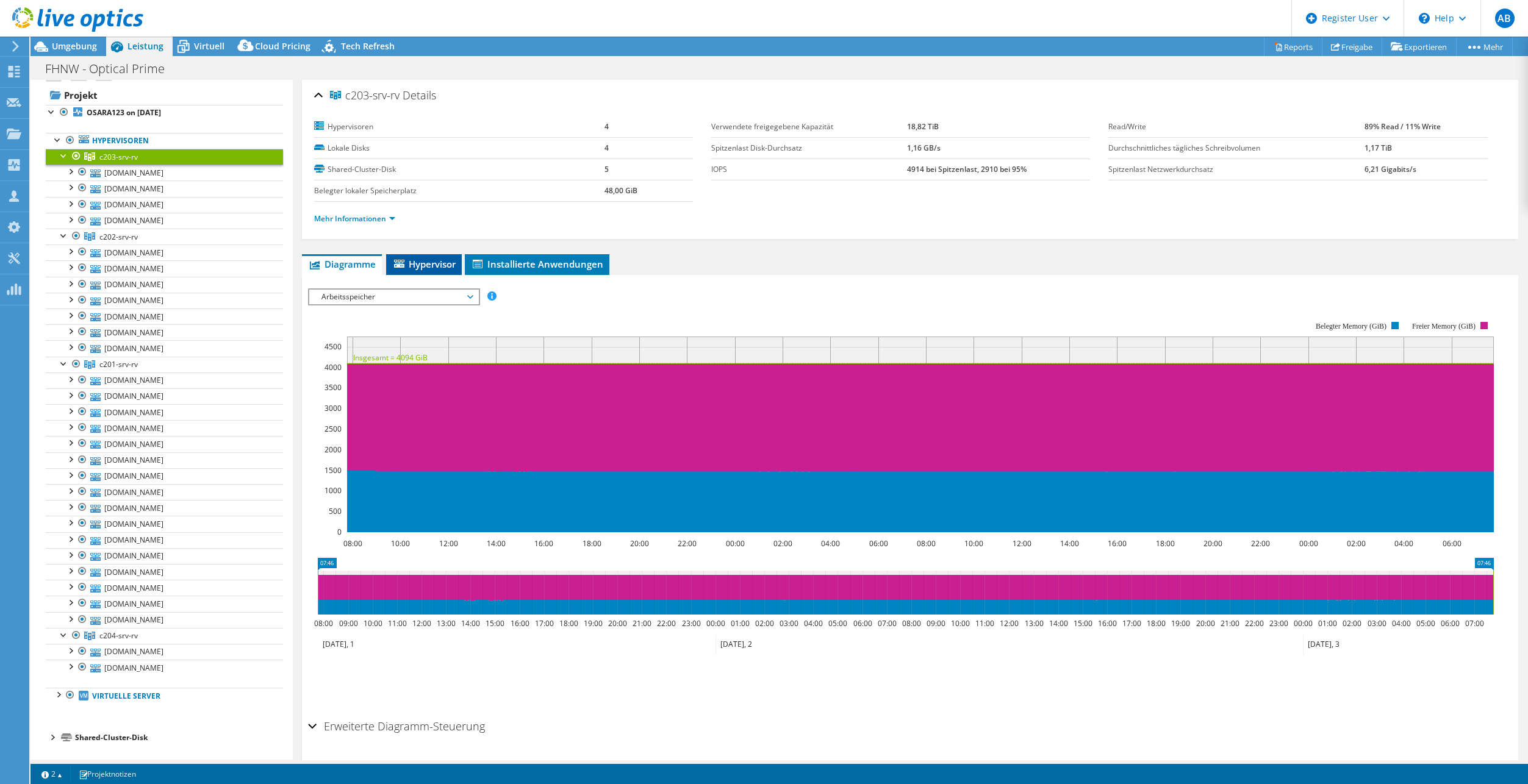
click at [432, 261] on span "Hypervisor" at bounding box center [423, 264] width 63 height 12
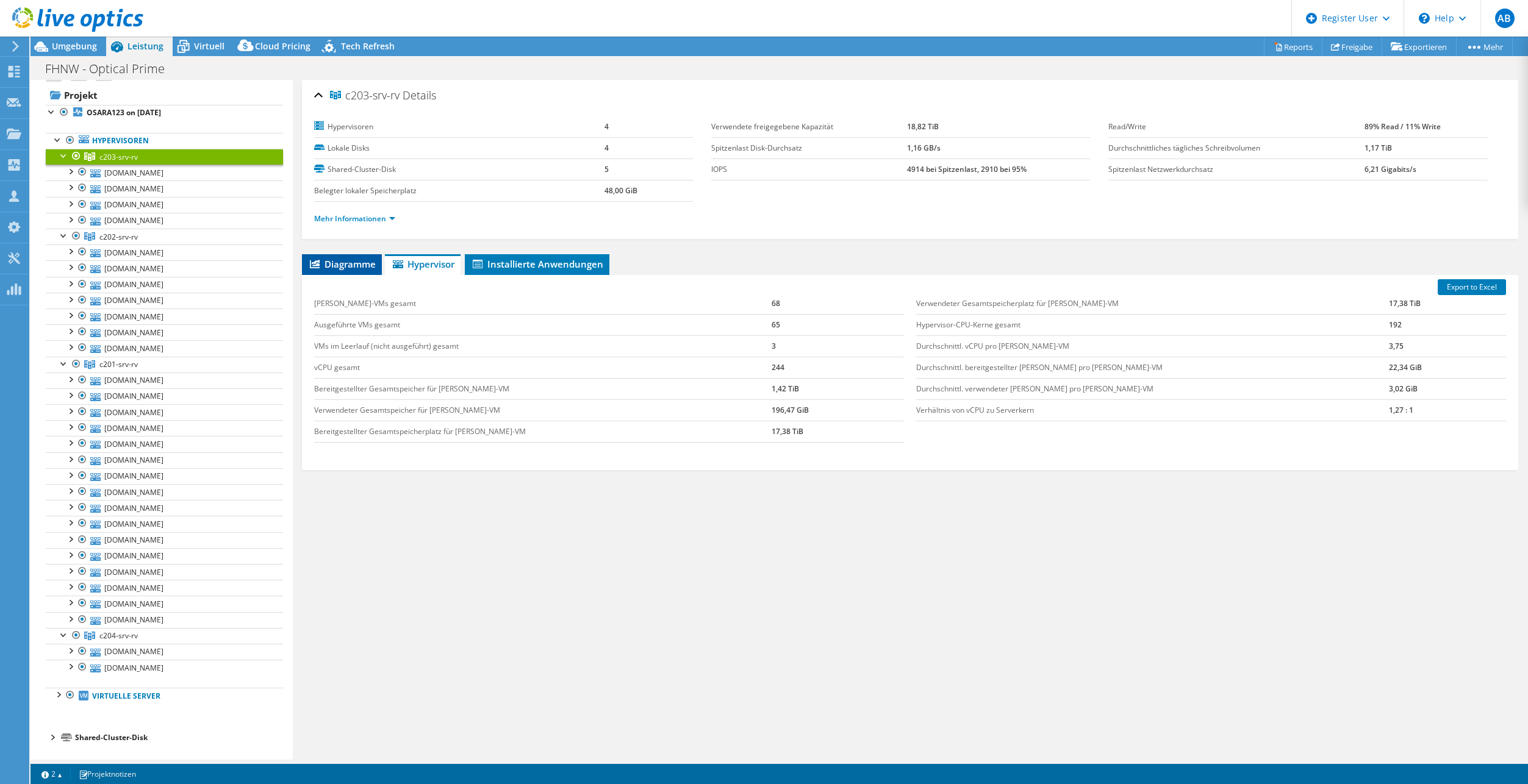
click at [343, 264] on span "Diagramme" at bounding box center [341, 264] width 68 height 12
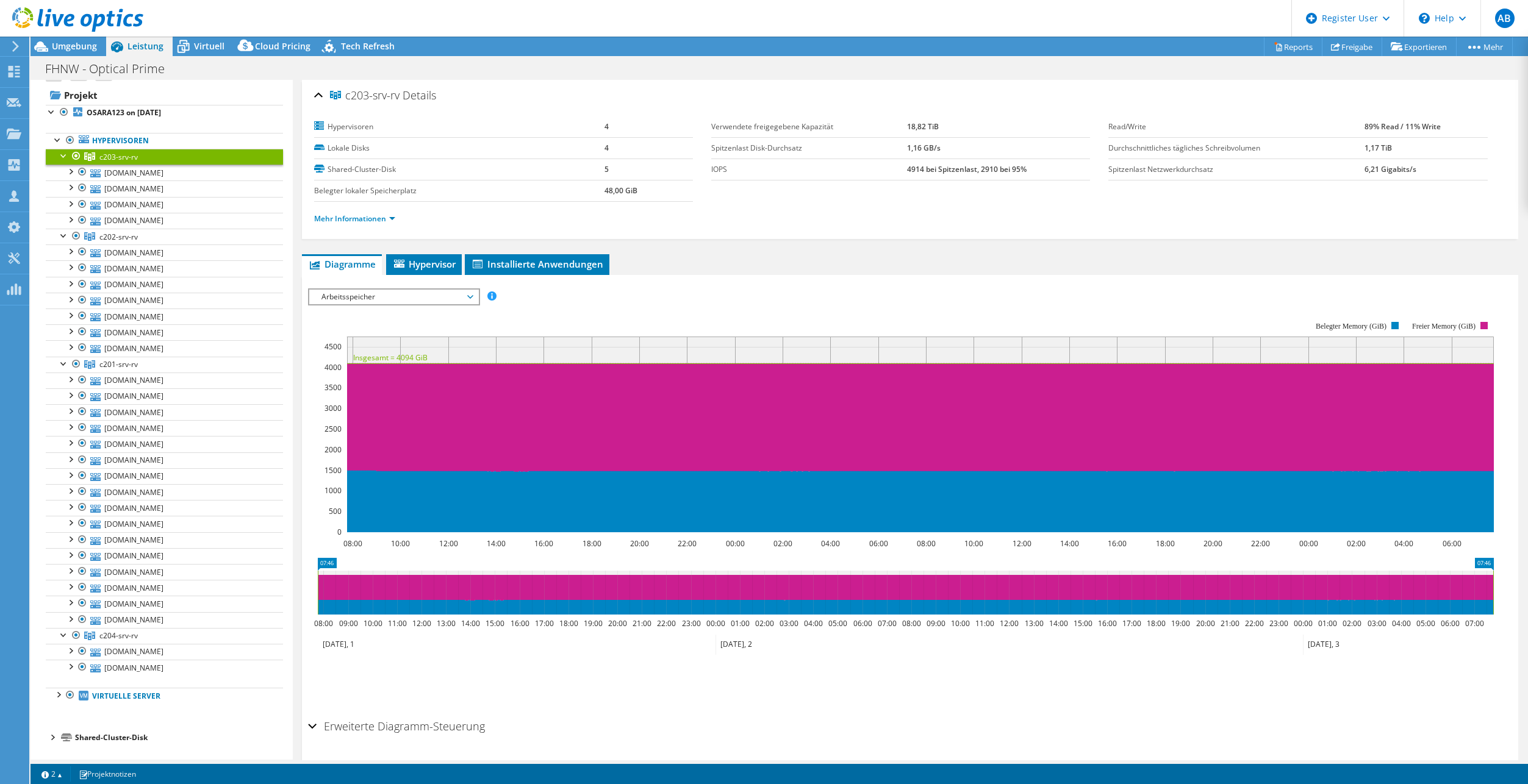
click at [359, 268] on span "Diagramme" at bounding box center [341, 264] width 68 height 12
click at [138, 140] on link "Hypervisoren" at bounding box center [165, 140] width 237 height 16
click at [118, 110] on b "OSARA123 on [DATE]" at bounding box center [124, 112] width 75 height 11
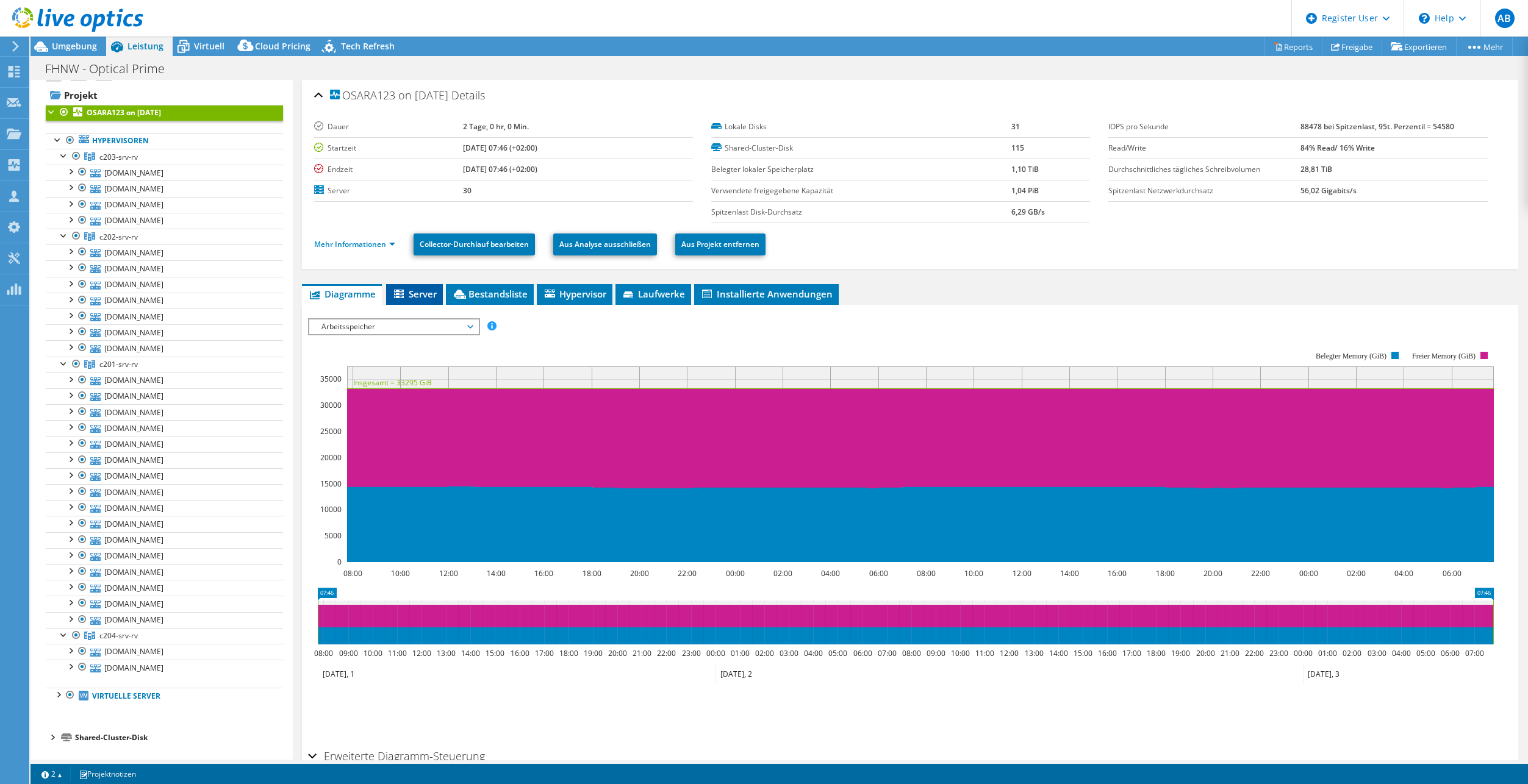
click at [424, 295] on span "Server" at bounding box center [414, 294] width 44 height 12
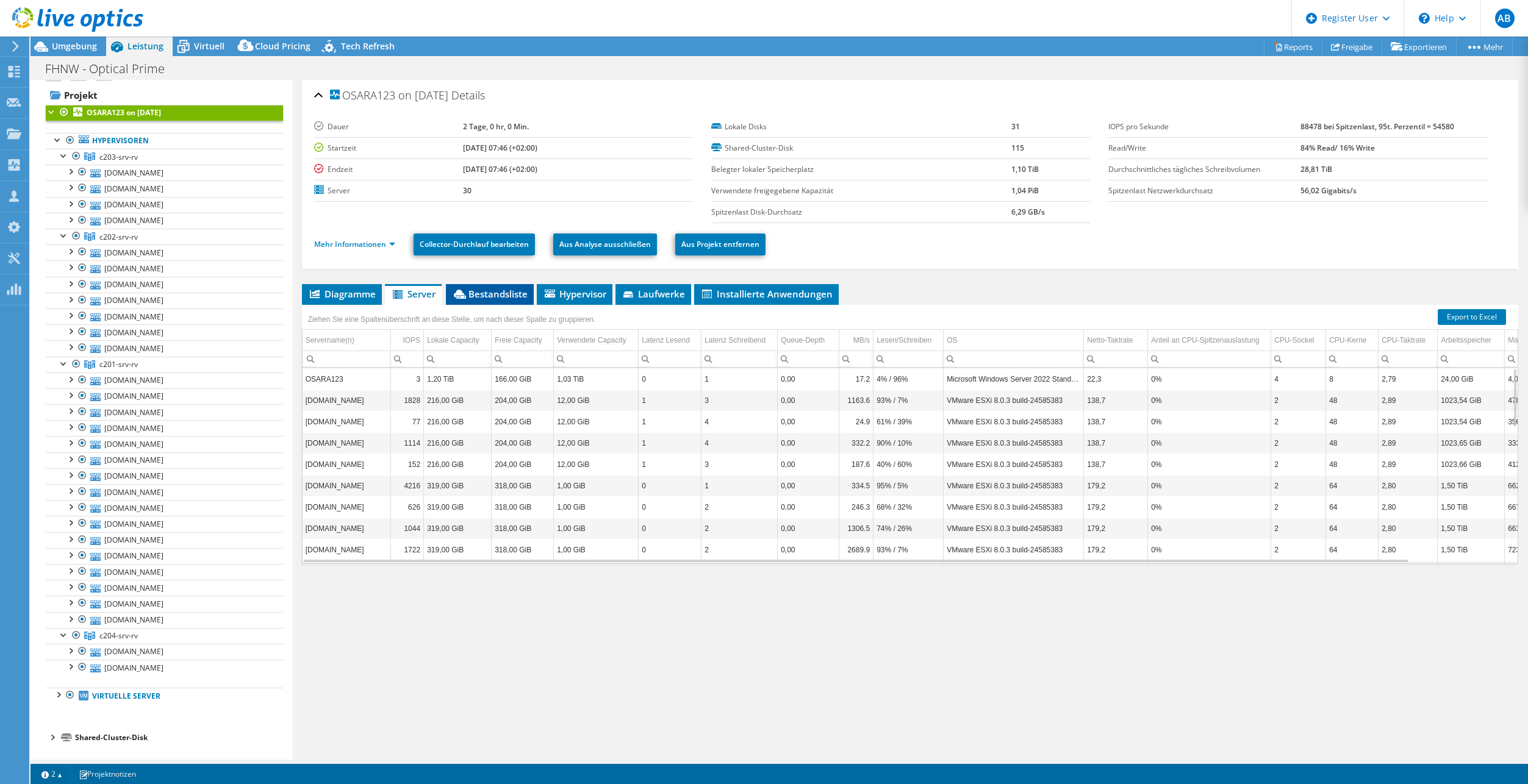
click at [493, 297] on span "Bestandsliste" at bounding box center [490, 294] width 75 height 12
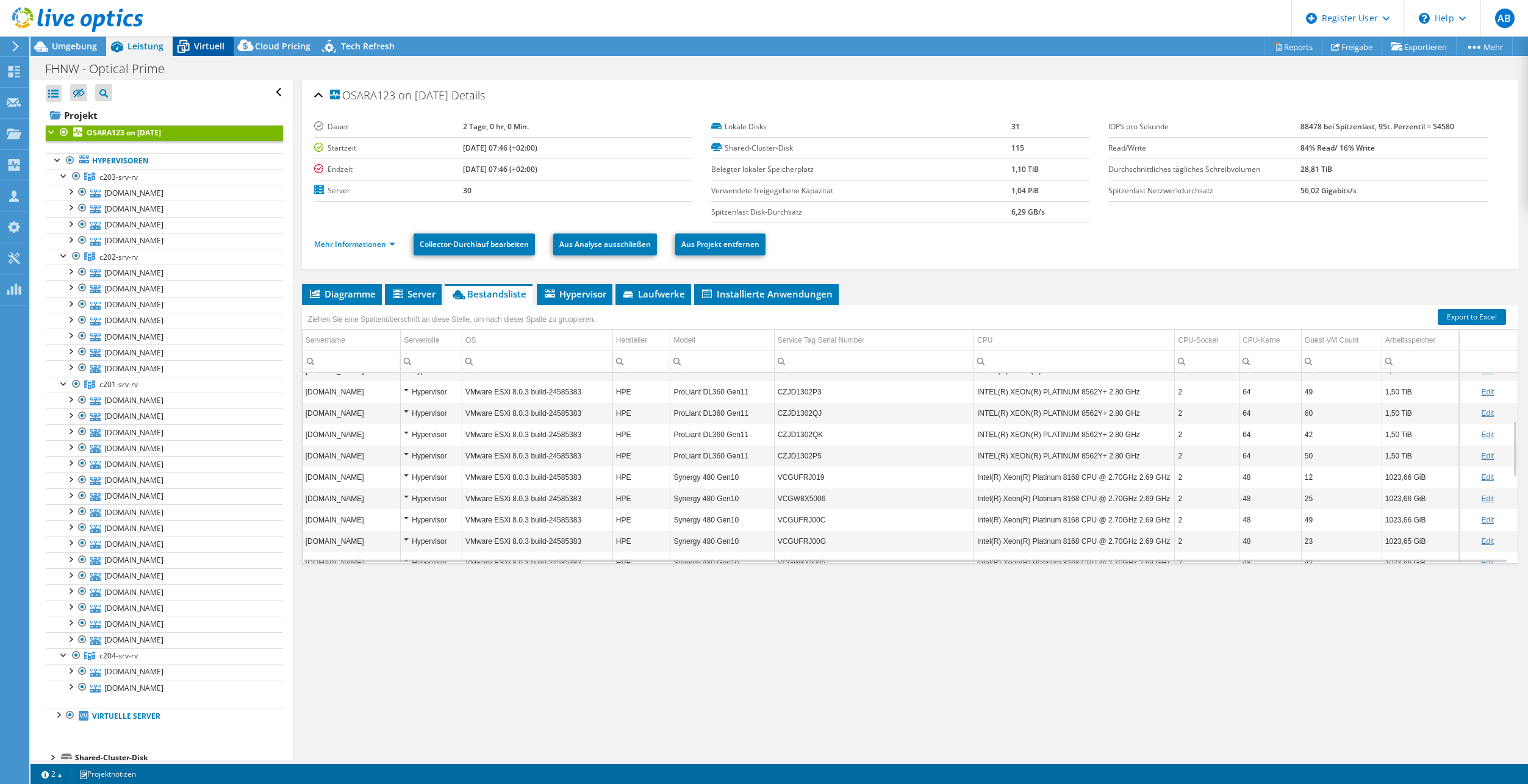
click at [210, 49] on span "Virtuell" at bounding box center [209, 46] width 30 height 11
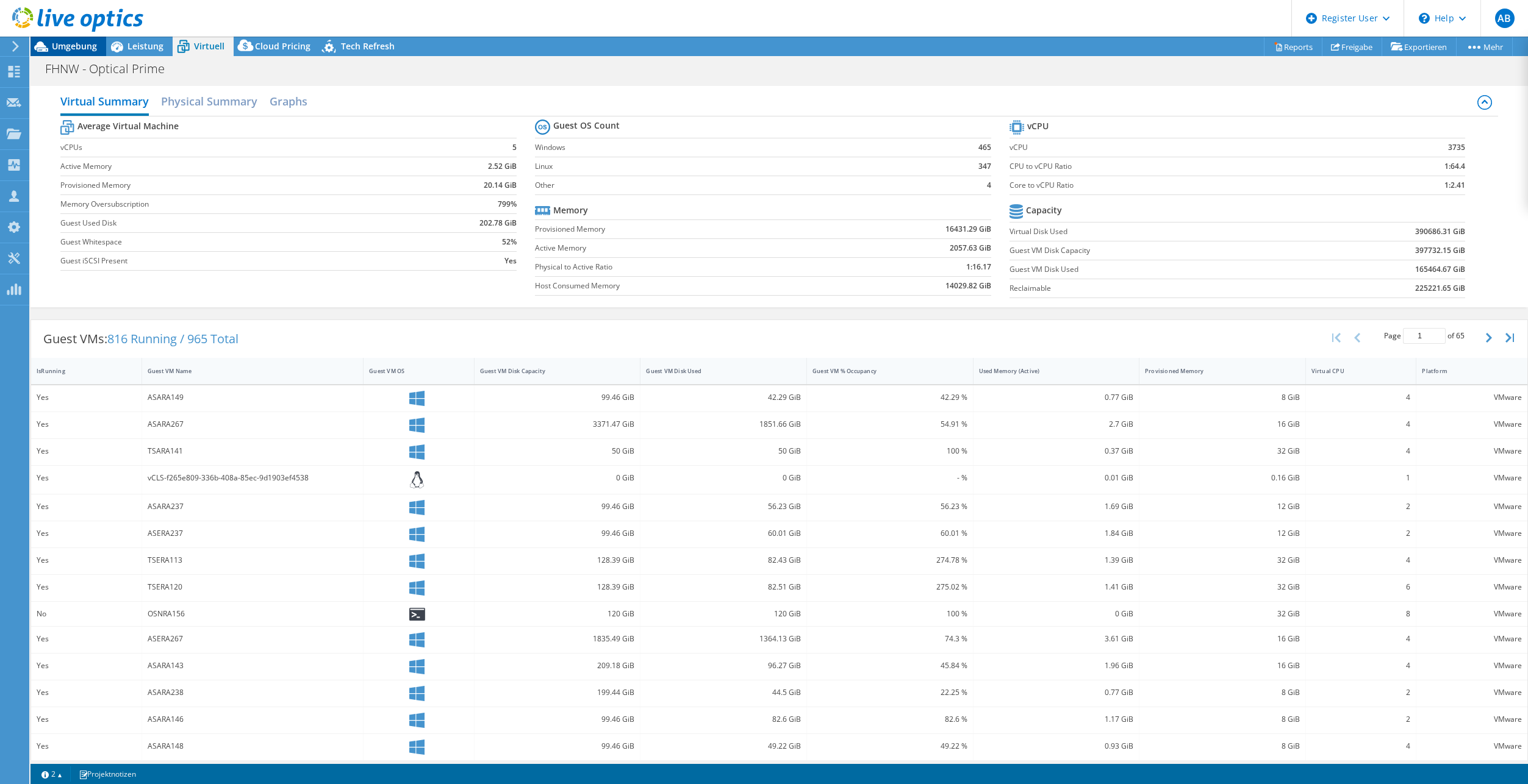
click at [69, 54] on div "Umgebung" at bounding box center [68, 47] width 75 height 20
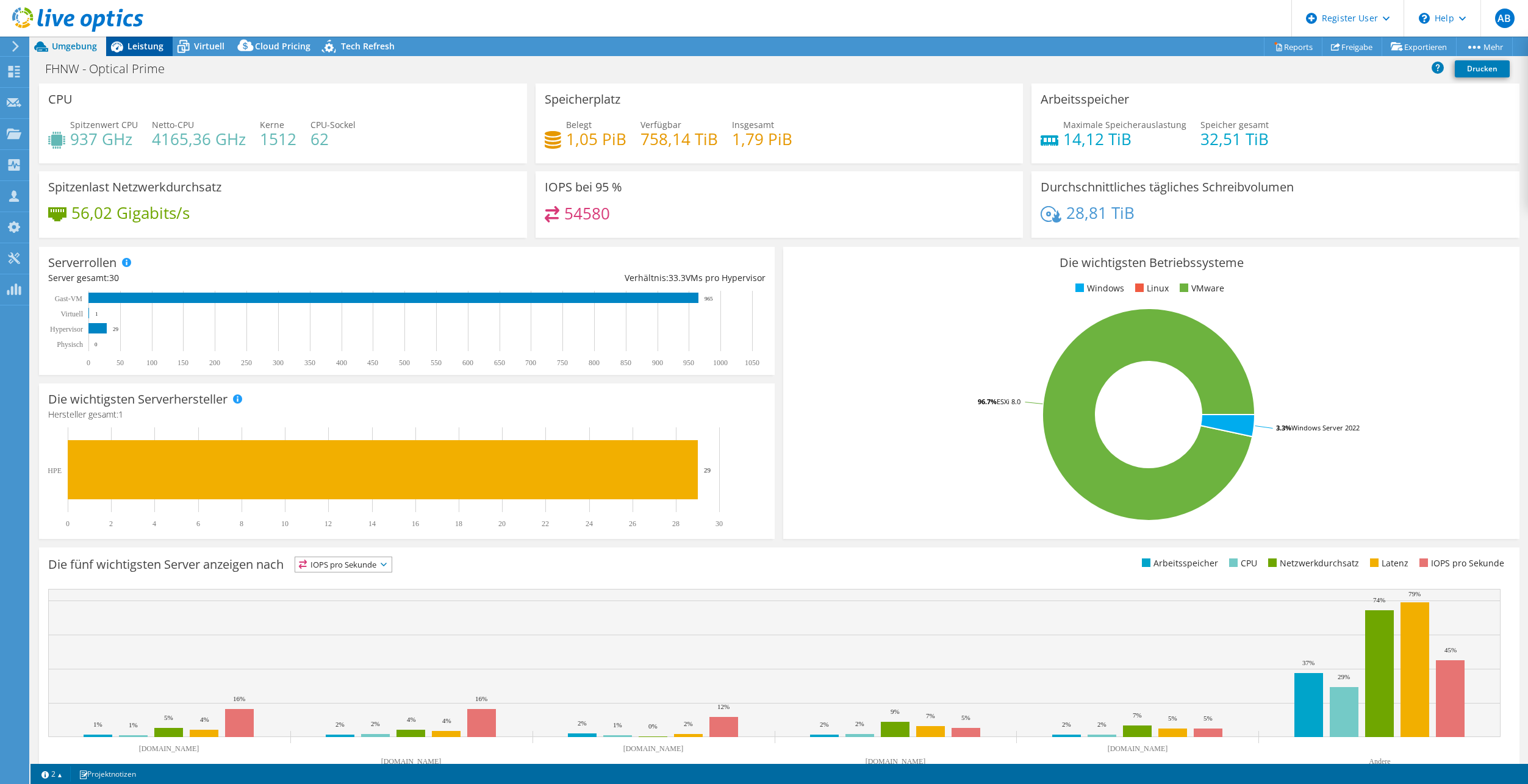
click at [152, 52] on div "Leistung" at bounding box center [139, 47] width 66 height 20
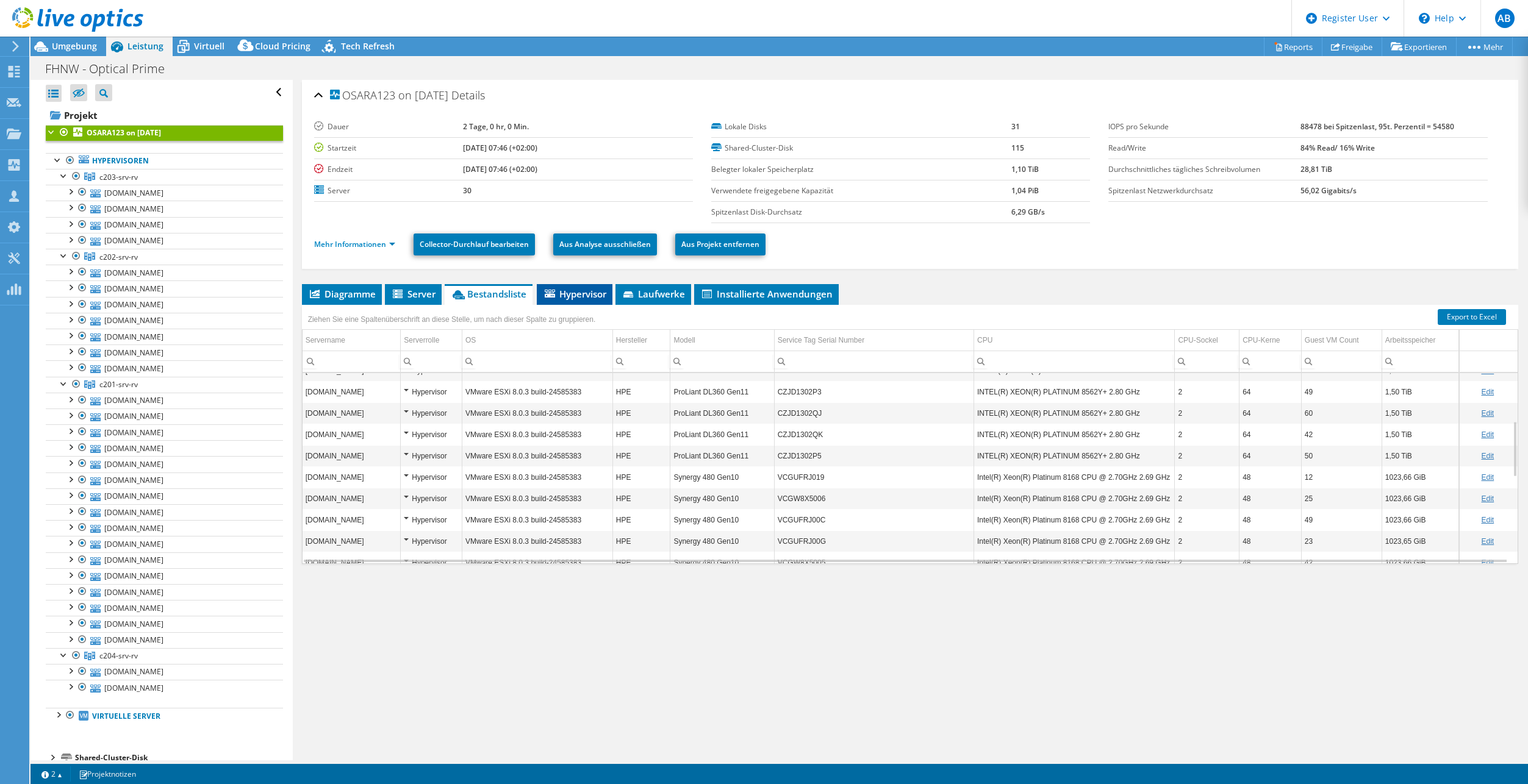
click at [583, 293] on span "Hypervisor" at bounding box center [574, 294] width 63 height 12
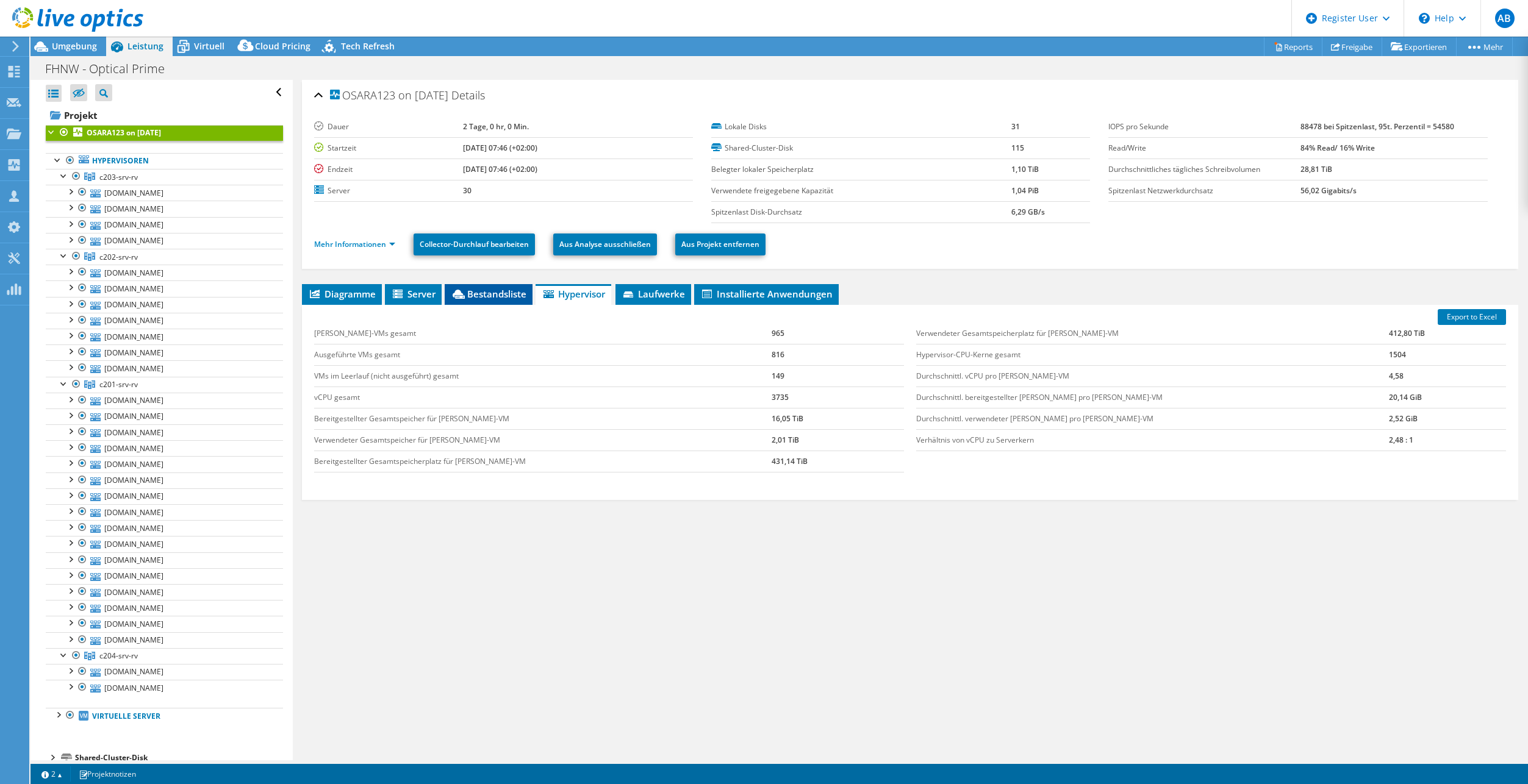
click at [484, 298] on span "Bestandsliste" at bounding box center [488, 294] width 75 height 12
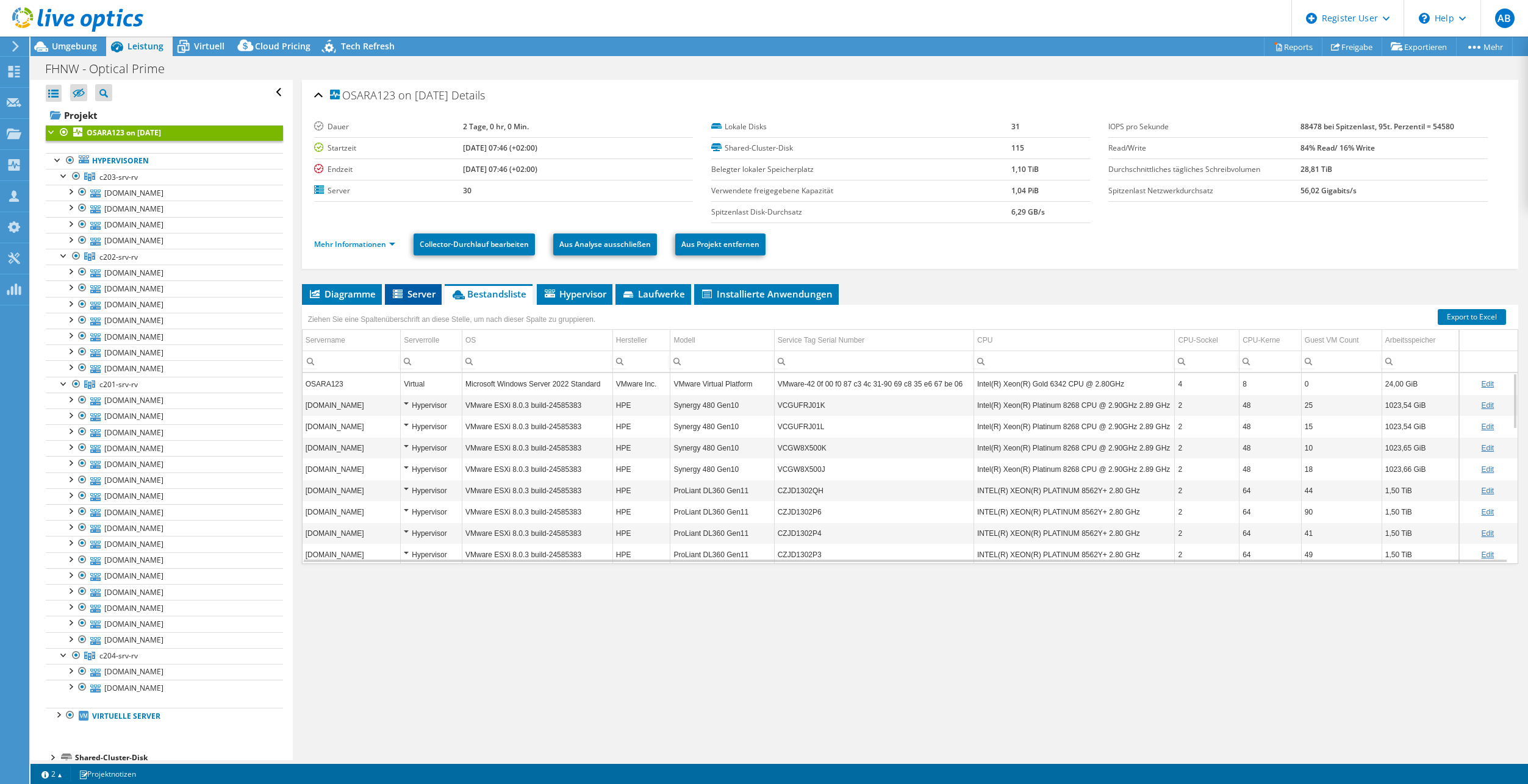
click at [414, 295] on span "Server" at bounding box center [413, 294] width 44 height 12
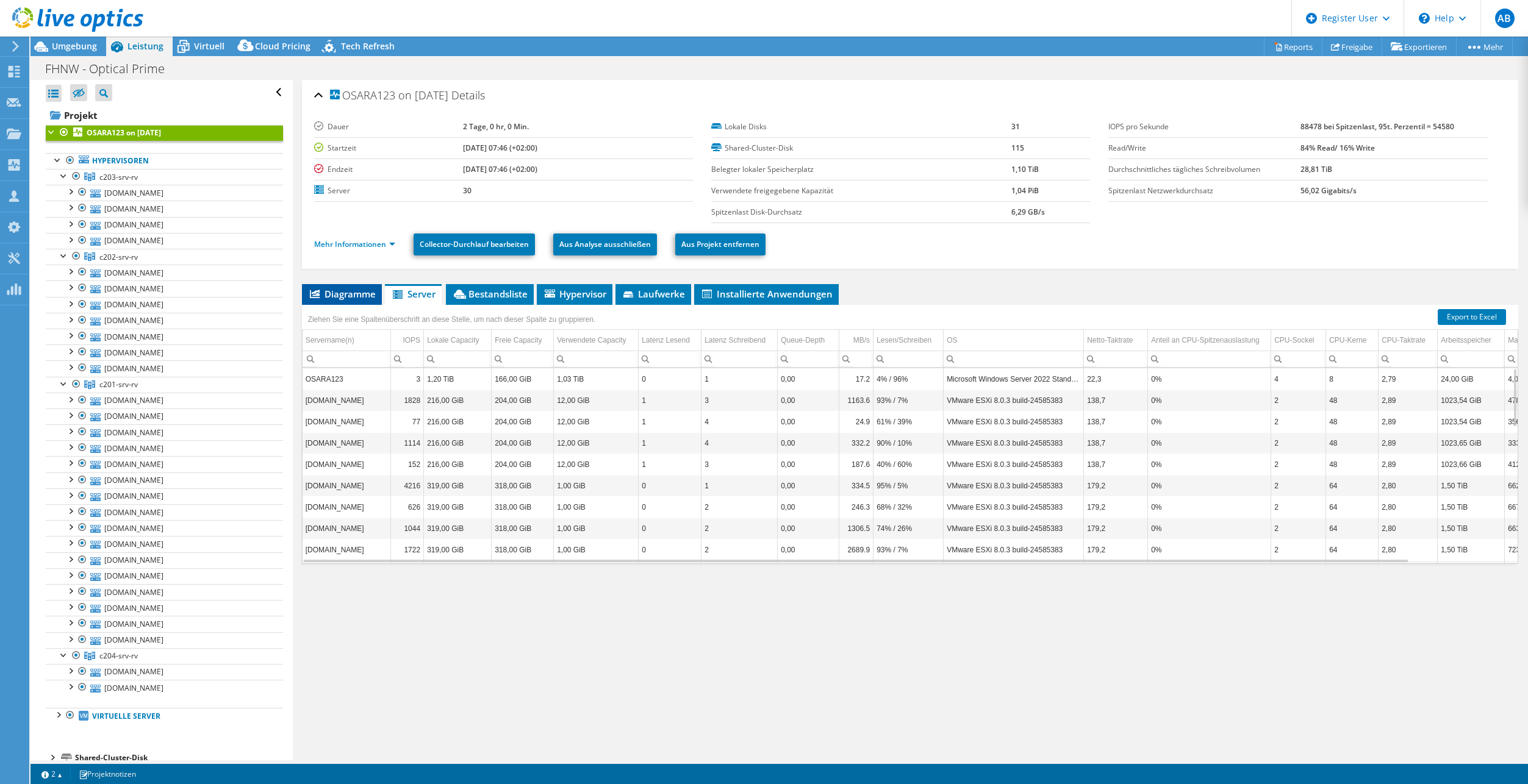
click at [346, 291] on span "Diagramme" at bounding box center [341, 294] width 68 height 12
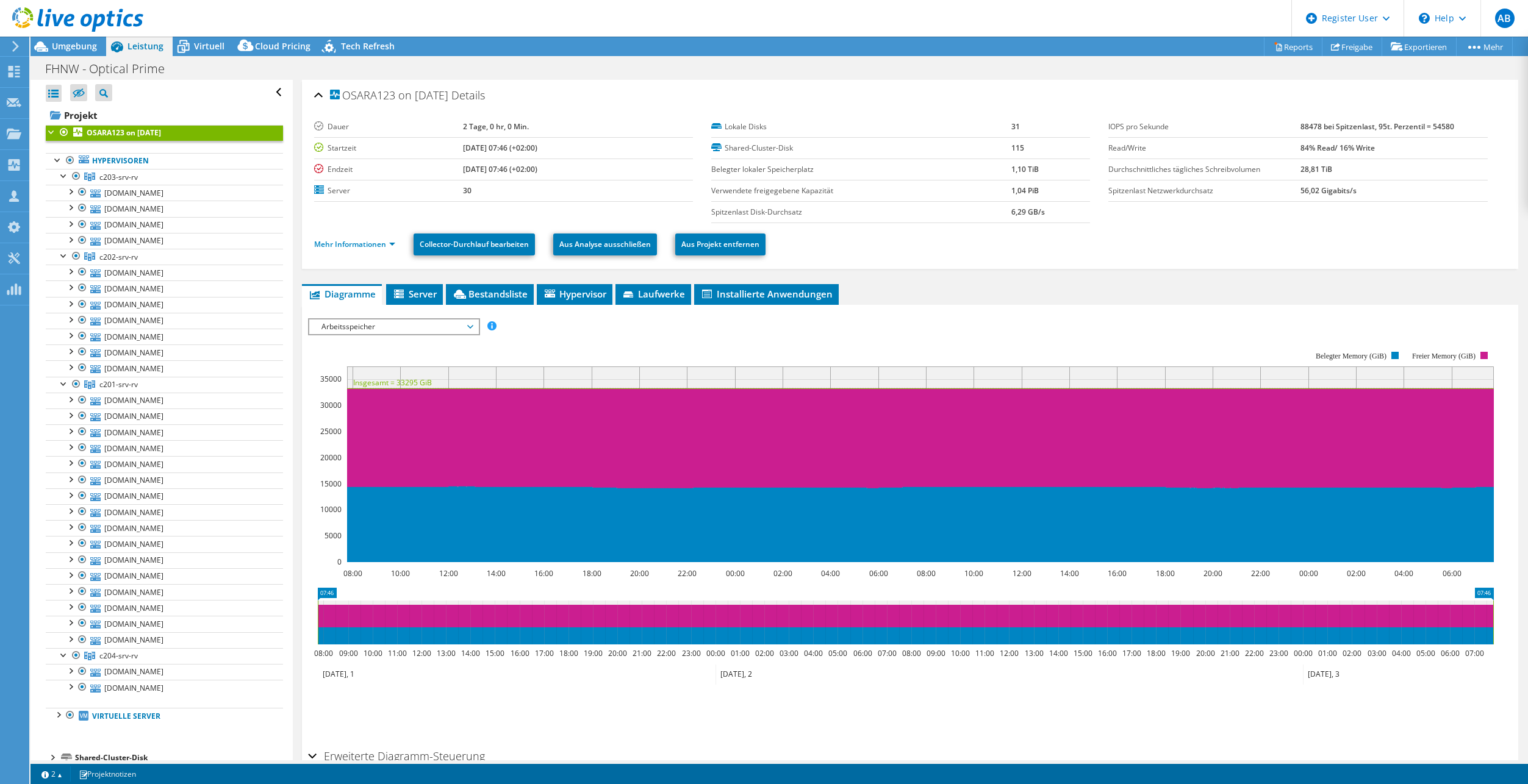
click at [417, 296] on span "Server" at bounding box center [414, 294] width 44 height 12
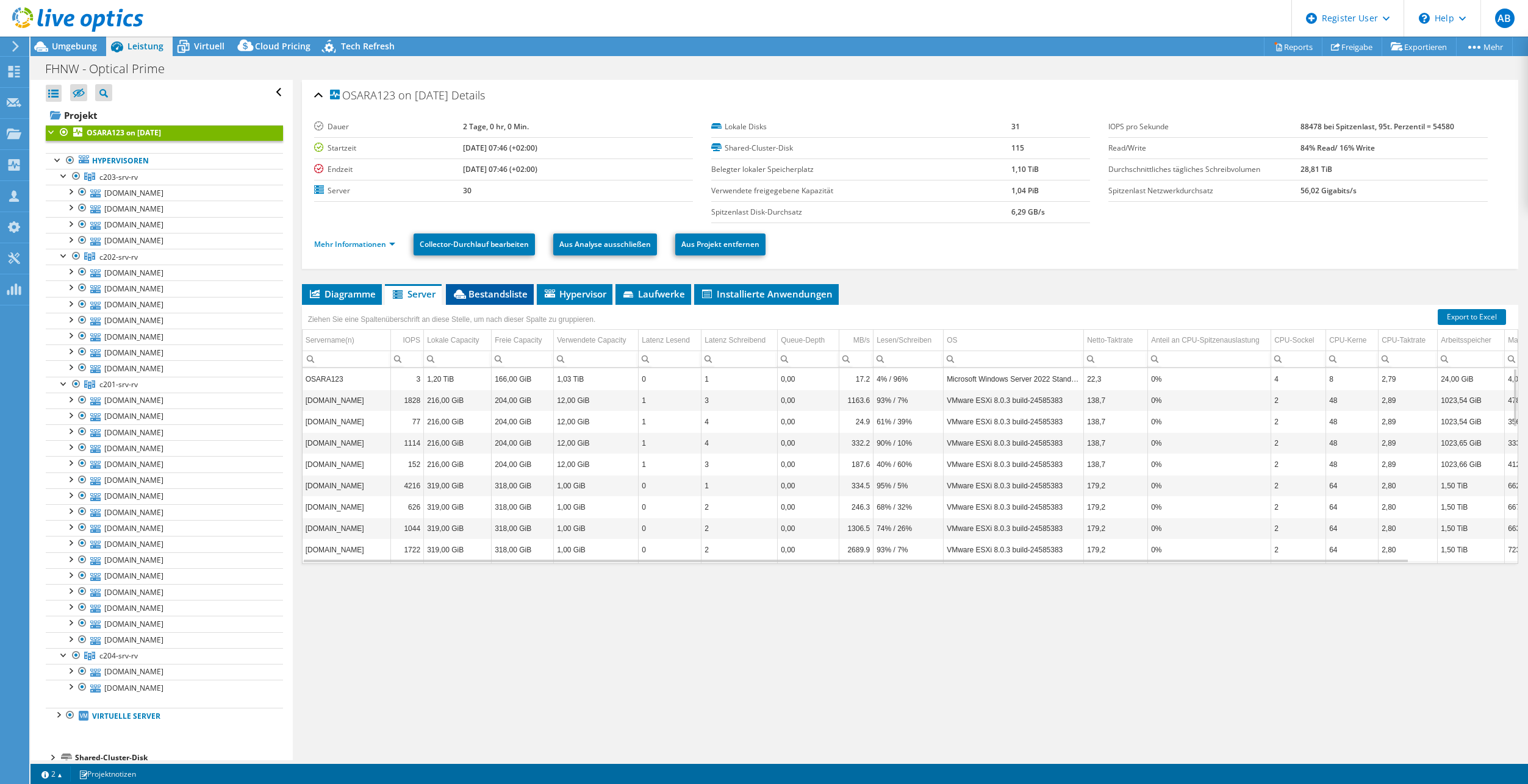
click at [489, 299] on span "Bestandsliste" at bounding box center [490, 294] width 75 height 12
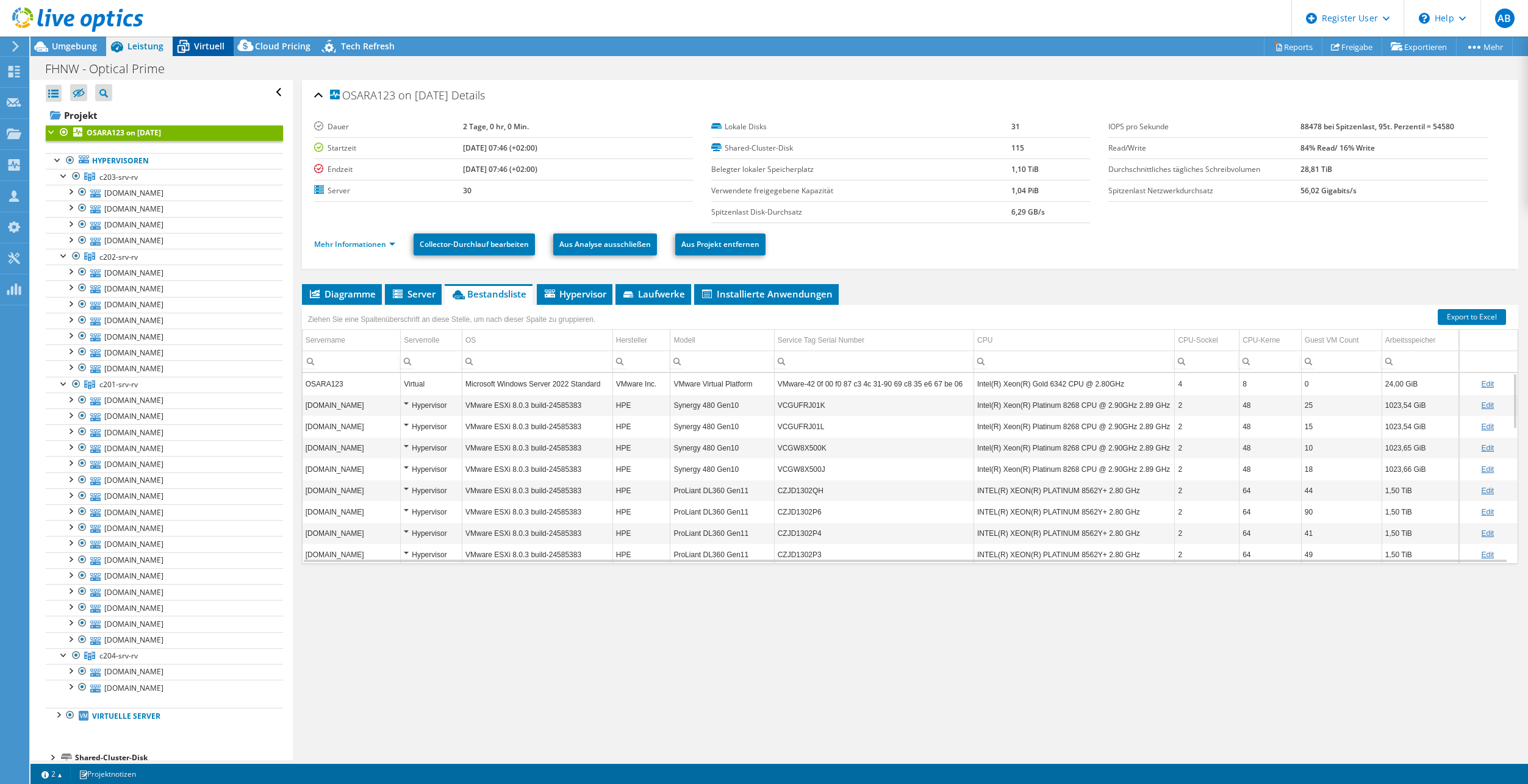
click at [195, 48] on span "Virtuell" at bounding box center [209, 46] width 30 height 11
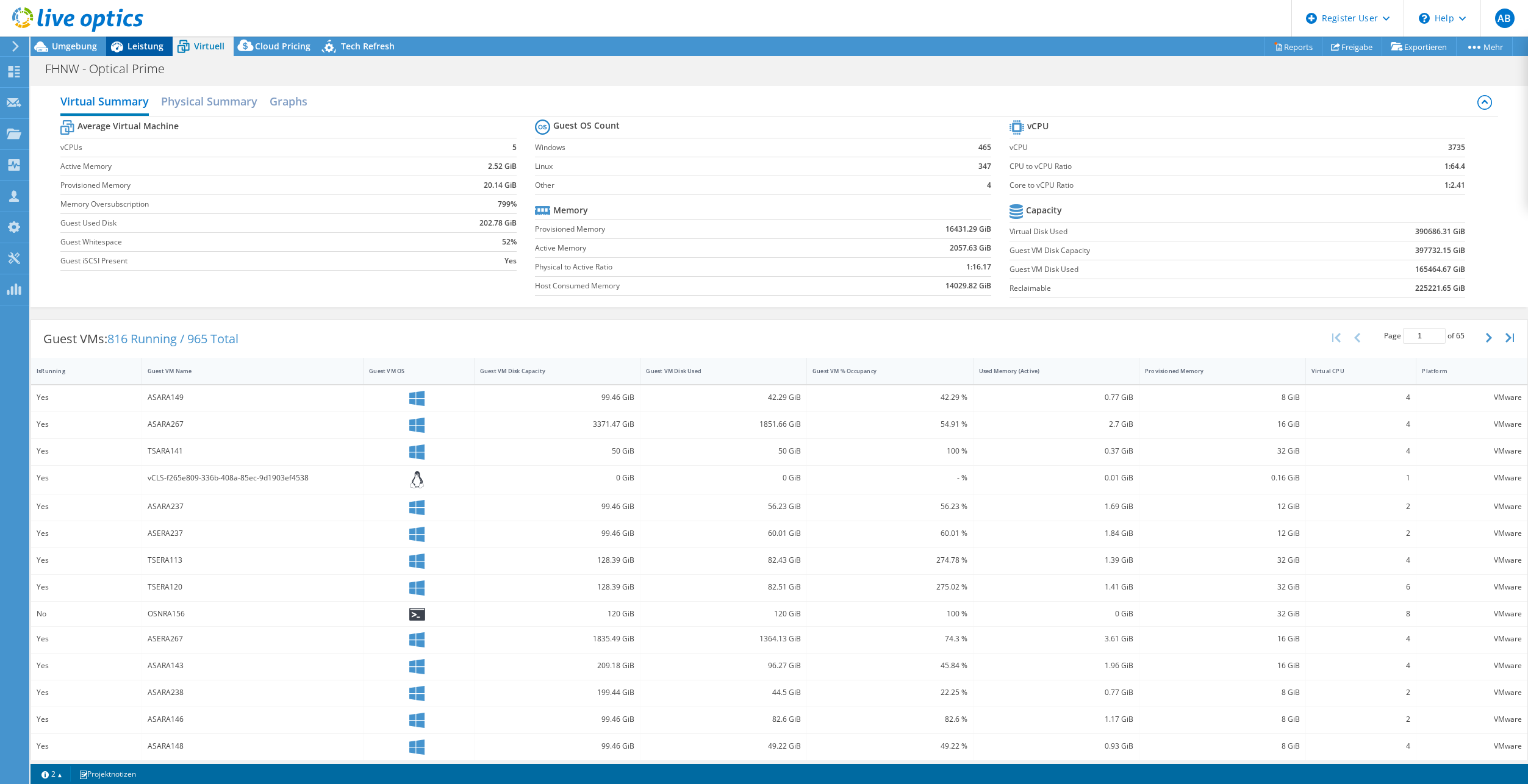
click at [133, 43] on span "Leistung" at bounding box center [146, 46] width 36 height 11
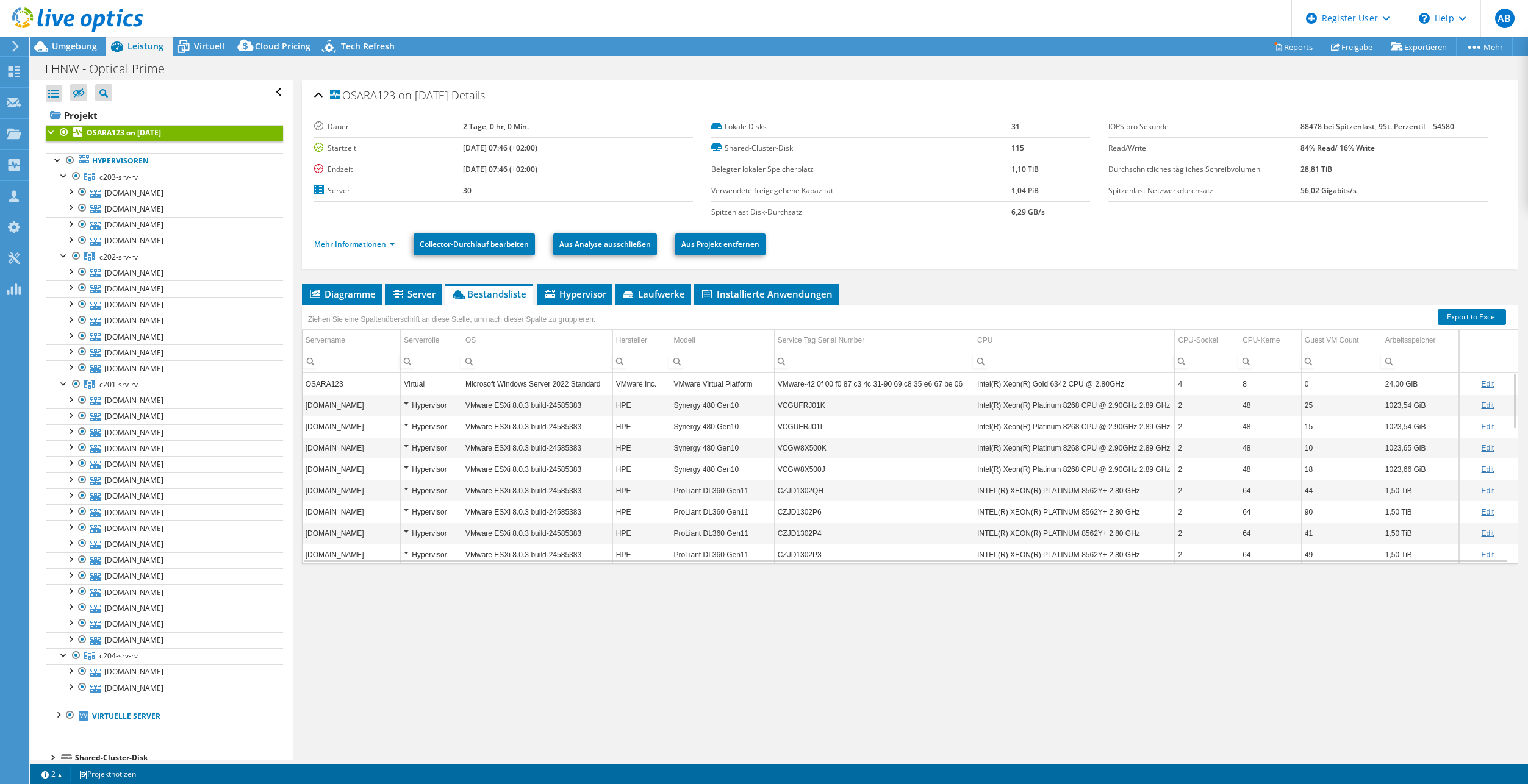
click at [212, 95] on div "Alle öffnen Alle schließen Ausgeschlossene Knoten verbergen Projektbaumfilter" at bounding box center [165, 92] width 237 height 25
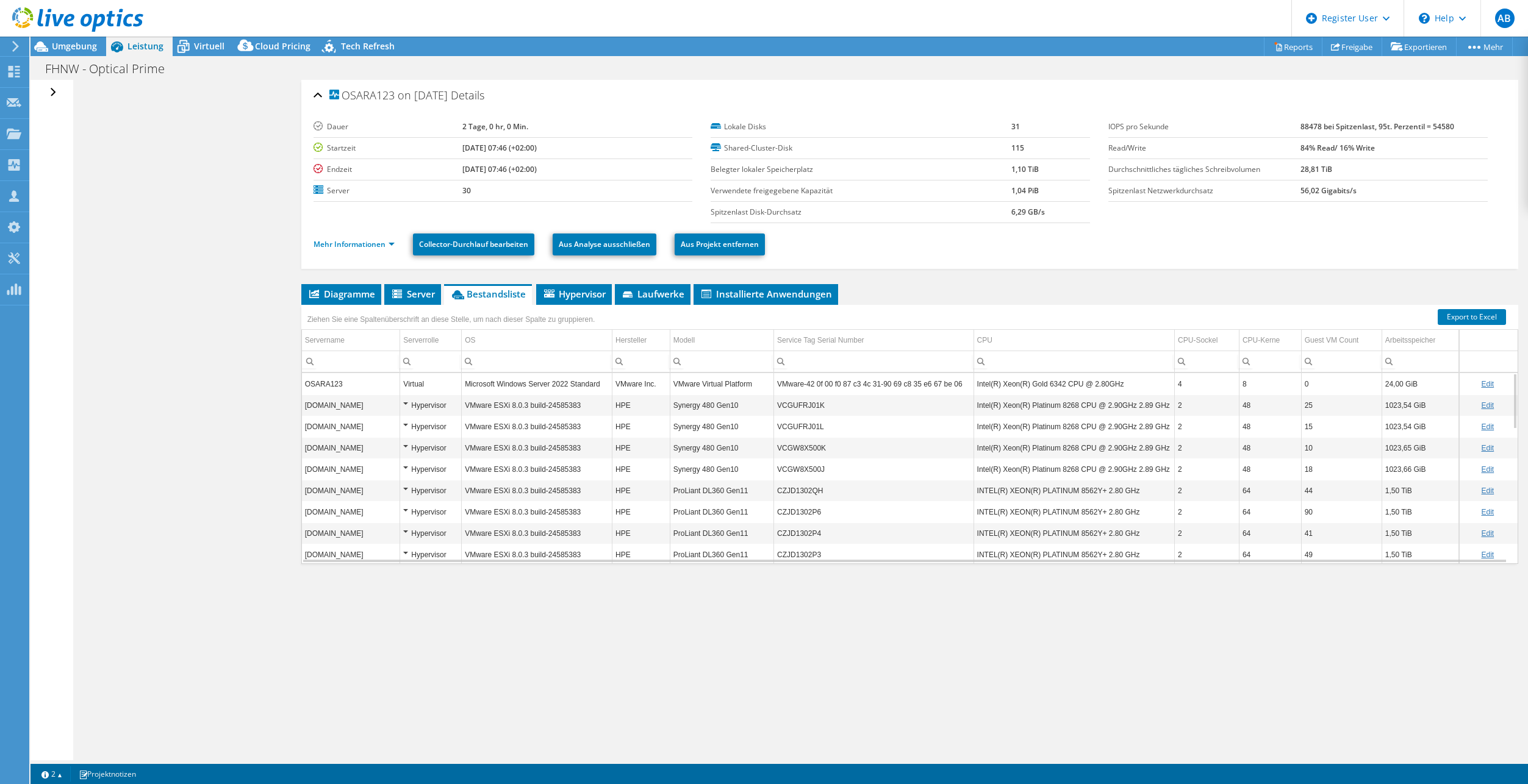
click at [49, 89] on div "Alle öffnen Alle schließen Ausgeschlossene Knoten verbergen Projektbaumfilter" at bounding box center [55, 92] width 18 height 25
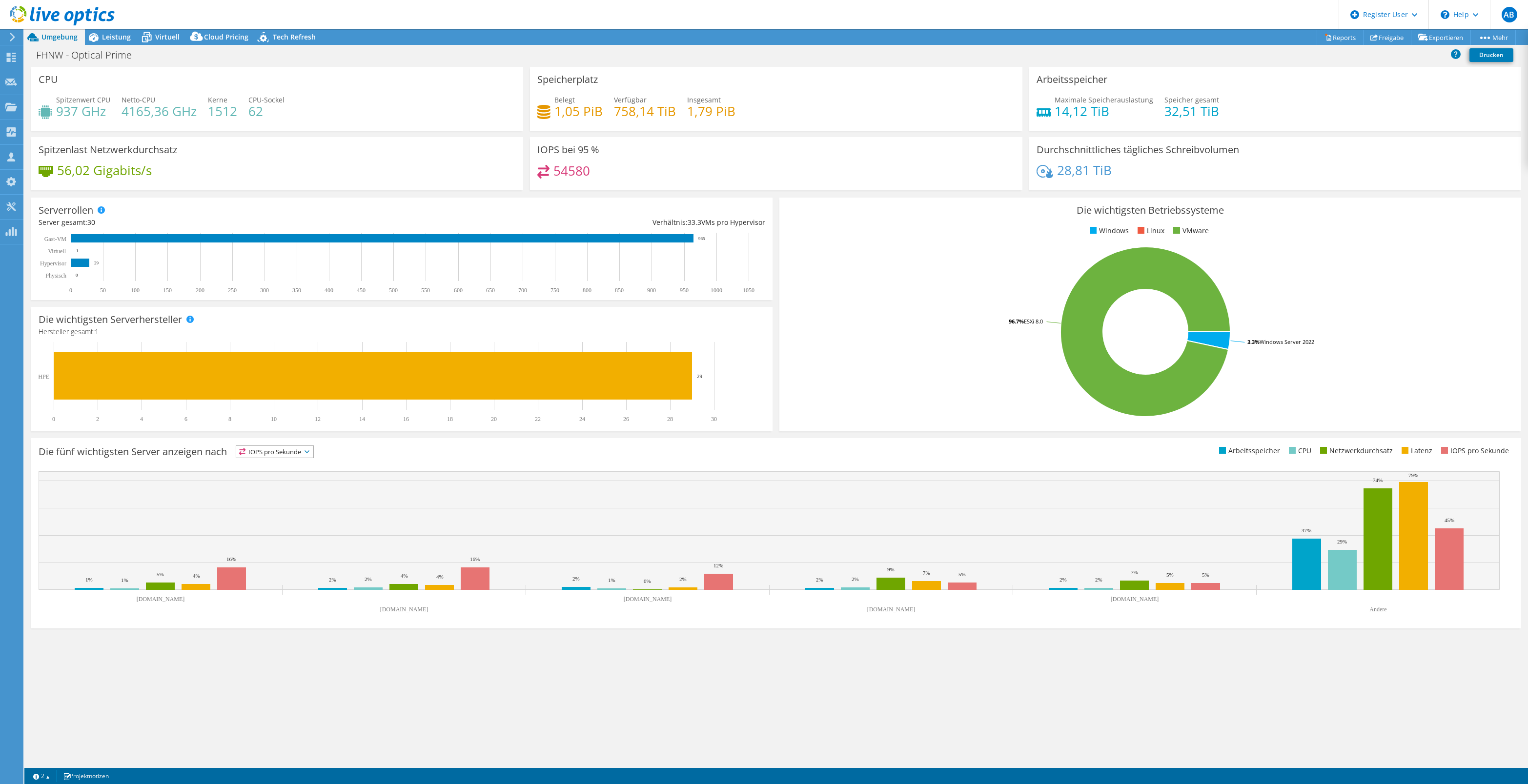
select select "USD"
